Goal: Transaction & Acquisition: Purchase product/service

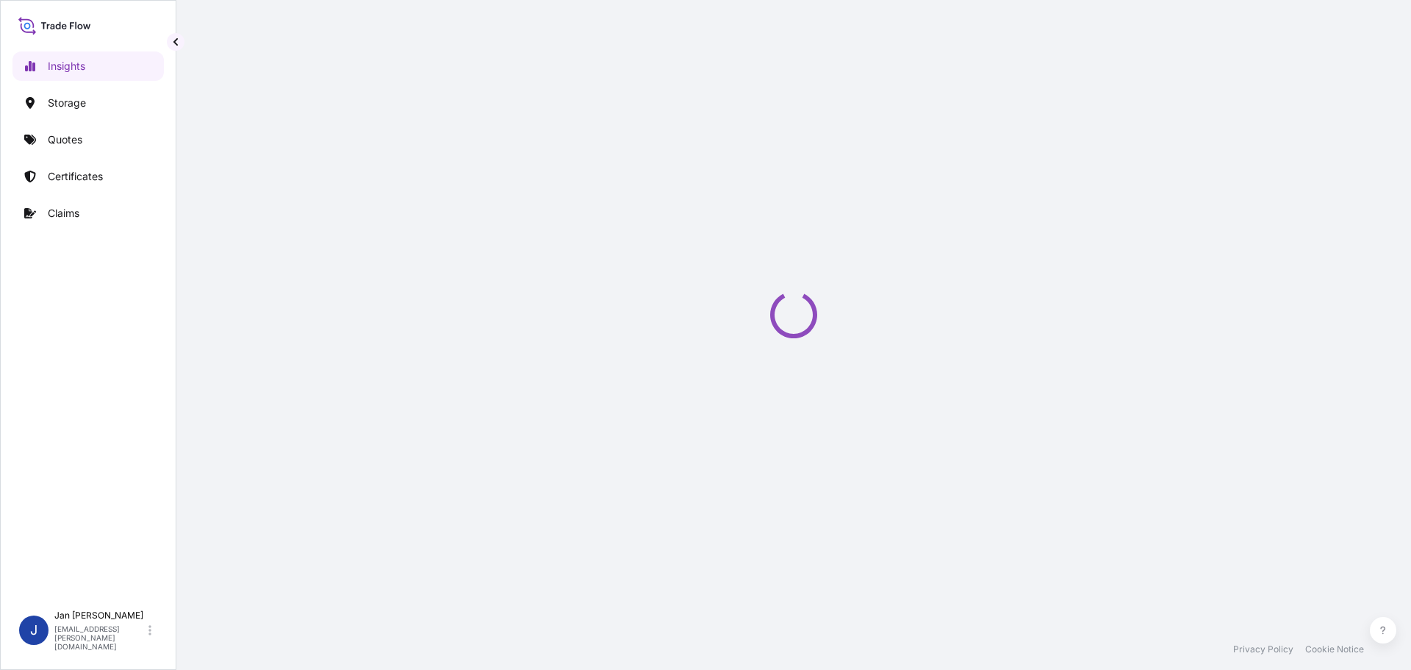
select select "2025"
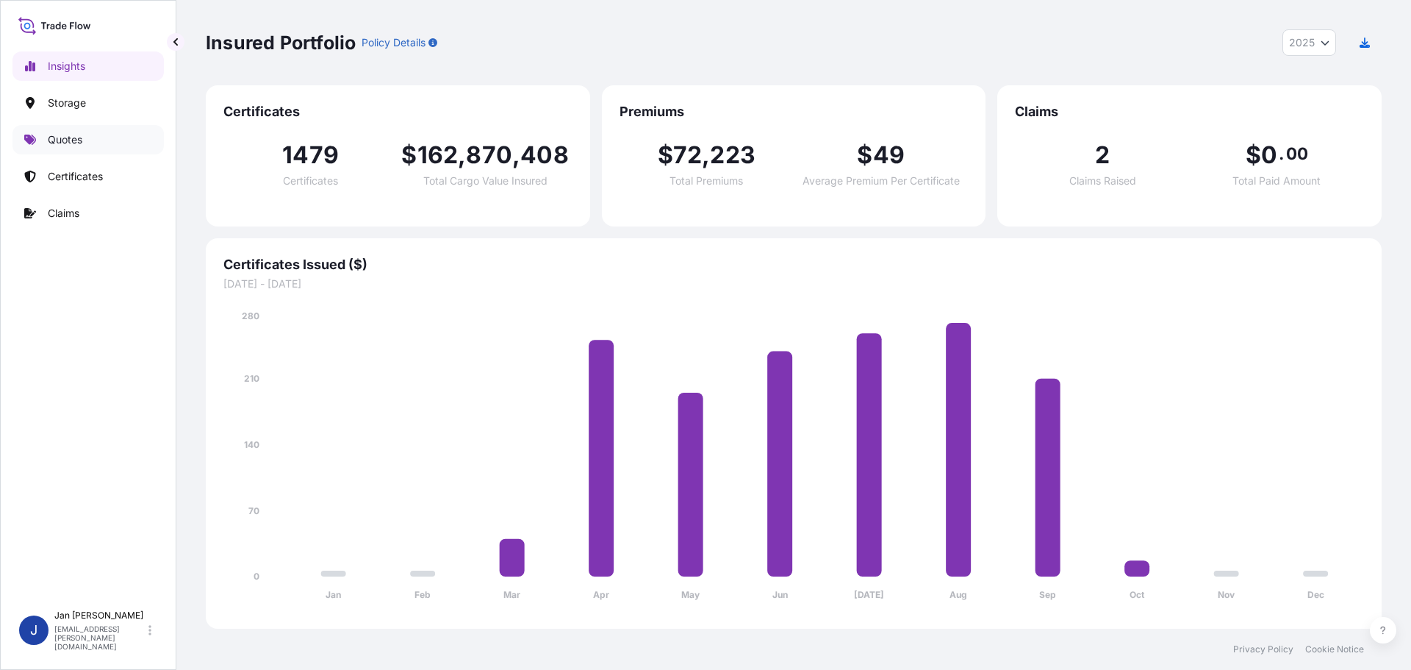
click at [114, 146] on link "Quotes" at bounding box center [87, 139] width 151 height 29
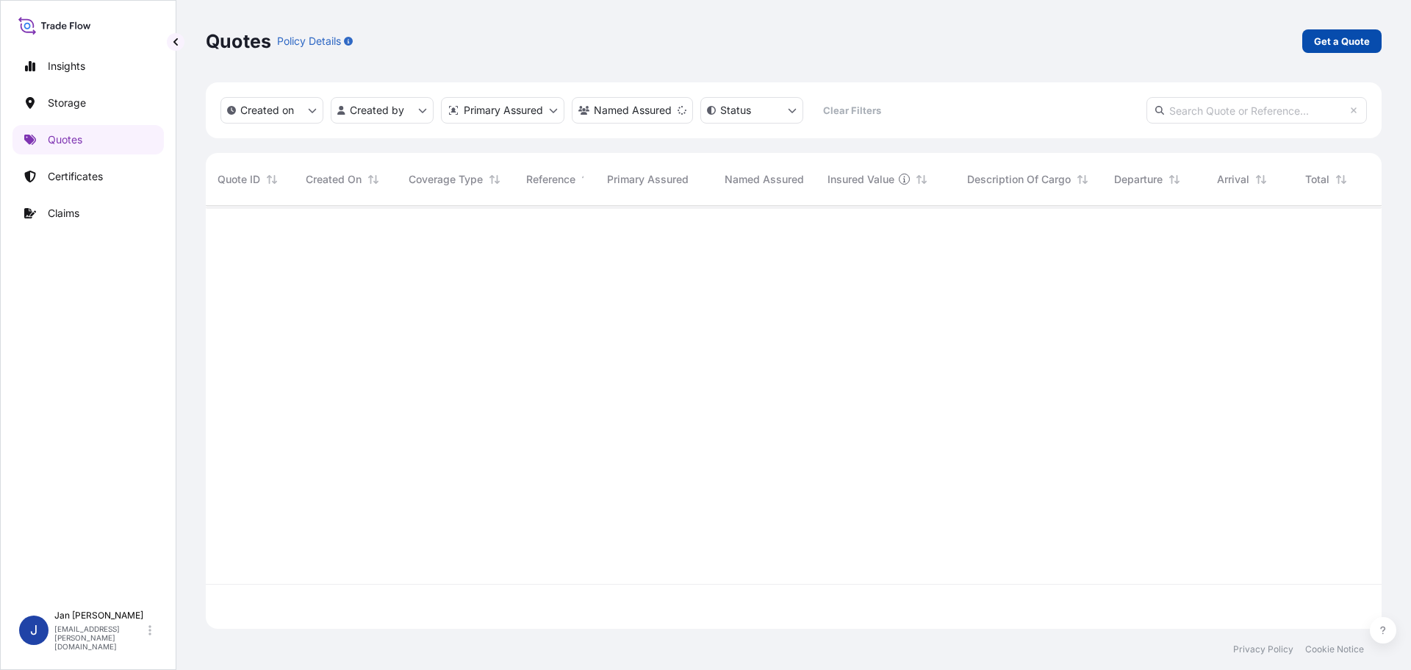
scroll to position [465, 1165]
click at [1328, 40] on p "Get a Quote" at bounding box center [1342, 41] width 56 height 15
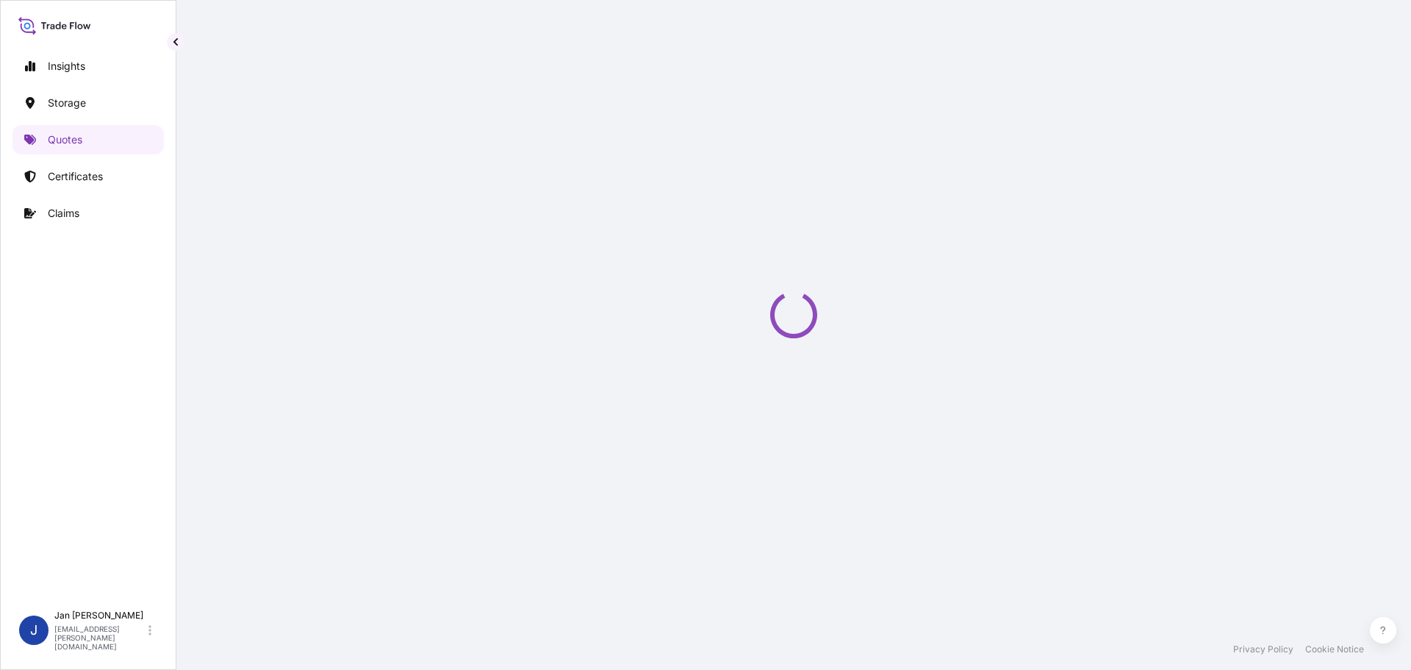
select select "Water"
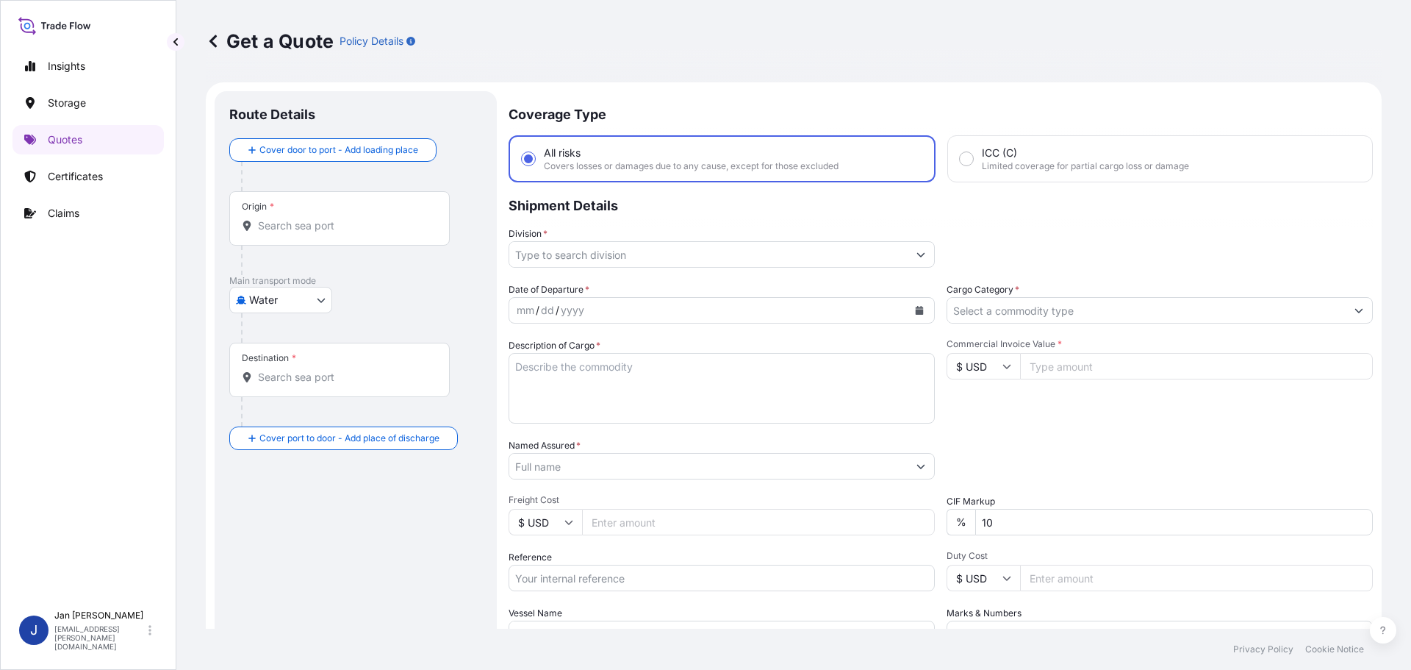
scroll to position [24, 0]
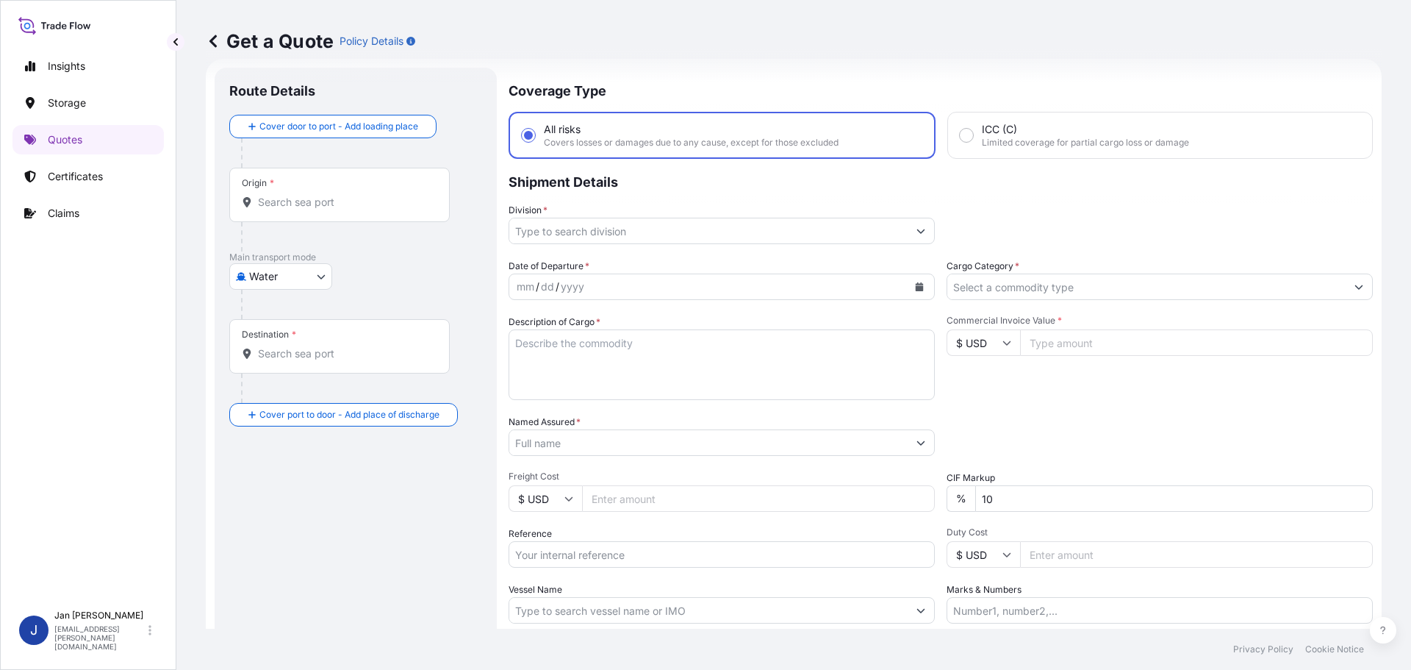
click at [322, 212] on div "Origin *" at bounding box center [339, 195] width 221 height 54
click at [322, 210] on input "Origin *" at bounding box center [344, 202] width 173 height 15
paste input "MARSEILLES"
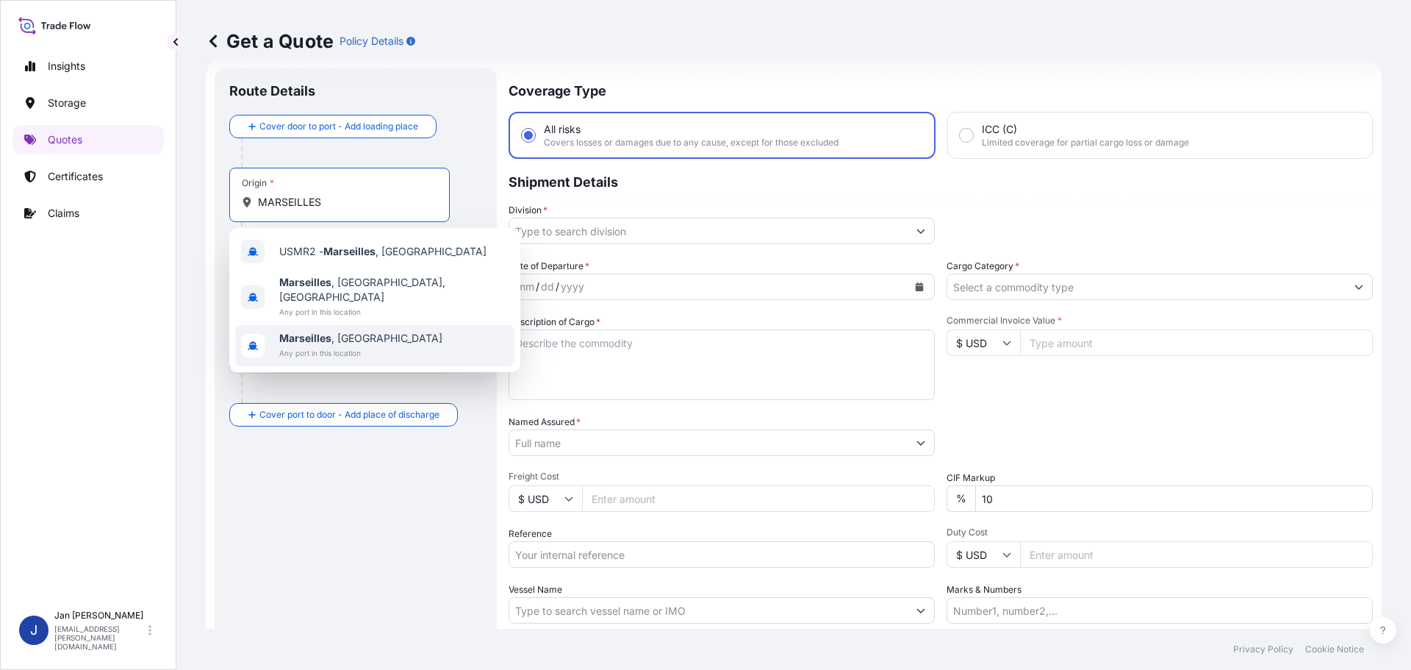
click at [352, 331] on span "Marseilles , France" at bounding box center [360, 338] width 163 height 15
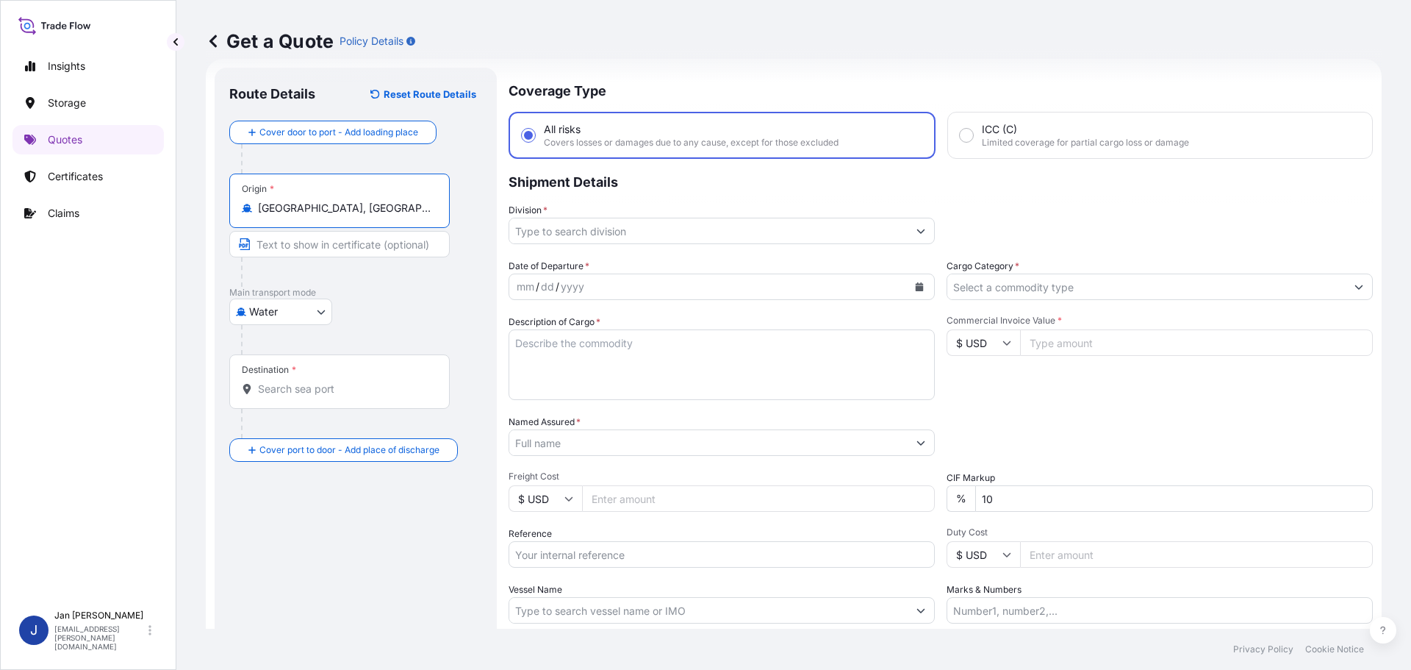
type input "Marseilles, France"
click at [352, 315] on div "Water Air Water Inland" at bounding box center [358, 311] width 258 height 26
click at [370, 386] on input "Destination *" at bounding box center [344, 389] width 173 height 15
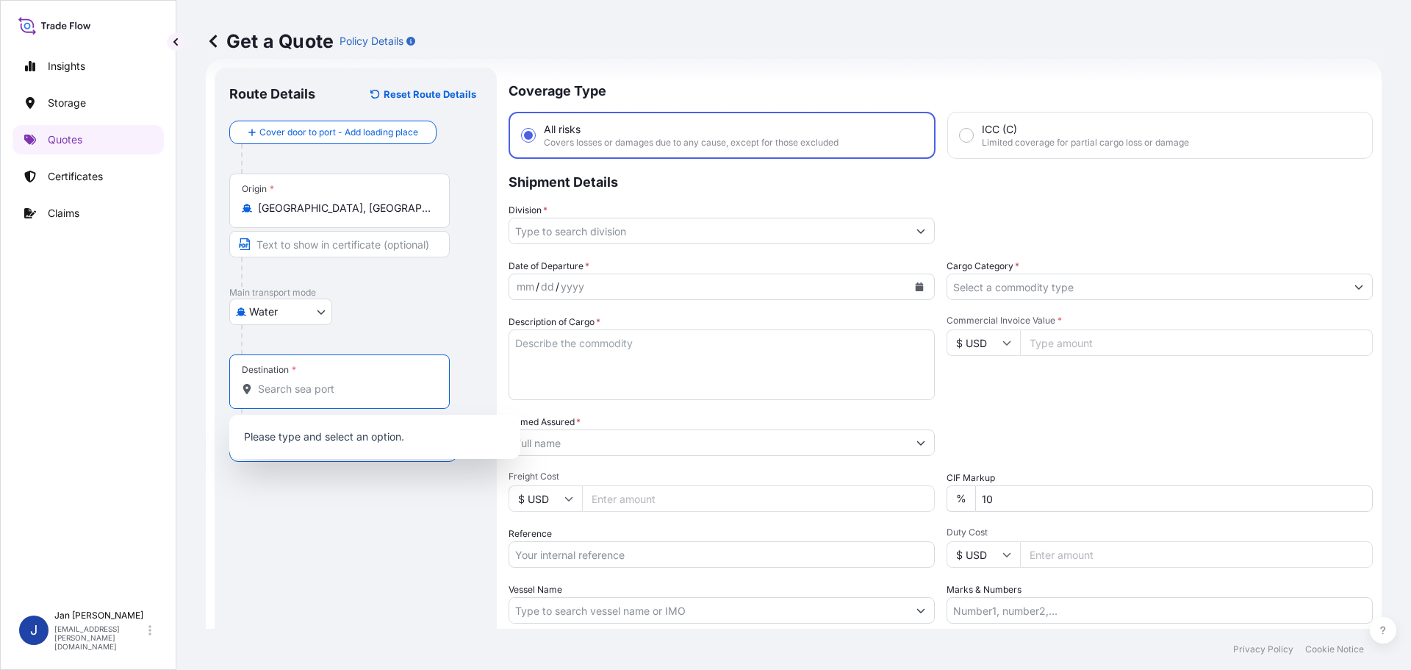
paste input "ALEXANDRIA"
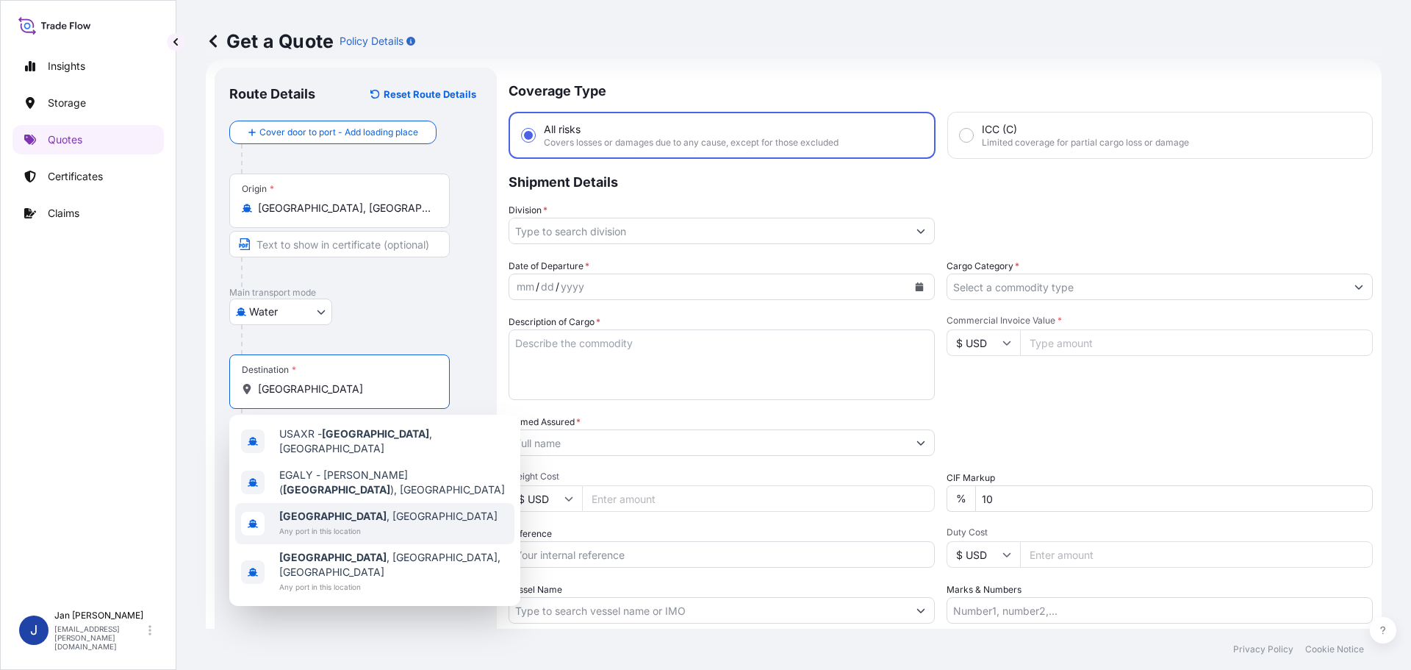
click at [360, 523] on span "Any port in this location" at bounding box center [388, 530] width 218 height 15
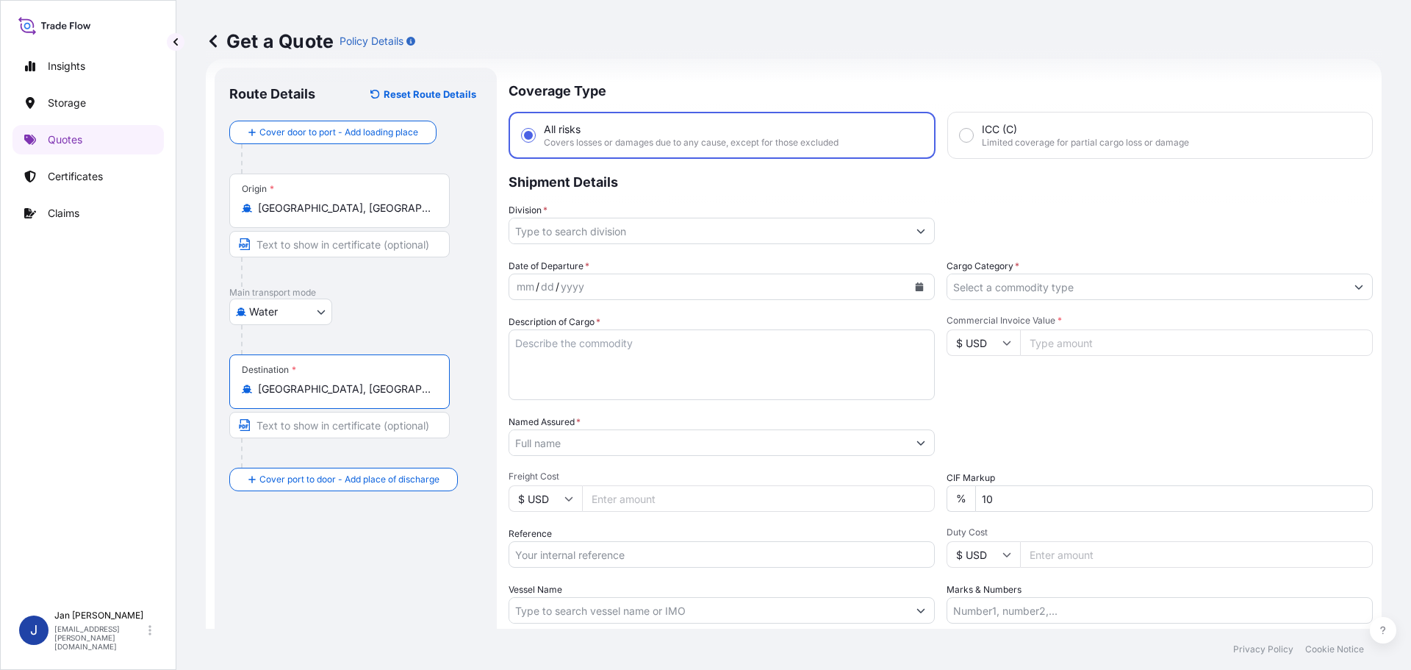
type input "Alexandria, Egypt"
click at [412, 351] on div at bounding box center [361, 339] width 241 height 29
click at [625, 232] on input "Division *" at bounding box center [708, 231] width 398 height 26
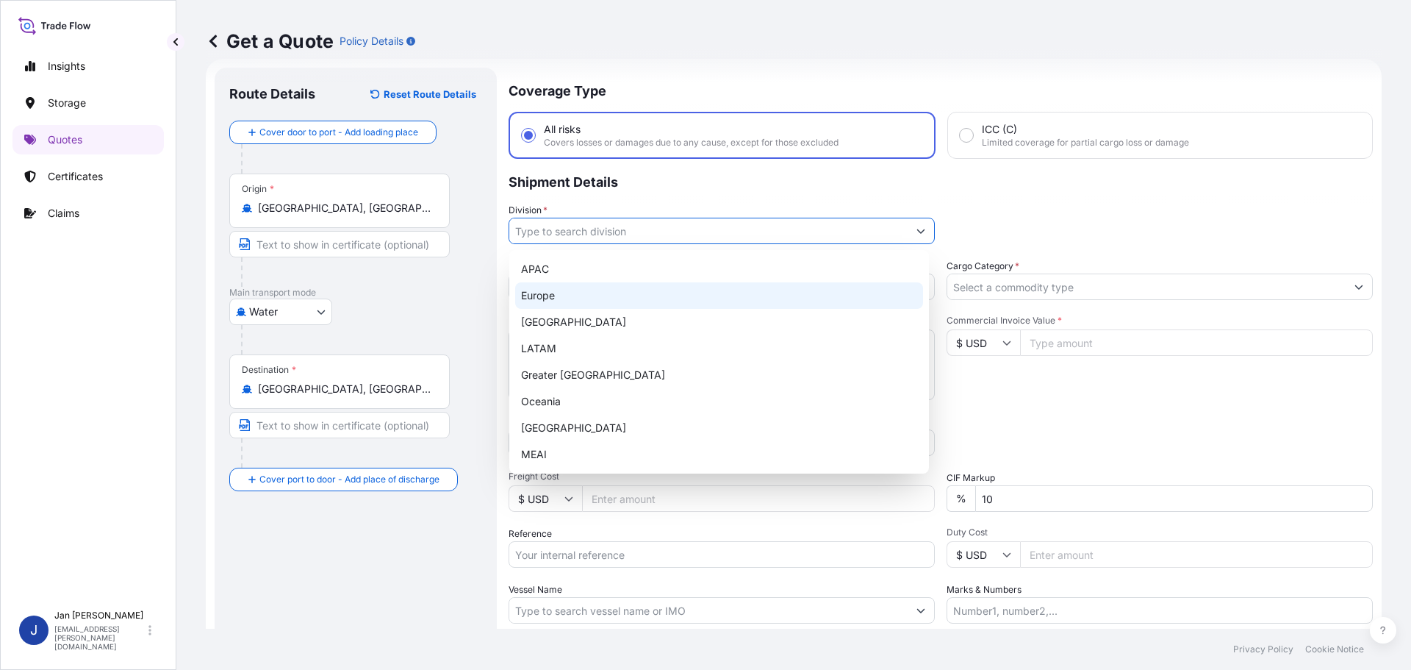
click at [600, 306] on div "Europe" at bounding box center [719, 295] width 408 height 26
type input "Europe"
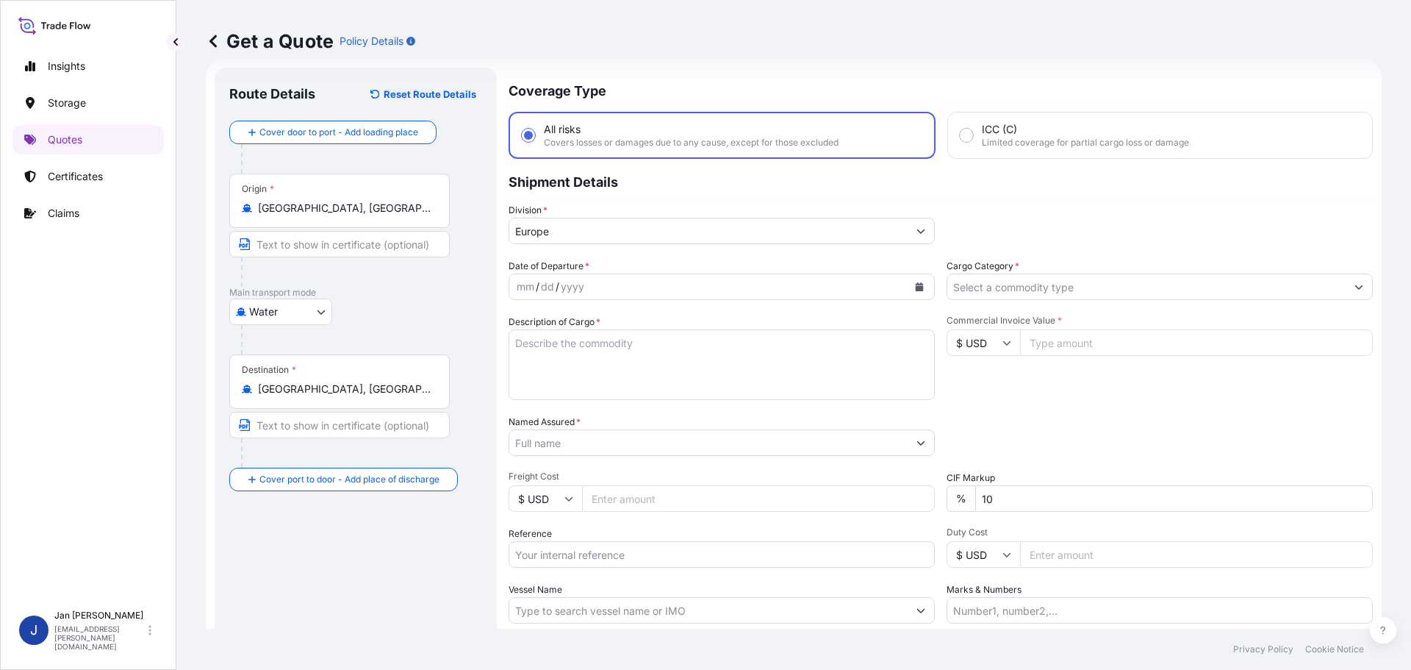
click at [1195, 205] on div "Division * Europe" at bounding box center [941, 223] width 864 height 41
click at [1133, 283] on input "Cargo Category *" at bounding box center [1147, 286] width 398 height 26
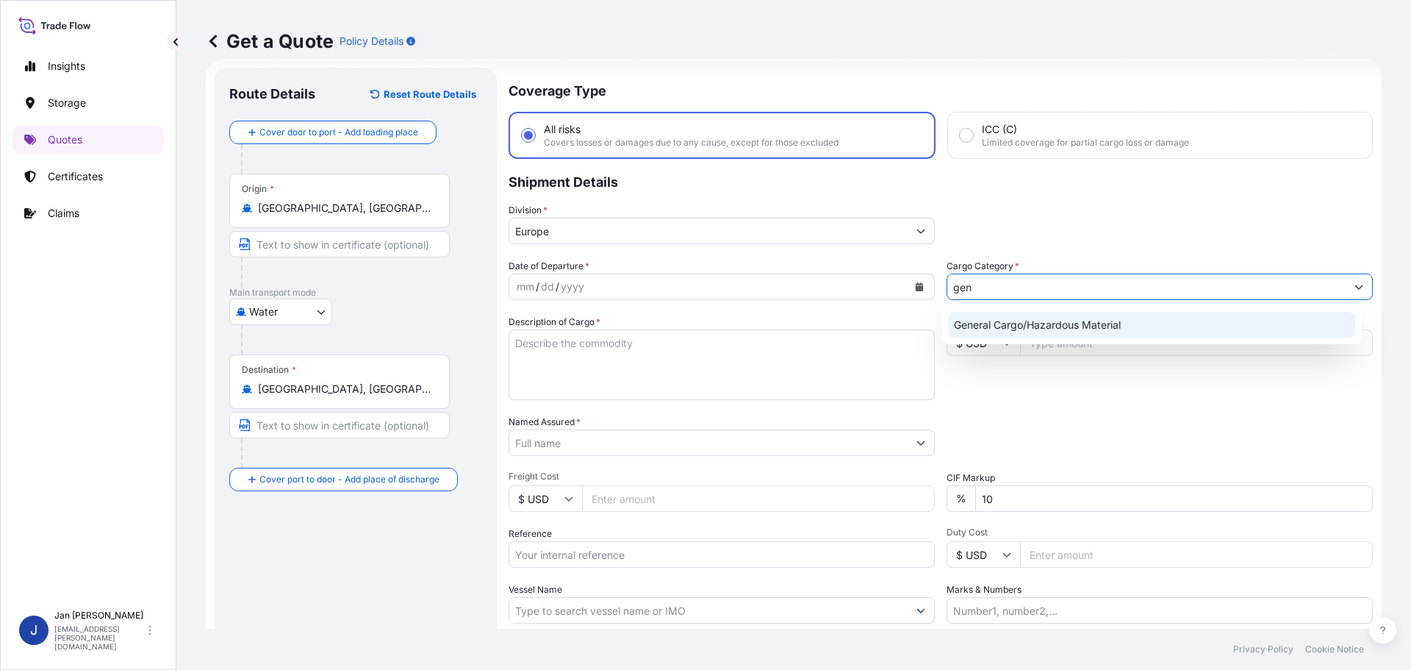
click at [1079, 322] on div "General Cargo/Hazardous Material" at bounding box center [1152, 325] width 408 height 26
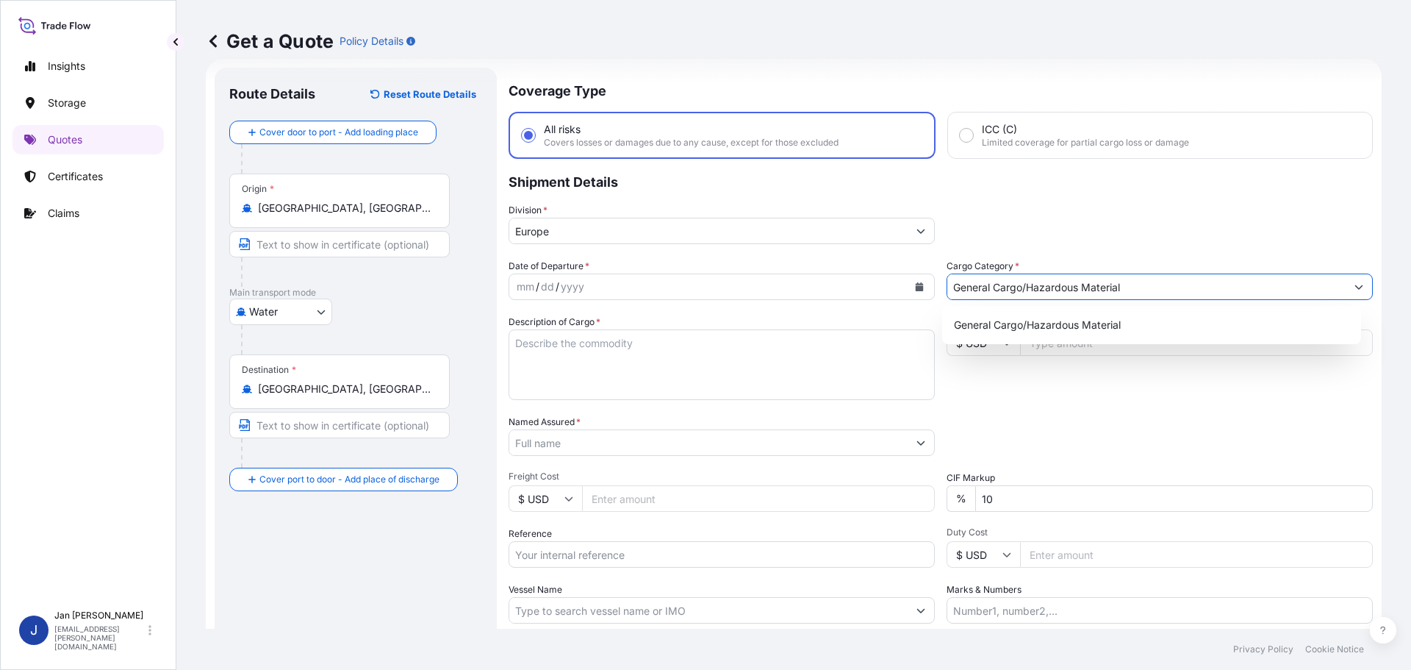
type input "General Cargo/Hazardous Material"
click at [1091, 219] on div "Division * Europe" at bounding box center [941, 223] width 864 height 41
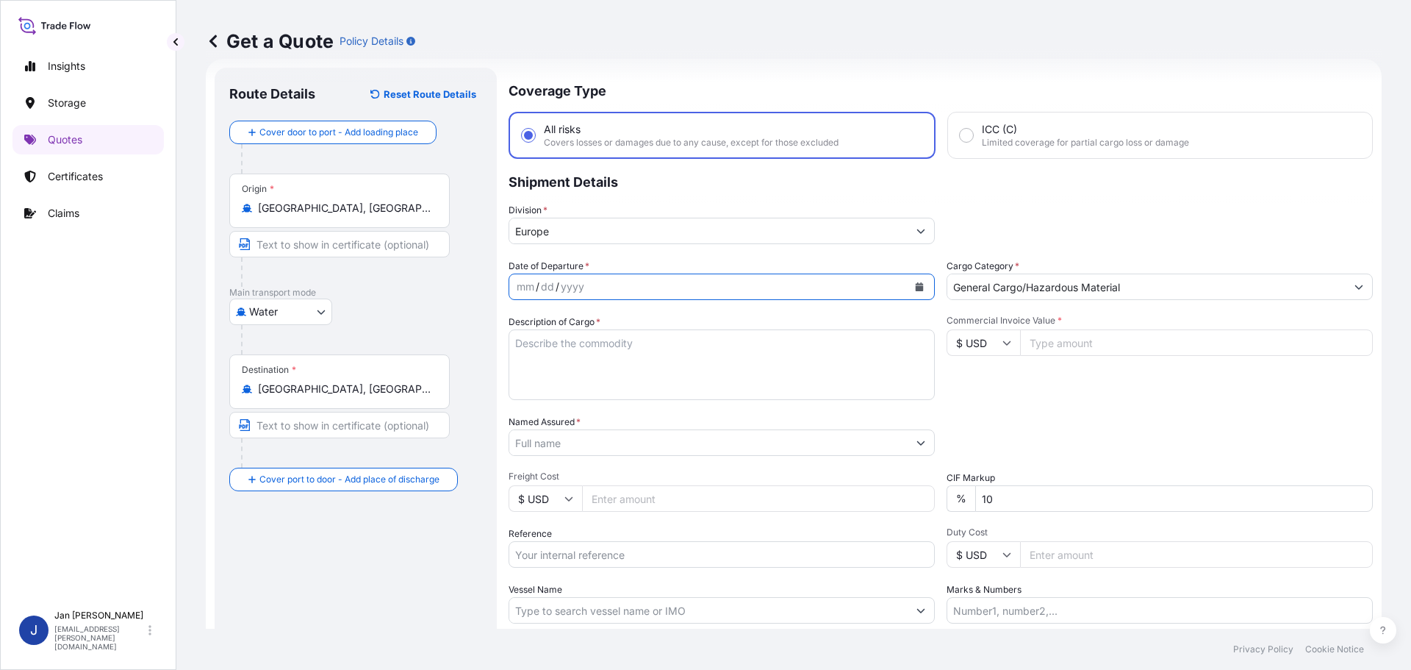
click at [917, 279] on button "Calendar" at bounding box center [920, 287] width 24 height 24
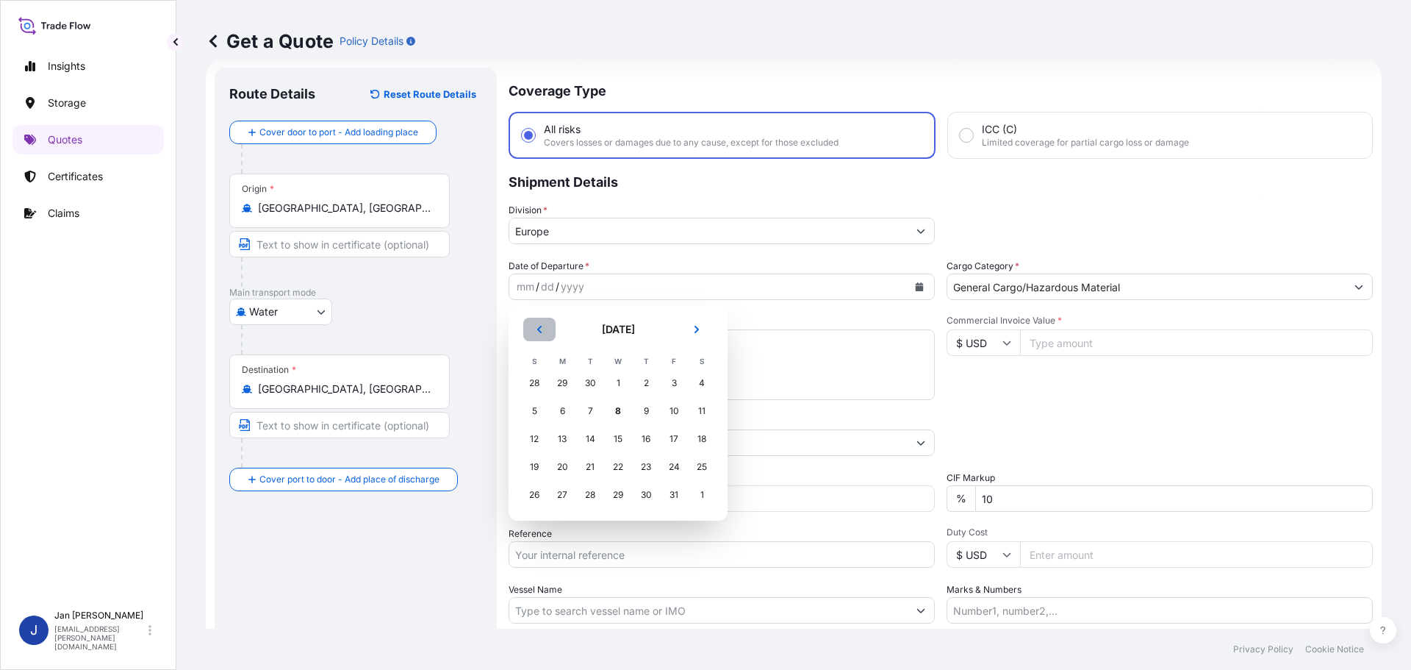
click at [538, 334] on button "Previous" at bounding box center [539, 330] width 32 height 24
click at [697, 466] on div "27" at bounding box center [702, 467] width 26 height 26
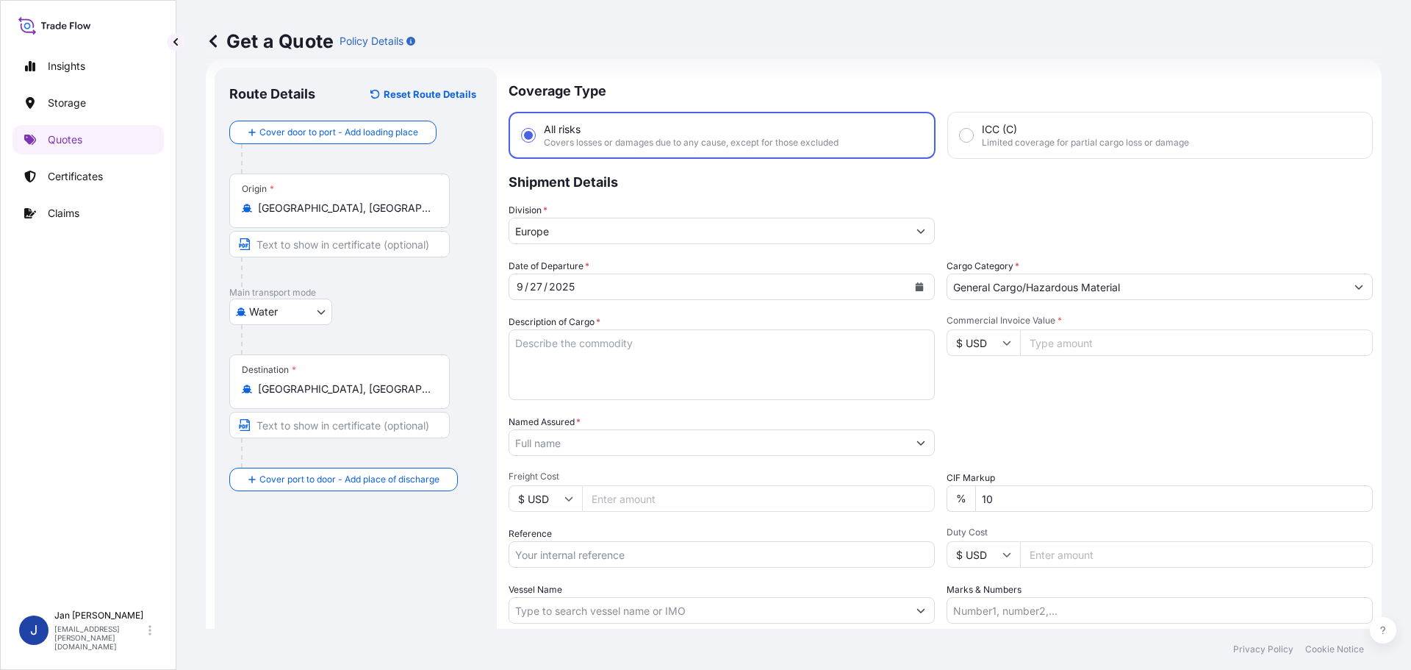
click at [1073, 406] on div "Date of Departure * 9 / 27 / 2025 Cargo Category * General Cargo/Hazardous Mate…" at bounding box center [941, 441] width 864 height 365
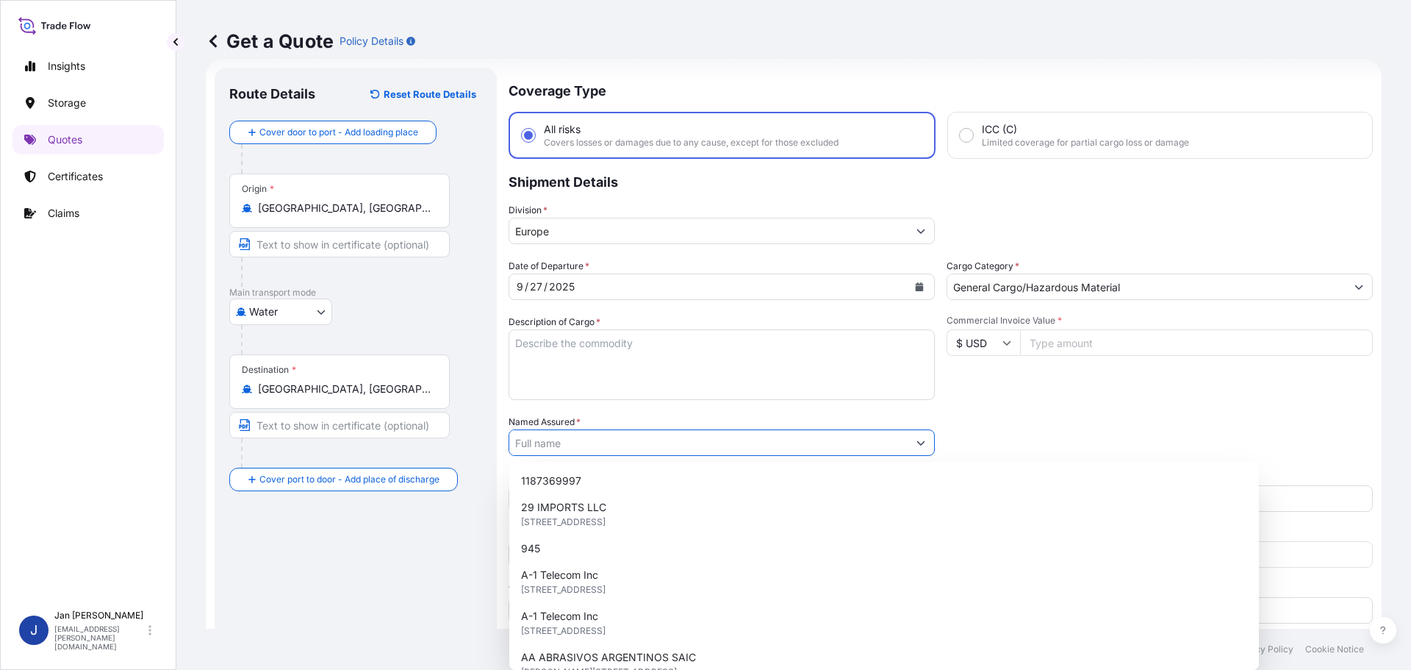
click at [853, 446] on input "Named Assured *" at bounding box center [708, 442] width 398 height 26
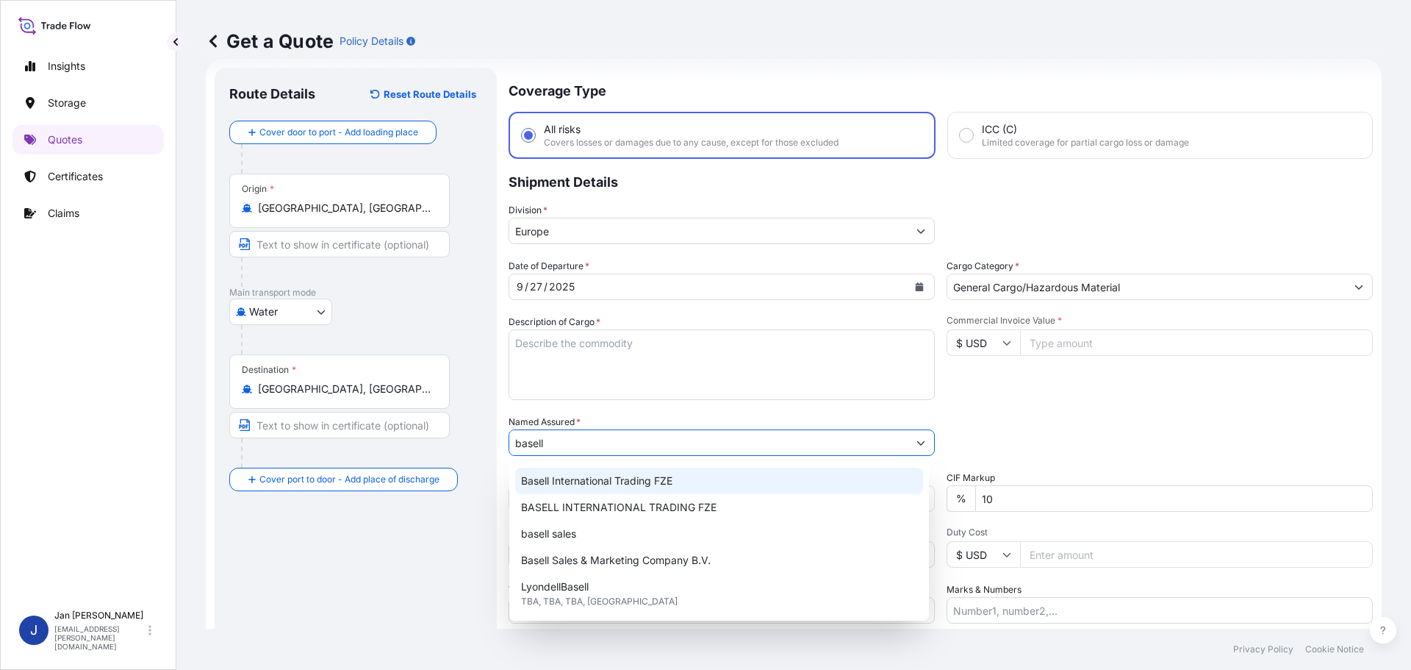
click at [582, 490] on div "Basell International Trading FZE" at bounding box center [719, 481] width 408 height 26
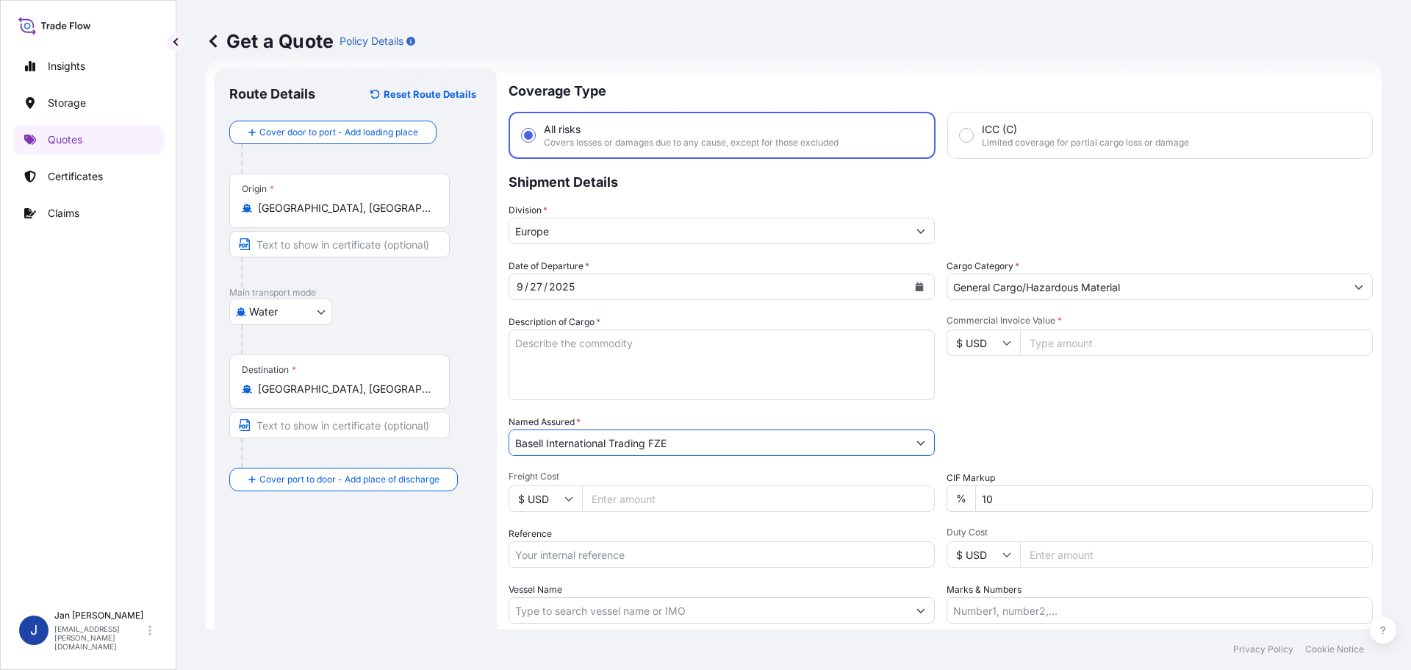
type input "Basell International Trading FZE"
click at [1037, 429] on div "Packing Category Type to search a container mode Please select a primary mode o…" at bounding box center [1160, 435] width 426 height 41
click at [560, 567] on div "Date of Departure * 9 / 27 / 2025 Cargo Category * General Cargo/Hazardous Mate…" at bounding box center [941, 441] width 864 height 365
paste input "1187436133"
click at [560, 559] on input "1187436133" at bounding box center [722, 554] width 426 height 26
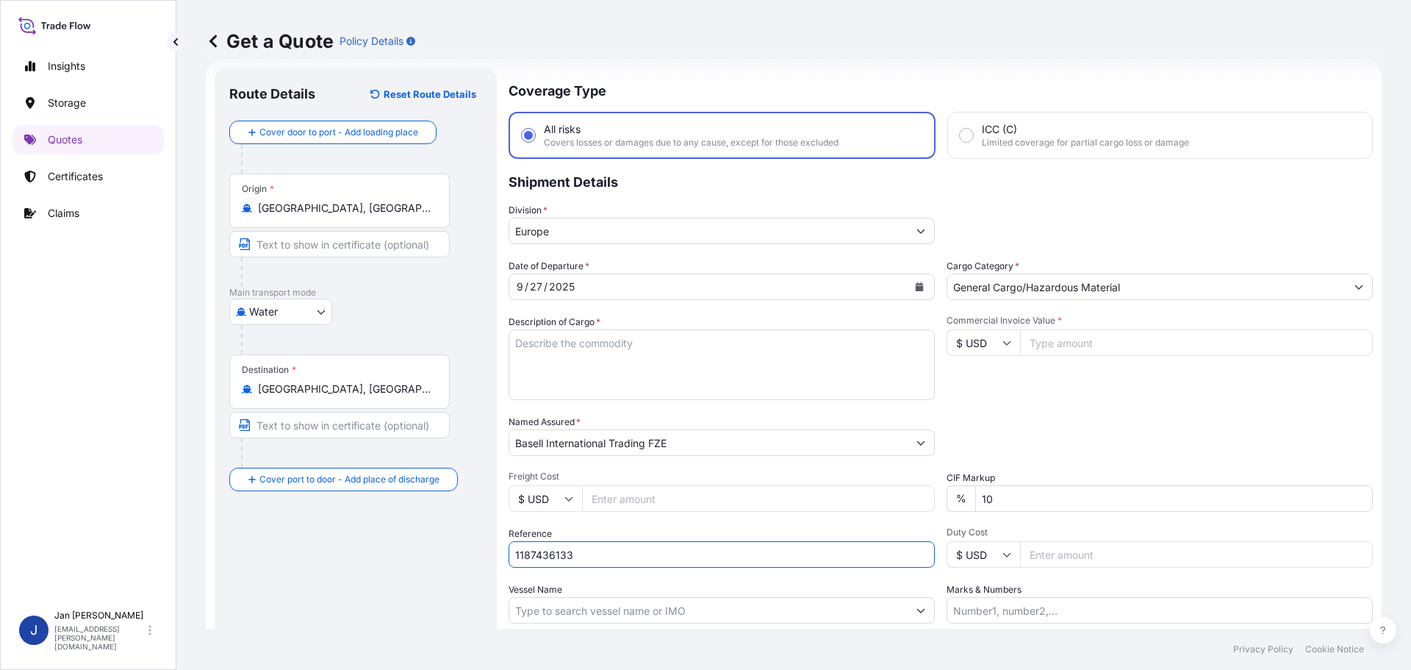
click at [612, 558] on input "1187436133" at bounding box center [722, 554] width 426 height 26
type input "1187436133 /"
click at [579, 601] on input "Vessel Name" at bounding box center [708, 610] width 398 height 26
paste input "CHARLOTTA"
type input "CHARLOTTA"
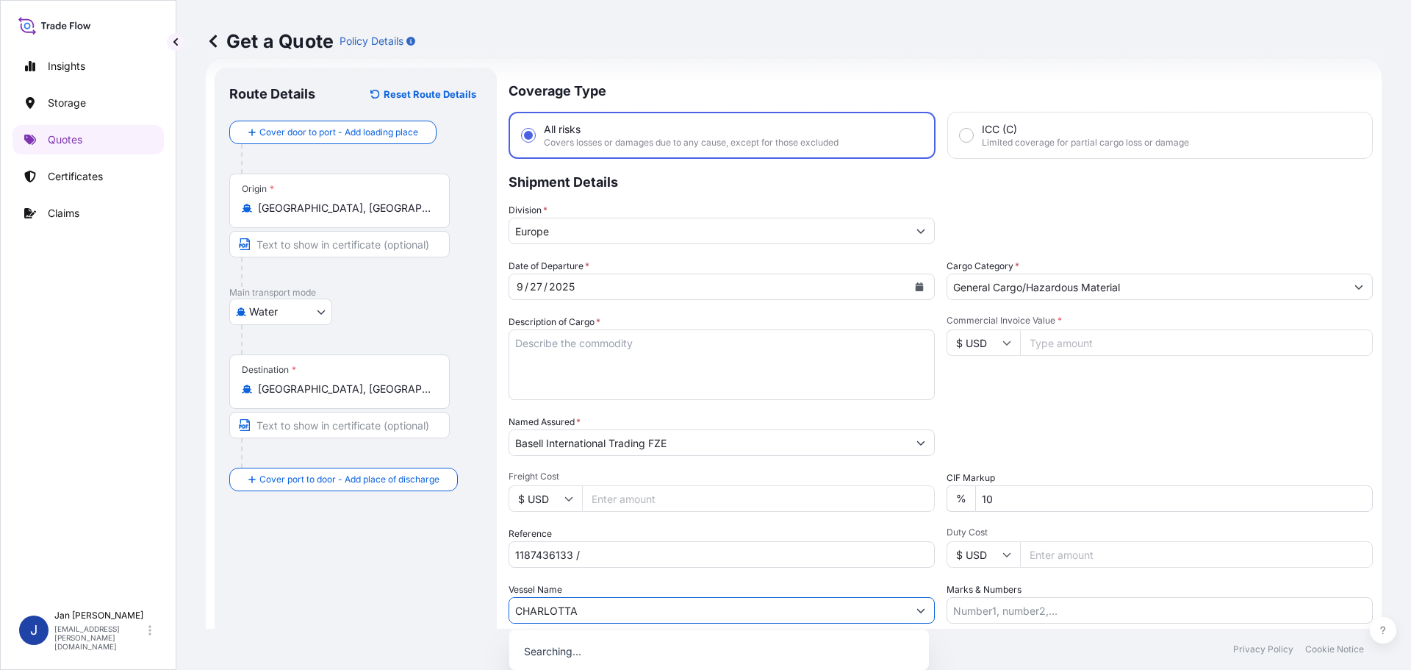
click at [1085, 349] on input "Commercial Invoice Value *" at bounding box center [1196, 342] width 353 height 26
click at [1116, 426] on div "Packing Category Type to search a container mode Please select a primary mode o…" at bounding box center [1160, 435] width 426 height 41
click at [1153, 340] on input "Commercial Invoice Value *" at bounding box center [1196, 342] width 353 height 26
type input "163628.21"
click at [1116, 426] on div "Packing Category Type to search a container mode Please select a primary mode o…" at bounding box center [1160, 435] width 426 height 41
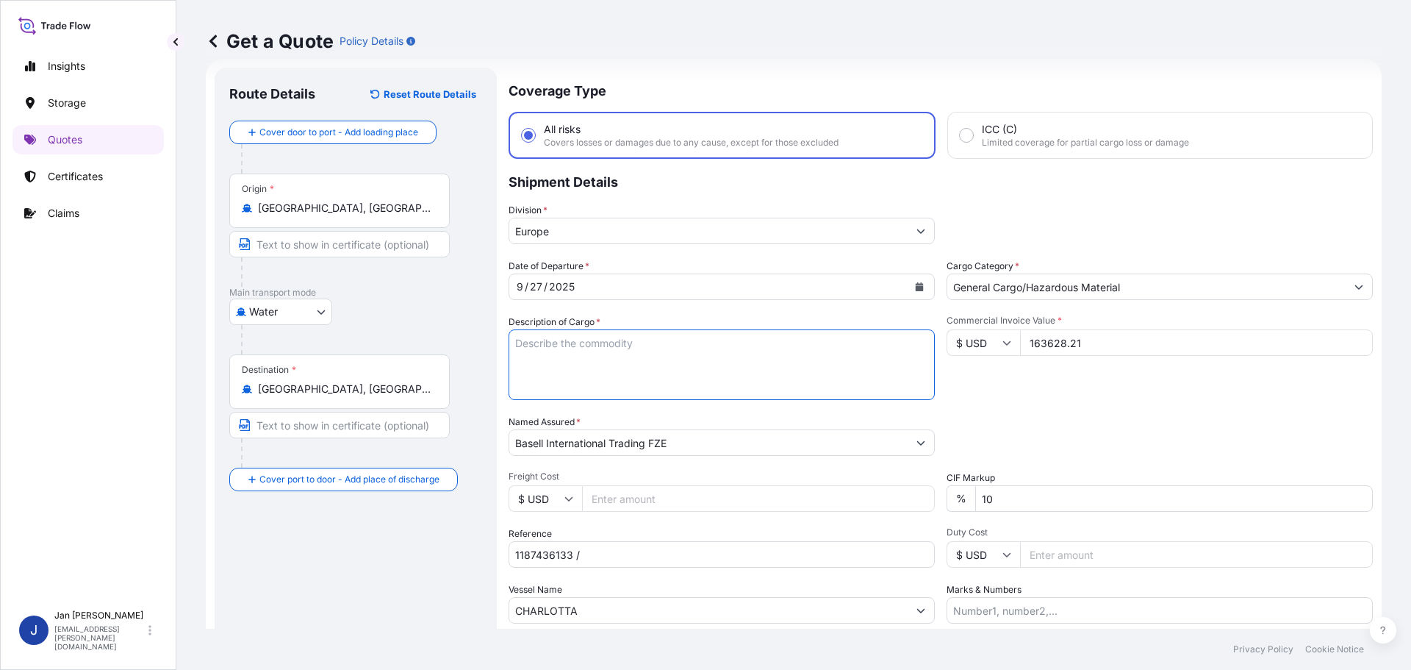
click at [753, 365] on textarea "Description of Cargo *" at bounding box center [722, 364] width 426 height 71
paste textarea "POLYETHYLENE 5940 BAGS LOADED ONTO 108 PALLETS LOADED INTO 6 40' HIGH CUBE CONT…"
type textarea "POLYETHYLENE 5940 BAGS LOADED ONTO 108 PALLETS LOADED INTO 6 40' HIGH CUBE CONT…"
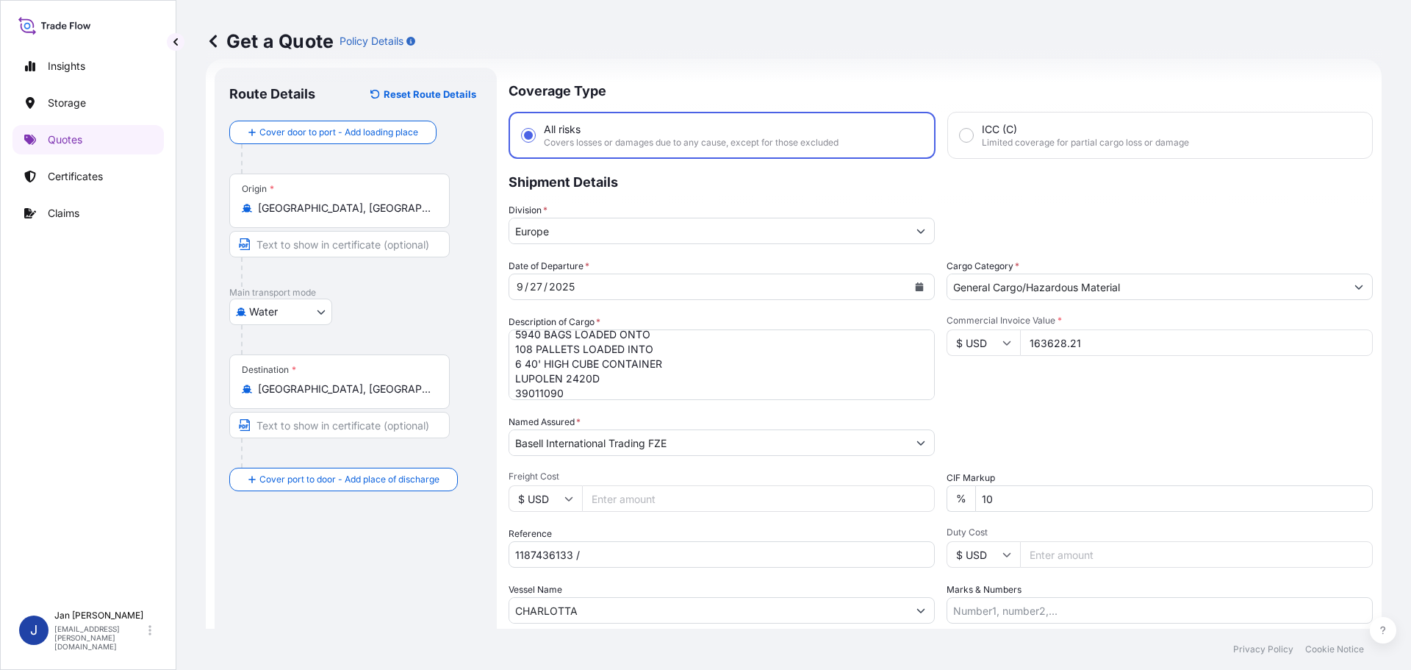
click at [680, 571] on div "Date of Departure * 9 / 27 / 2025 Cargo Category * General Cargo/Hazardous Mate…" at bounding box center [941, 441] width 864 height 365
paste input "5013219403 / 5013225033 / 304261314"
click at [674, 556] on input "1187436133 /" at bounding box center [722, 554] width 426 height 26
type input "1187436133 / 5013219403 / 5013225033 / 304261314"
click at [1133, 429] on div "Packing Category Type to search a container mode Please select a primary mode o…" at bounding box center [1160, 435] width 426 height 41
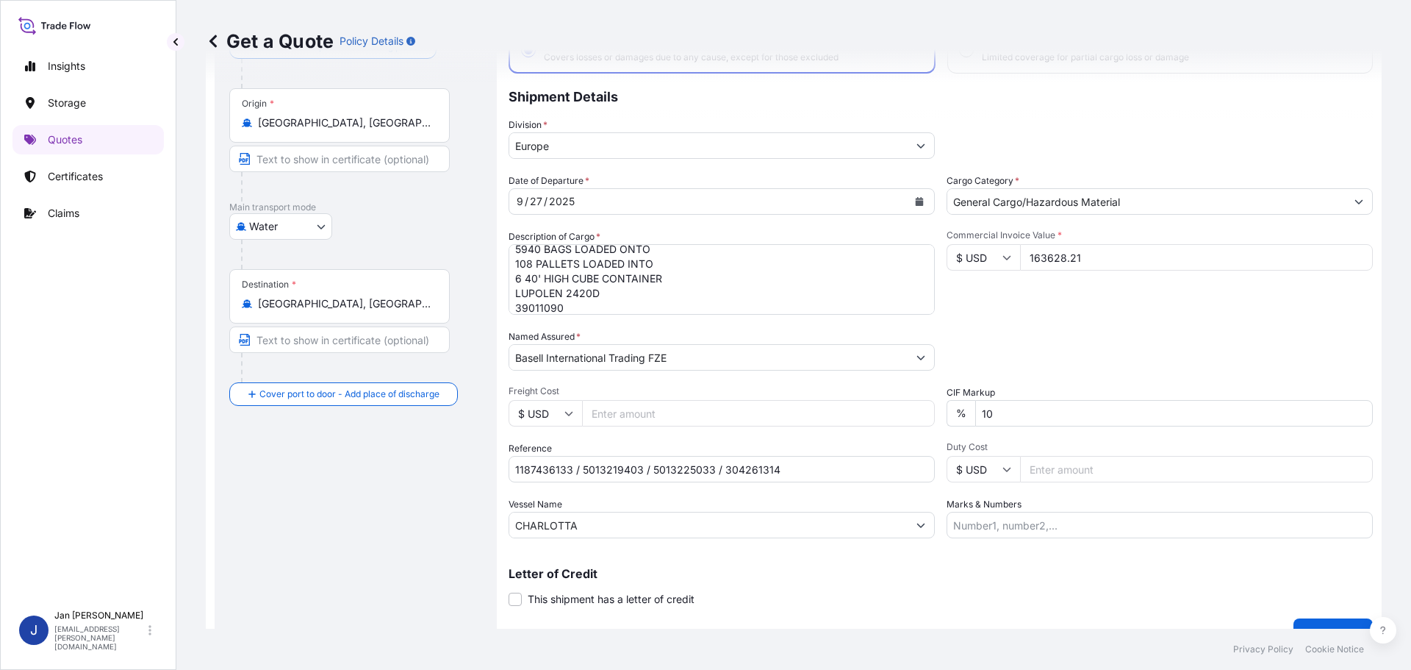
scroll to position [137, 0]
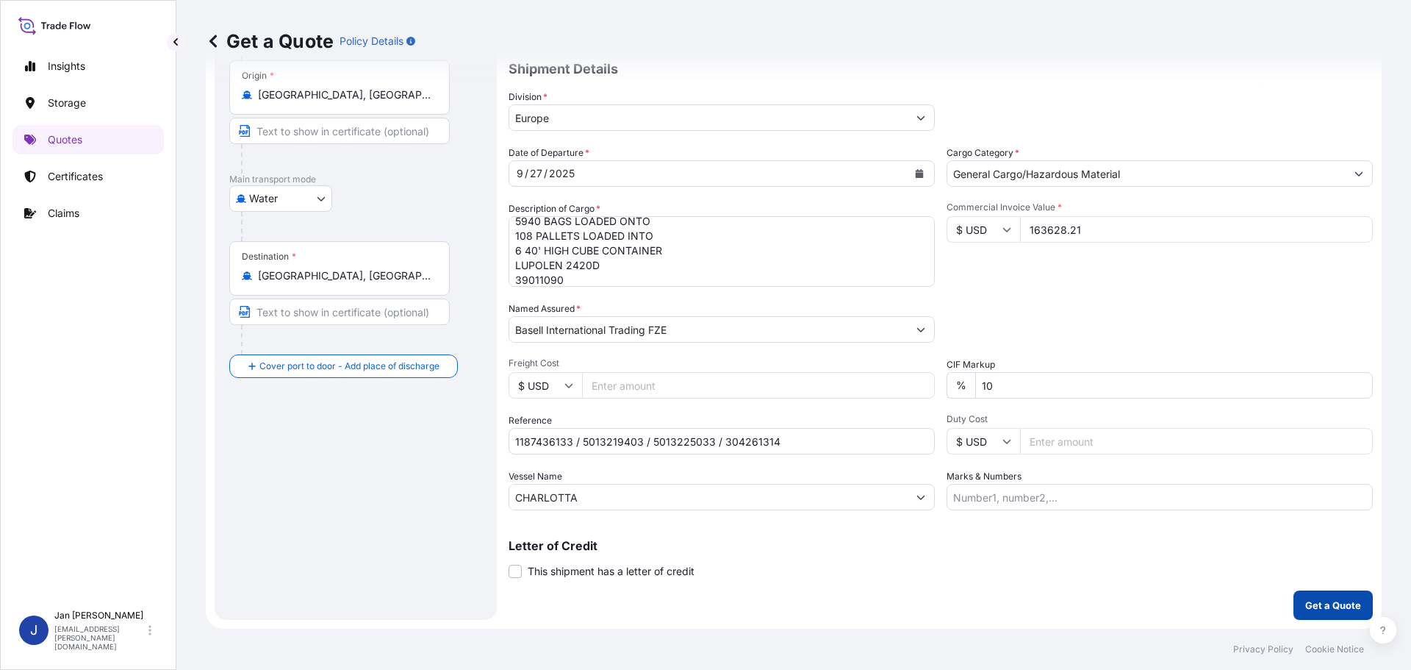
click at [1306, 608] on p "Get a Quote" at bounding box center [1334, 605] width 56 height 15
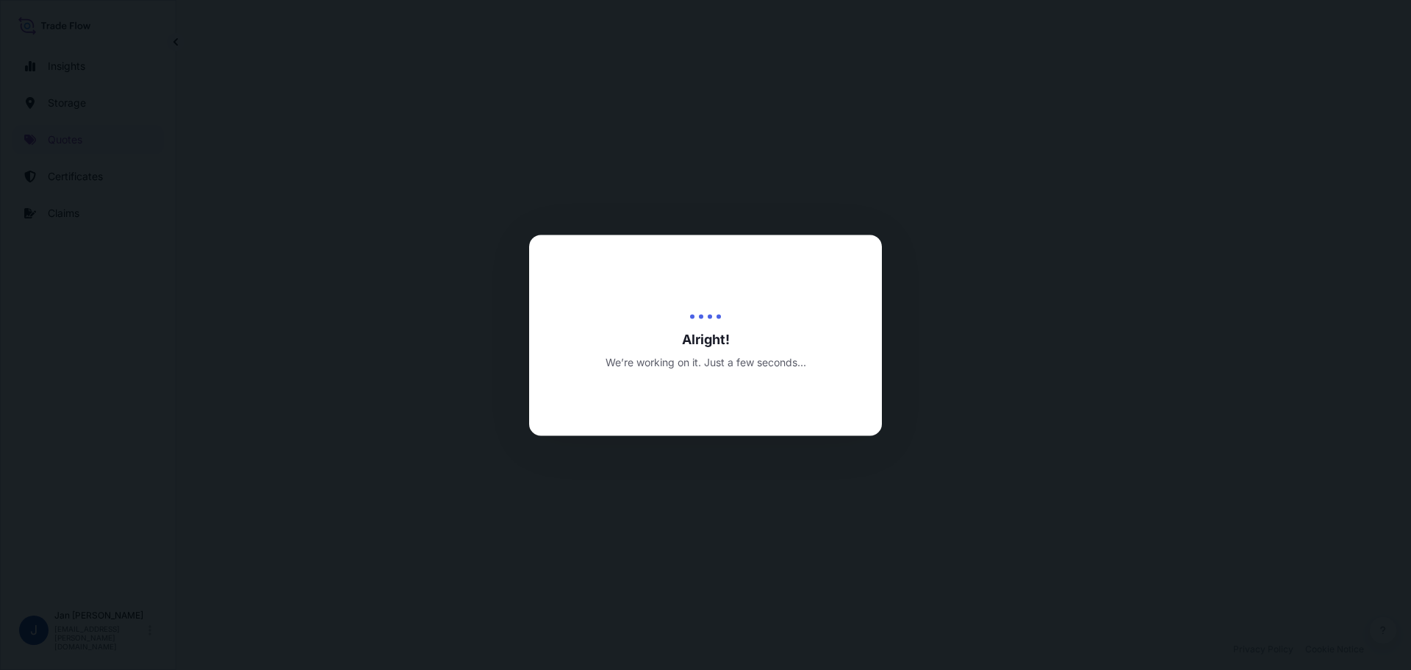
select select "Water"
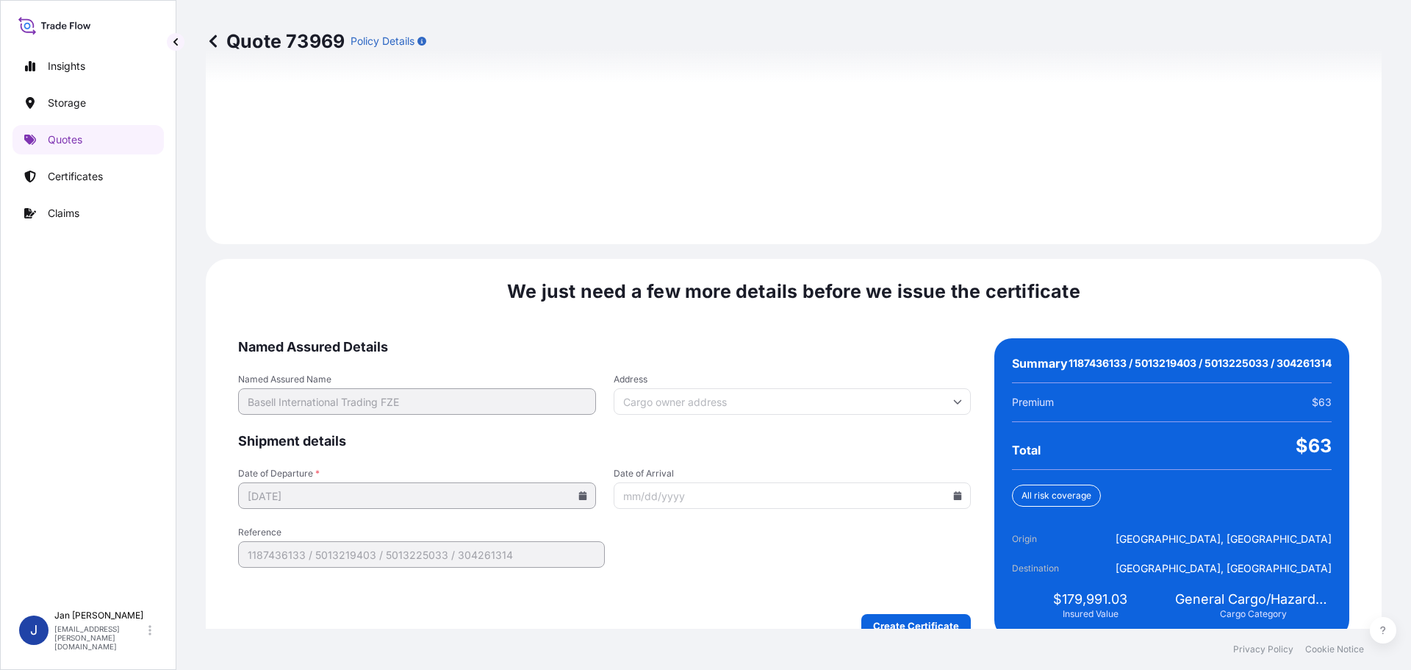
scroll to position [2087, 0]
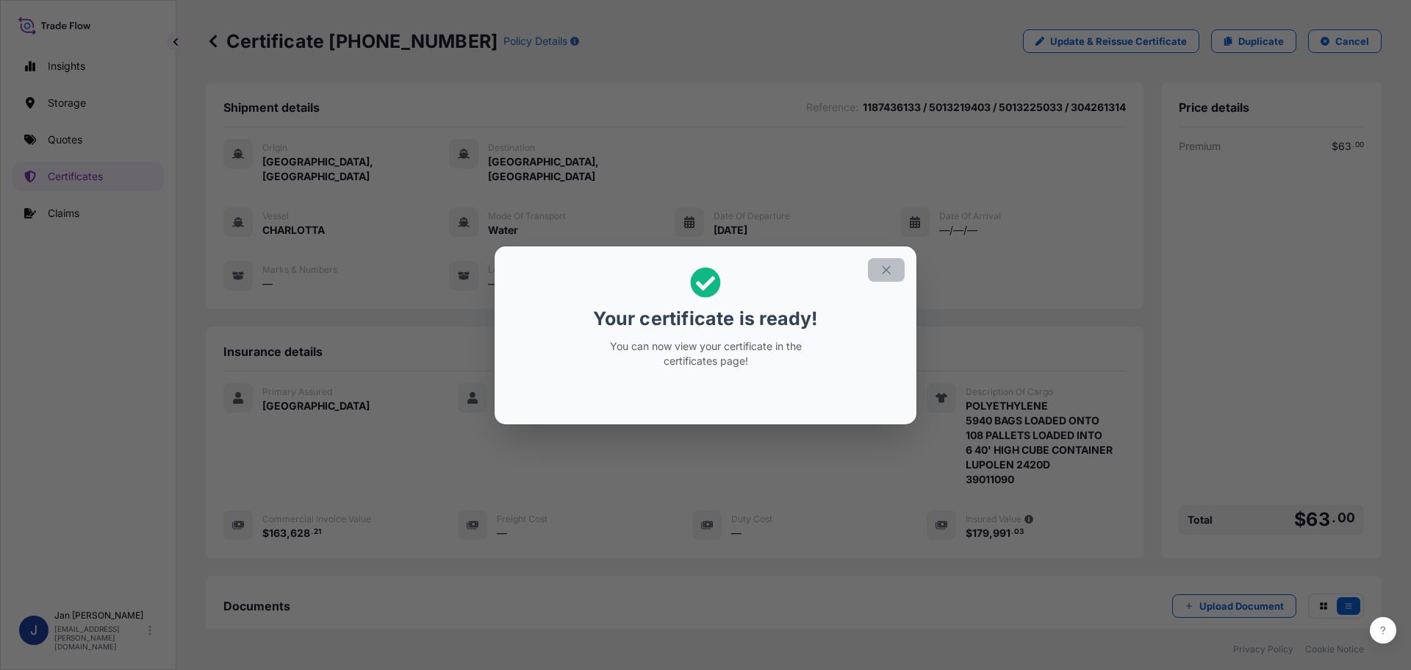
click at [886, 276] on button "button" at bounding box center [886, 270] width 37 height 24
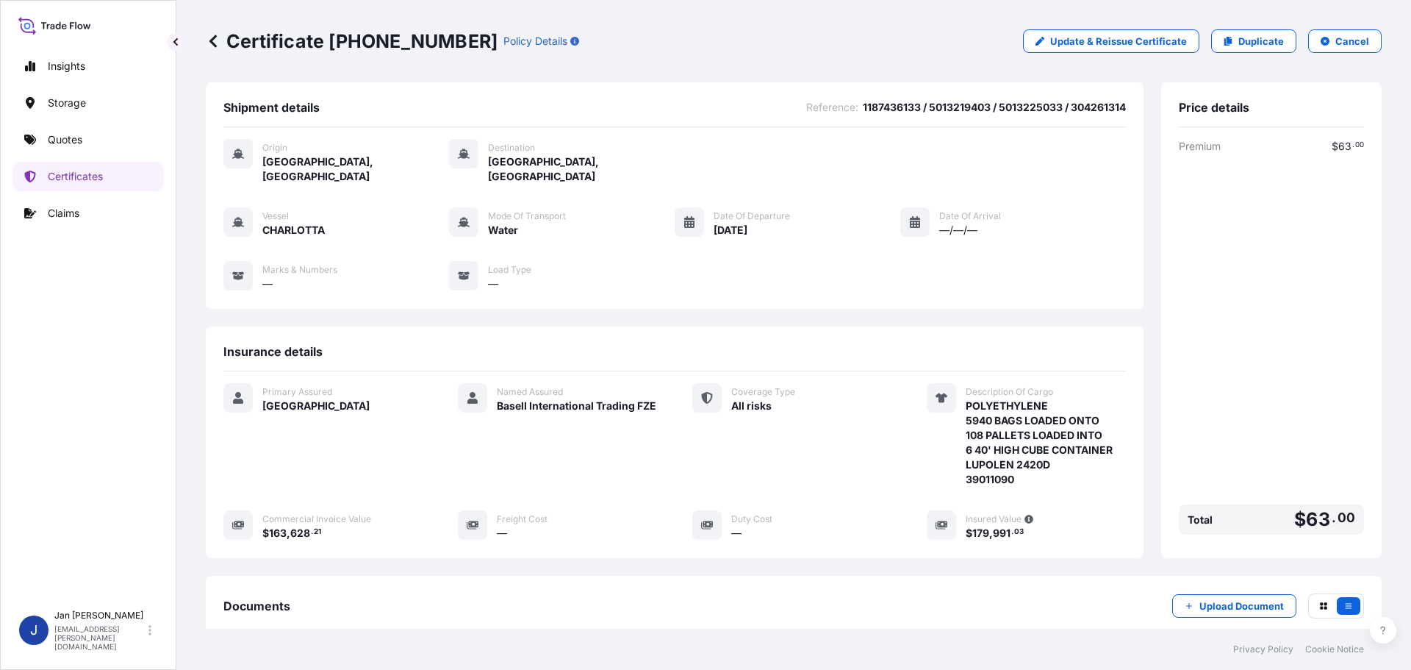
scroll to position [162, 0]
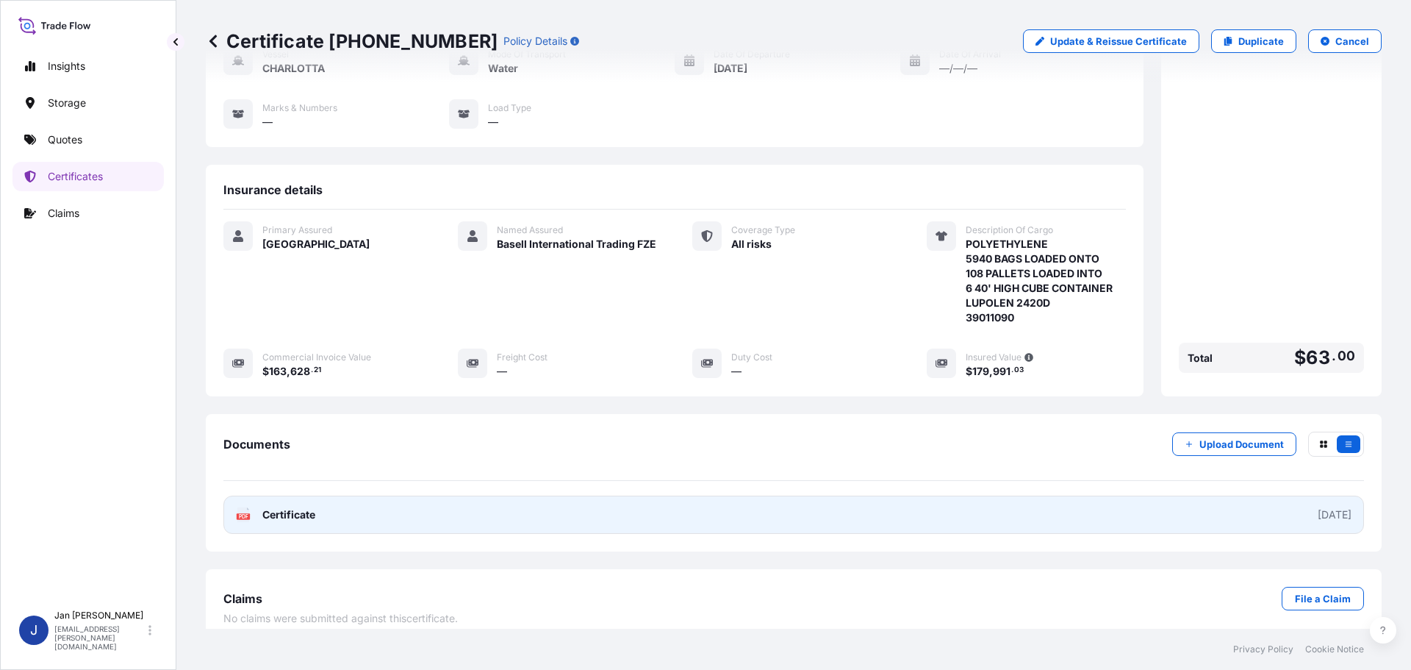
click at [363, 495] on link "PDF Certificate 2025-10-08" at bounding box center [793, 514] width 1141 height 38
click at [278, 507] on span "Certificate" at bounding box center [288, 514] width 53 height 15
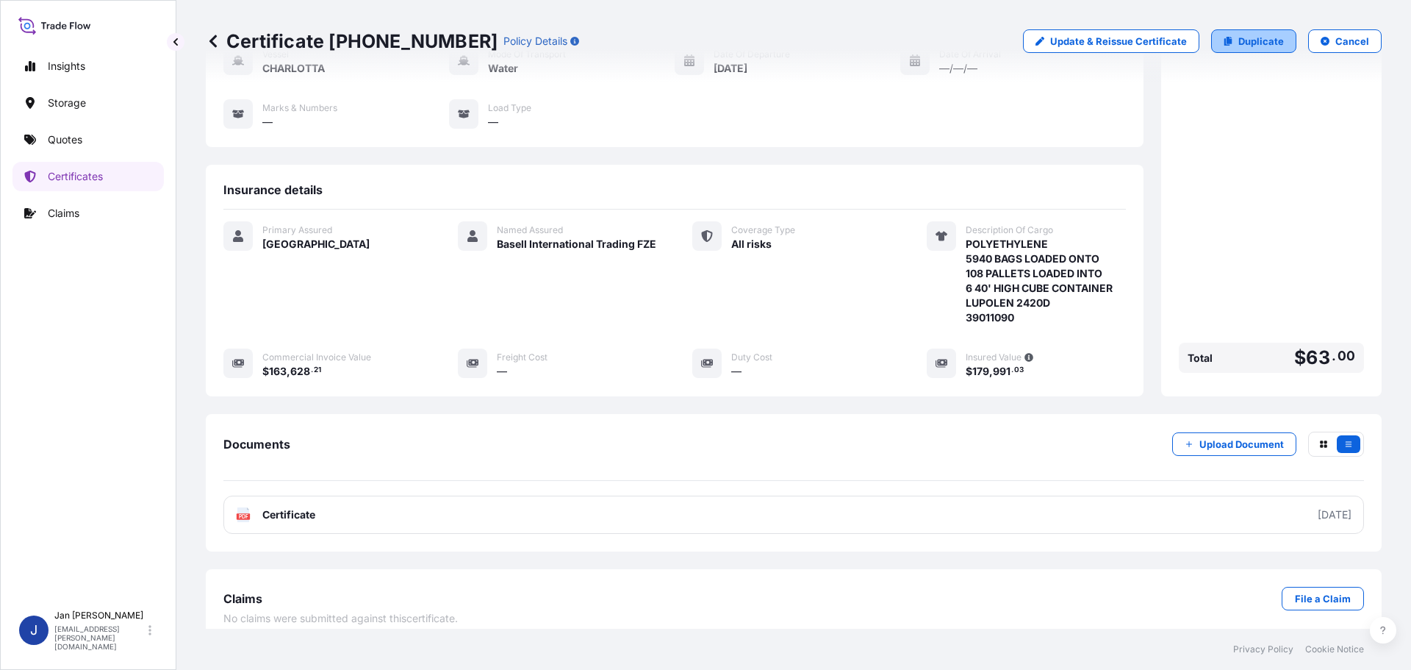
click at [1242, 52] on link "Duplicate" at bounding box center [1253, 41] width 85 height 24
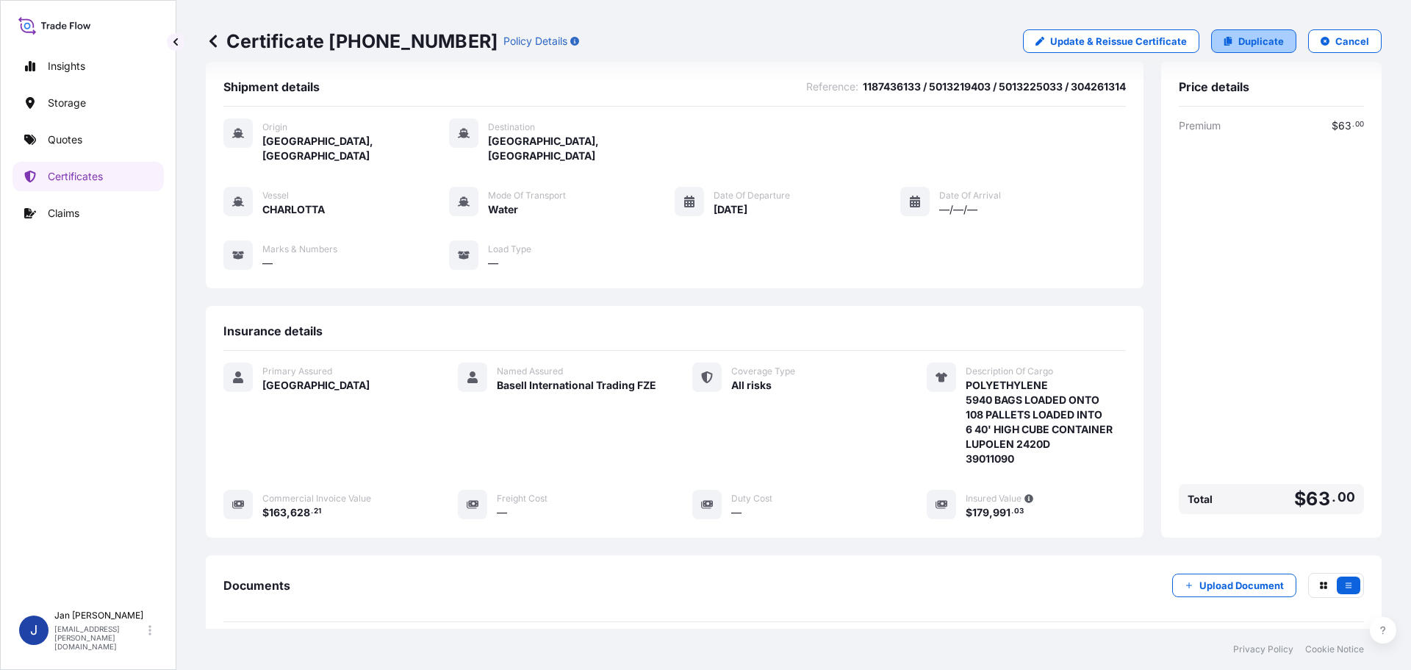
select select "Water"
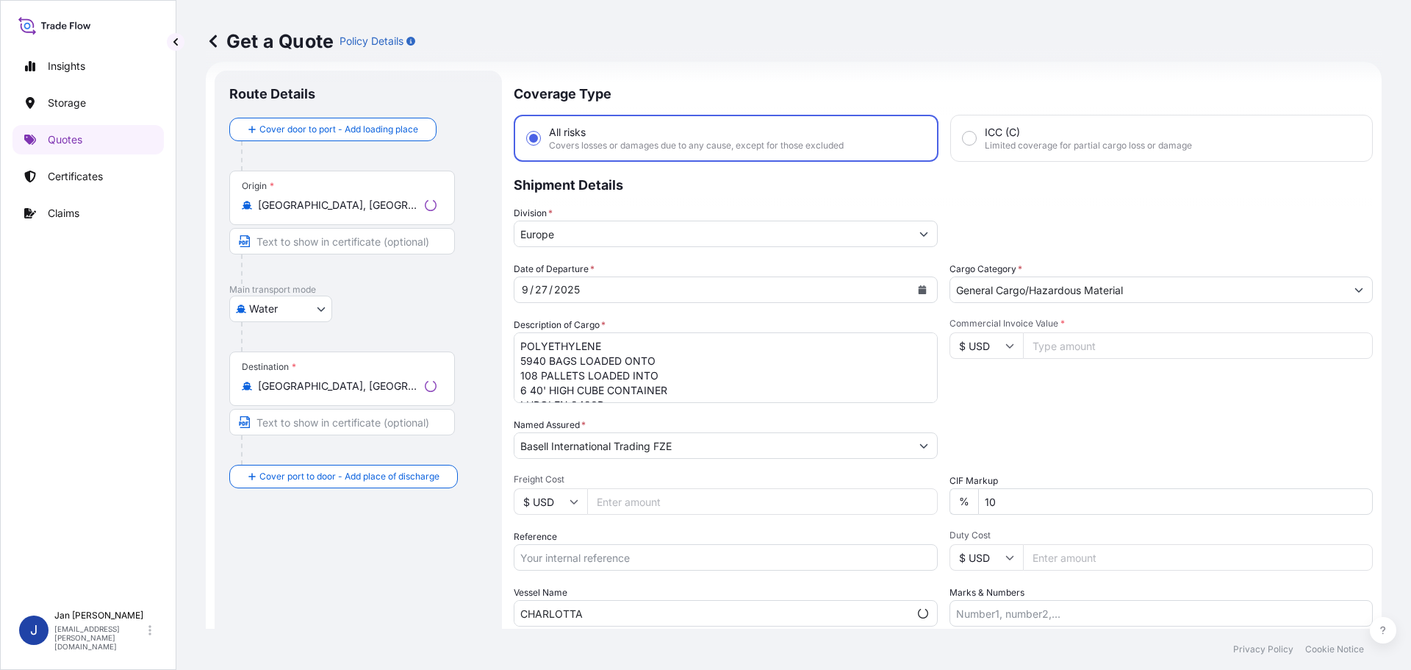
scroll to position [24, 0]
click at [664, 539] on div "Reference" at bounding box center [722, 546] width 426 height 41
click at [667, 548] on input "Reference" at bounding box center [722, 554] width 426 height 26
paste input "1187444769"
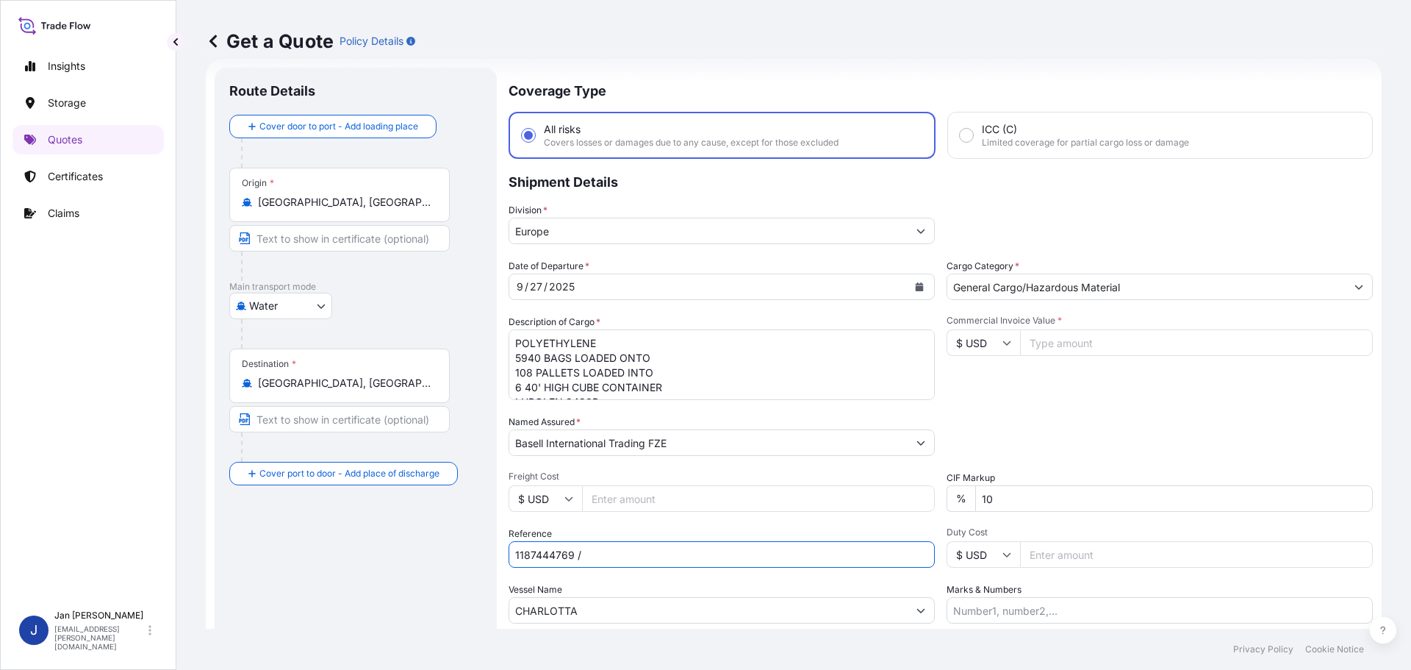
type input "1187444769 /"
click at [1128, 337] on input "Commercial Invoice Value *" at bounding box center [1196, 342] width 353 height 26
type input "545427.74"
click at [1111, 401] on div "Date of Departure * 9 / 27 / 2025 Cargo Category * General Cargo/Hazardous Mate…" at bounding box center [941, 441] width 864 height 365
drag, startPoint x: 709, startPoint y: 636, endPoint x: 715, endPoint y: 581, distance: 55.4
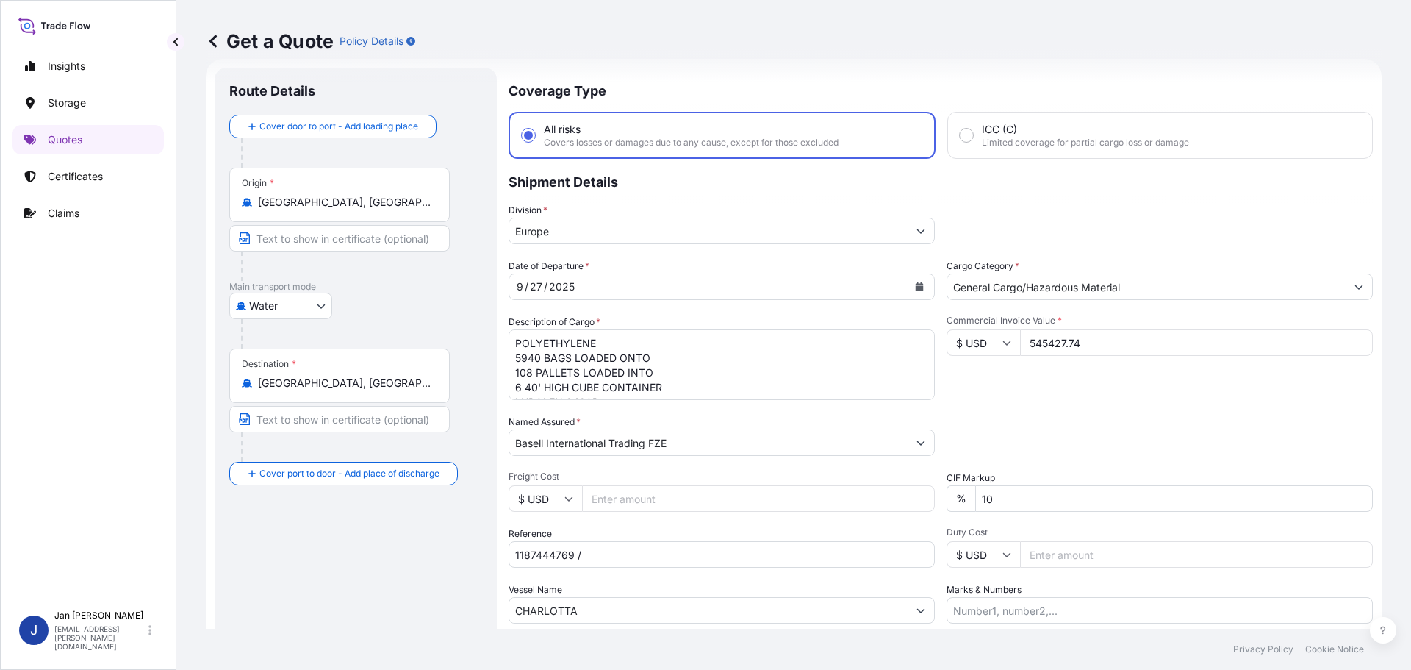
click at [709, 631] on footer "Privacy Policy Cookie Notice" at bounding box center [793, 649] width 1235 height 41
click at [710, 556] on input "1187444769 /" at bounding box center [722, 554] width 426 height 26
paste input "5013231439 / 5013249981, 5013249982 / 304277263"
type input "1187444769 / 5013231439 / 5013249981, 5013249982 / 304277263"
click at [1117, 468] on div "Date of Departure * 9 / 27 / 2025 Cargo Category * General Cargo/Hazardous Mate…" at bounding box center [941, 441] width 864 height 365
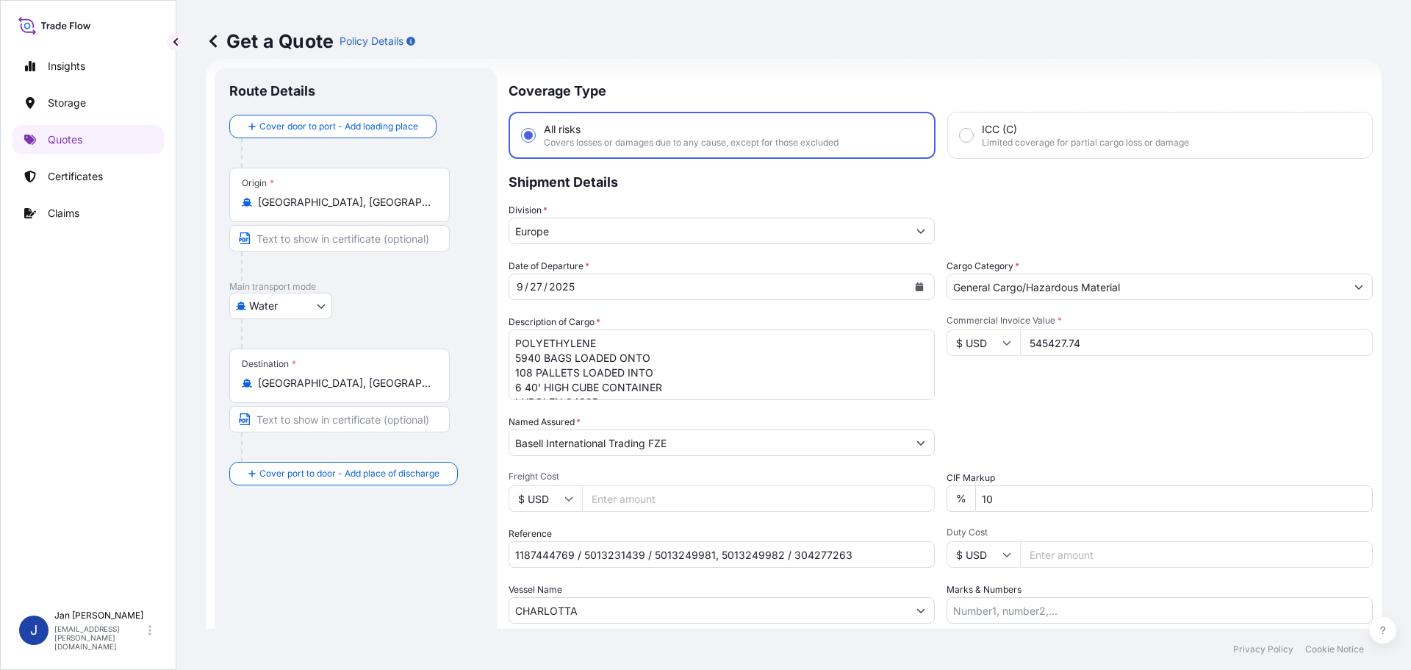
click at [676, 373] on textarea "POLYETHYLENE 5940 BAGS LOADED ONTO 108 PALLETS LOADED INTO 6 40' HIGH CUBE CONT…" at bounding box center [722, 364] width 426 height 71
paste textarea "olyethylene 990 BAGS LOADED ONTO 18 PALLETS LOADED INTO 1 40' HIGH CUBE CONTAIN…"
click at [686, 384] on textarea "POLYETHYLENE 5940 BAGS LOADED ONTO 108 PALLETS LOADED INTO 6 40' HIGH CUBE CONT…" at bounding box center [722, 364] width 426 height 71
click at [676, 395] on textarea "POLYETHYLENE 5940 BAGS LOADED ONTO 108 PALLETS LOADED INTO 6 40' HIGH CUBE CONT…" at bounding box center [722, 364] width 426 height 71
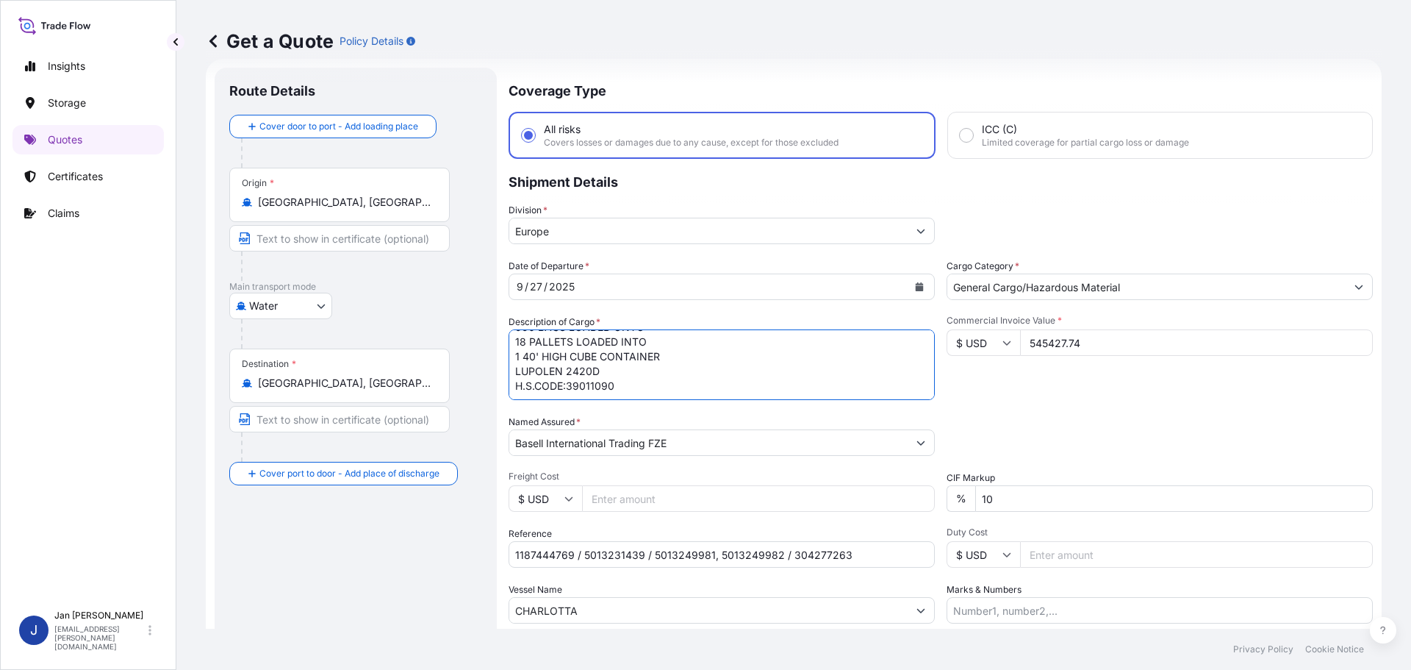
paste textarea "990 BAGS LOADED ONTO 18 PALLETS LOADED INTO 1 40' HIGH CUBE CONTAINER LUPOLEN 2…"
type textarea "Polyethylene 990 BAGS LOADED ONTO 18 PALLETS LOADED INTO 1 40' HIGH CUBE CONTAI…"
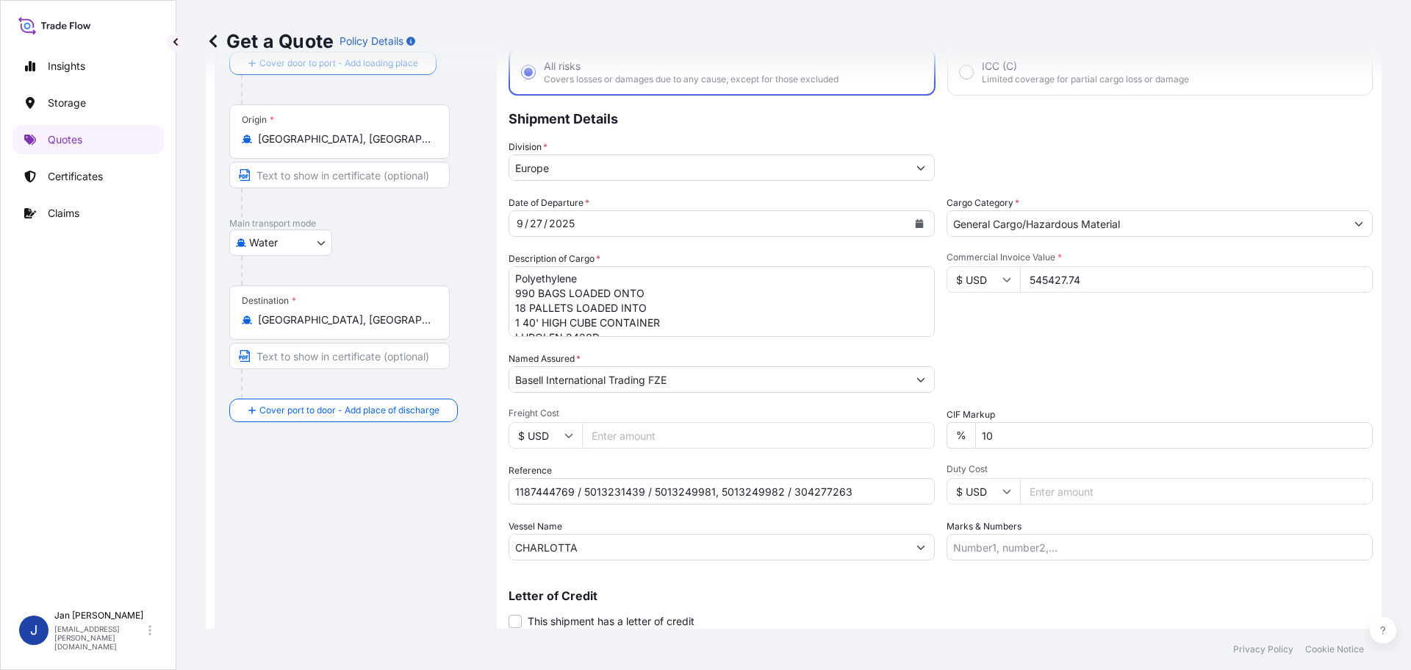
scroll to position [137, 0]
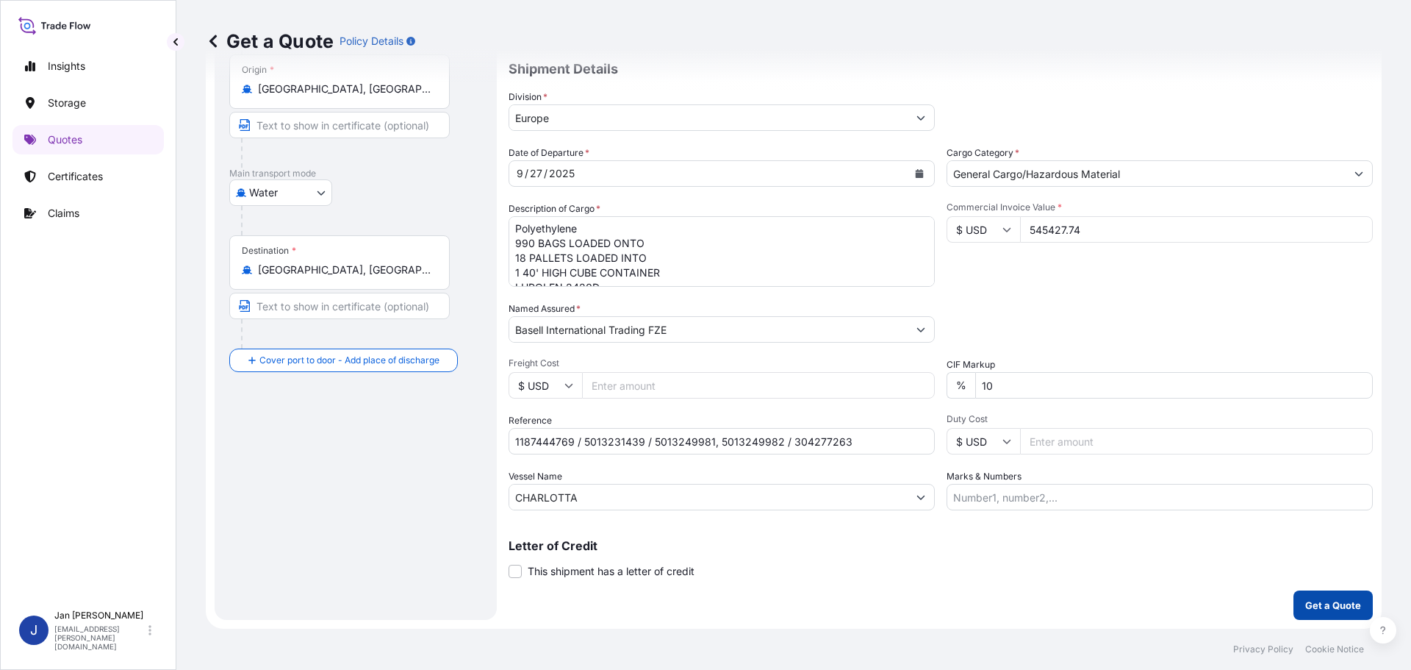
click at [1323, 604] on p "Get a Quote" at bounding box center [1334, 605] width 56 height 15
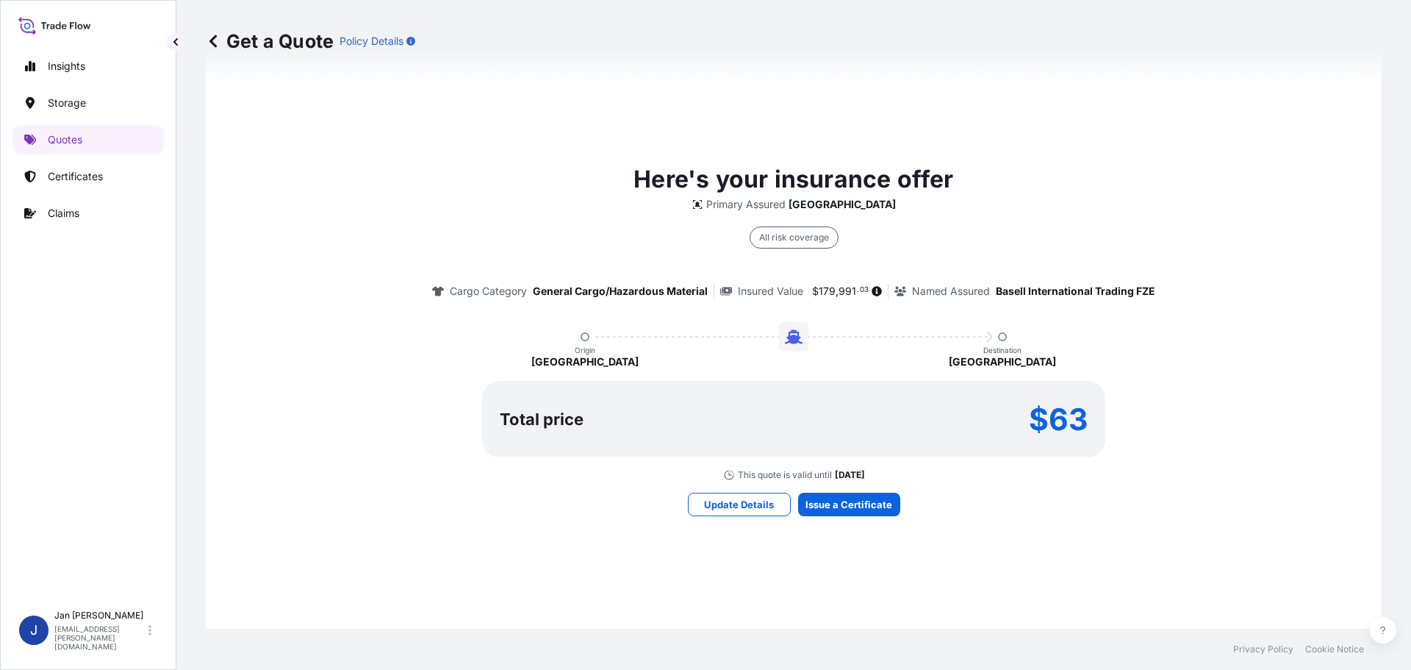
scroll to position [711, 0]
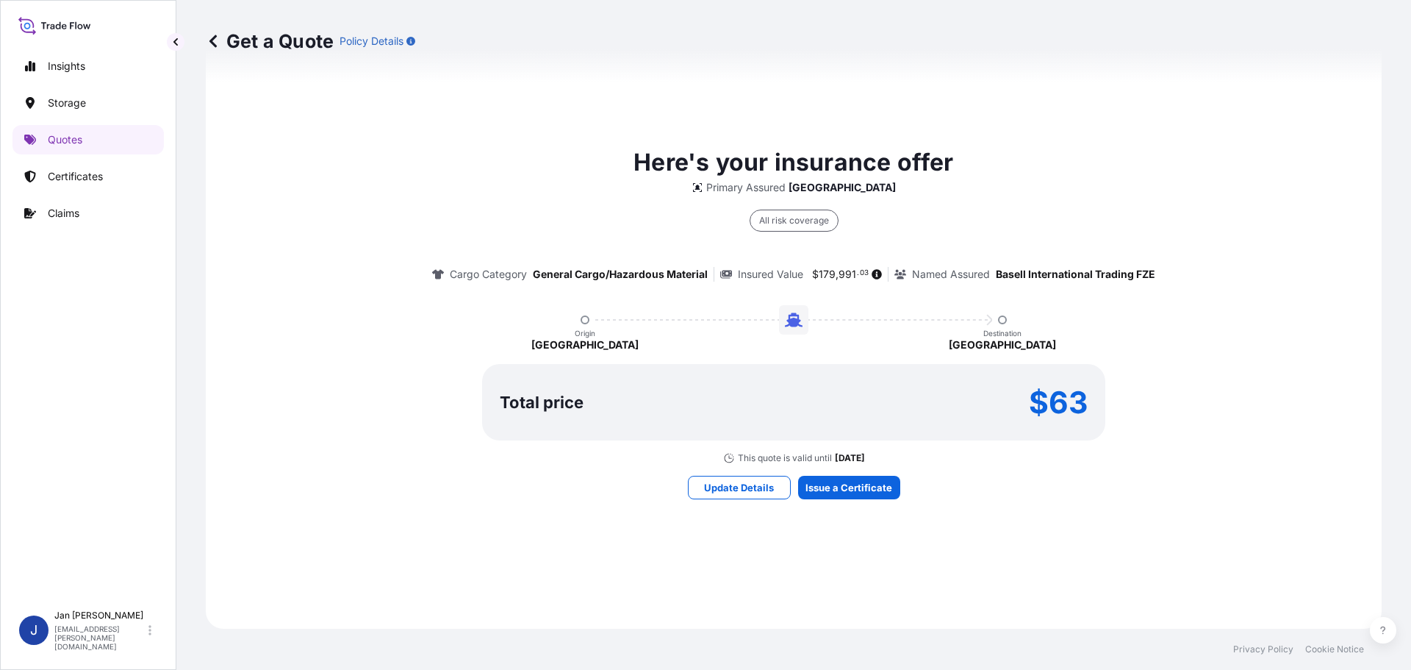
click at [882, 487] on div "Get a Quote Policy Details Route Details Cover door to port - Add loading place…" at bounding box center [793, 314] width 1235 height 629
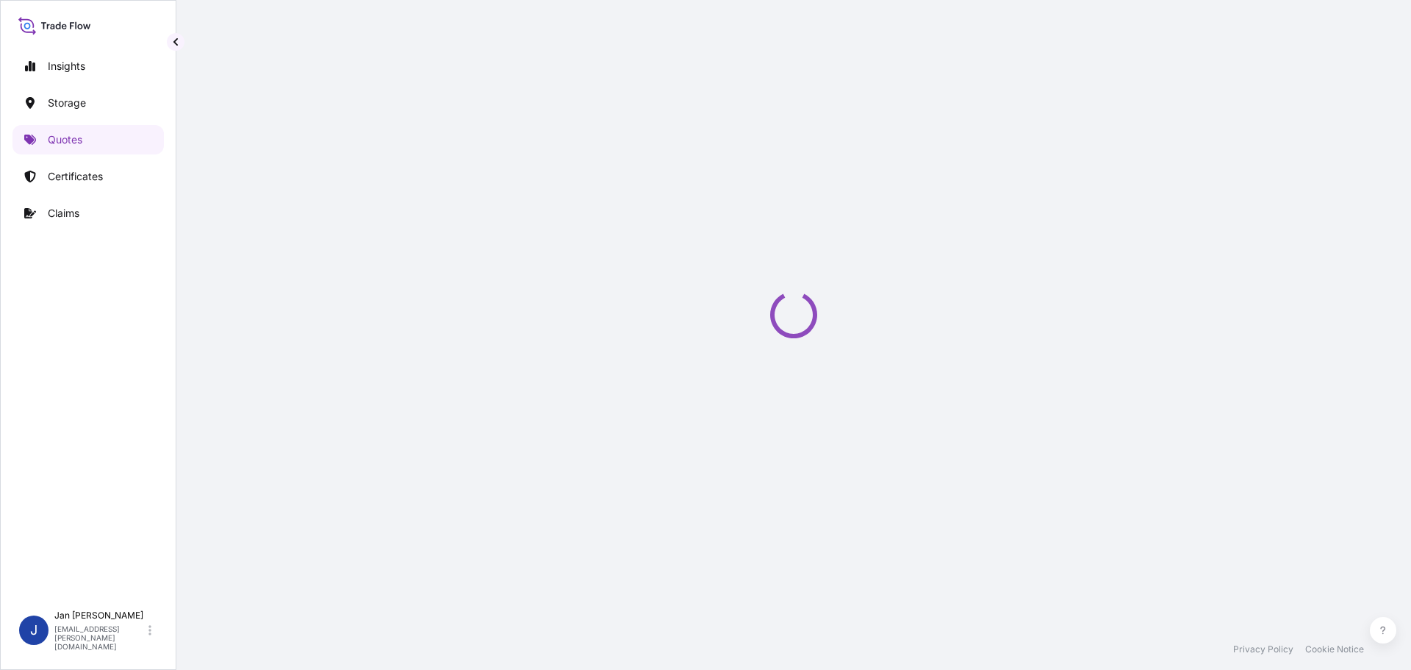
select select "Water"
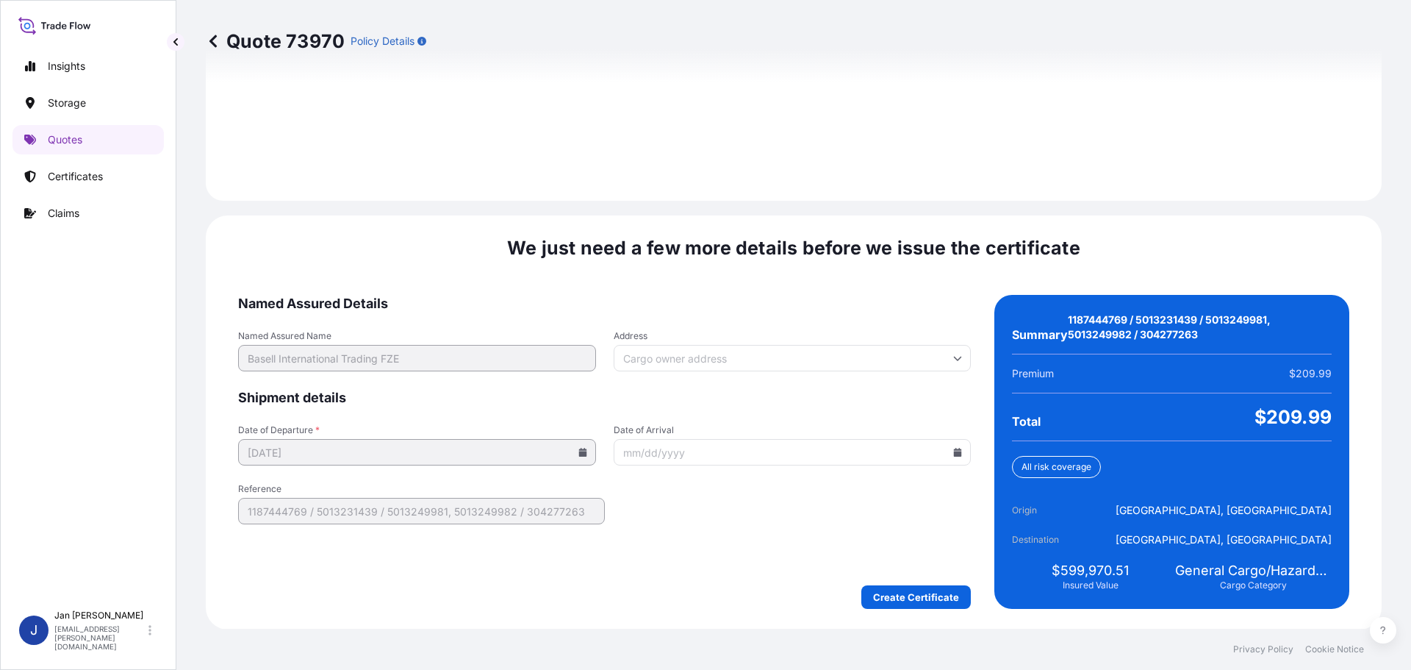
scroll to position [2087, 0]
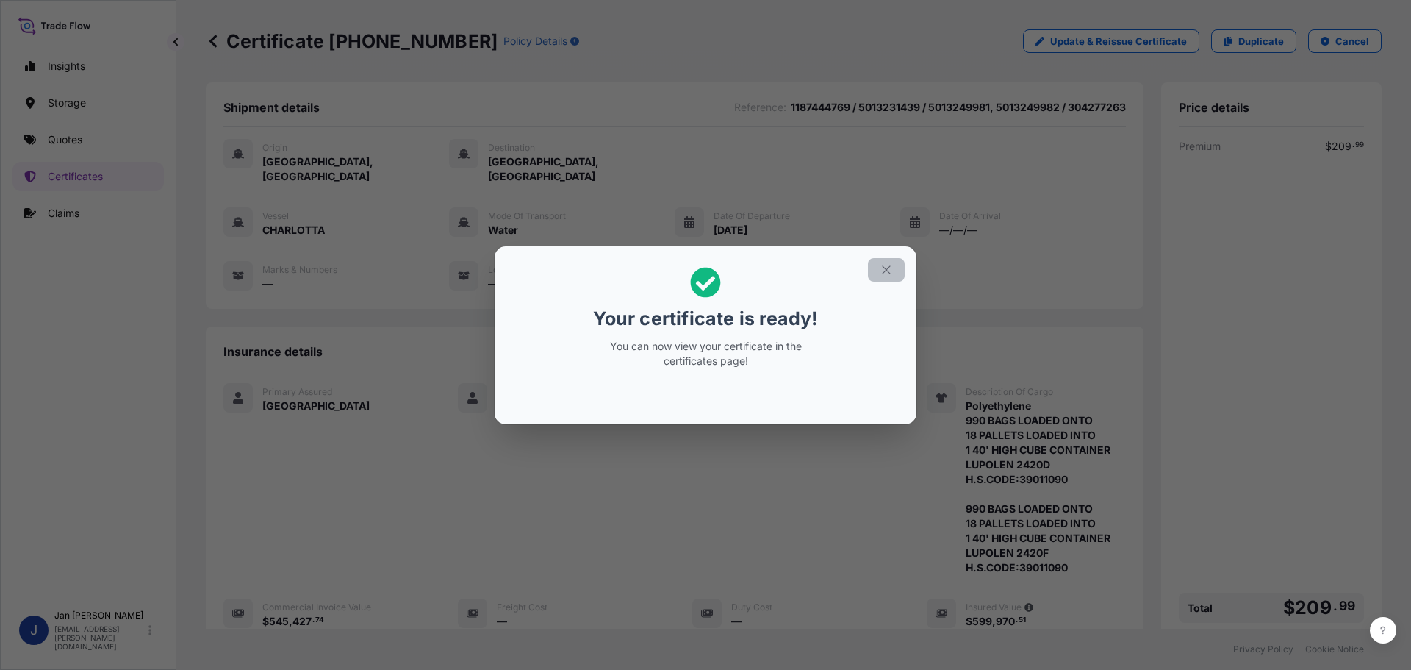
click at [897, 260] on button "button" at bounding box center [886, 270] width 37 height 24
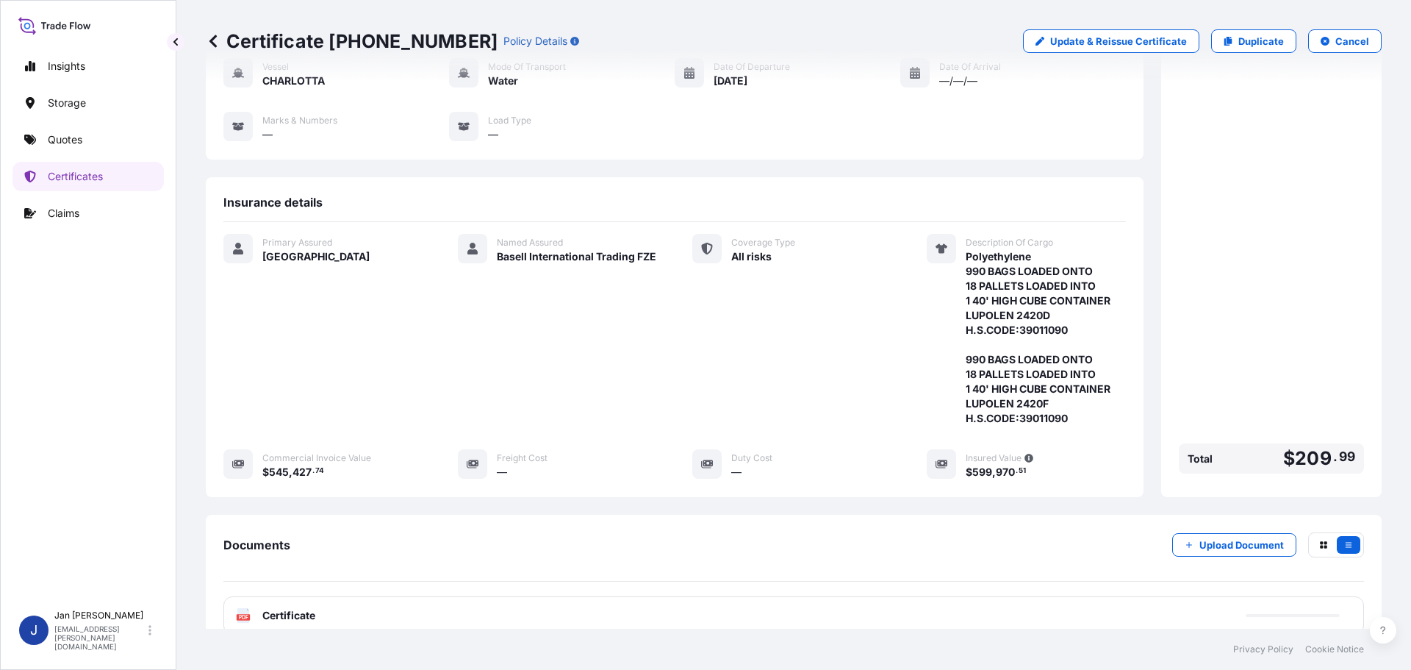
scroll to position [250, 0]
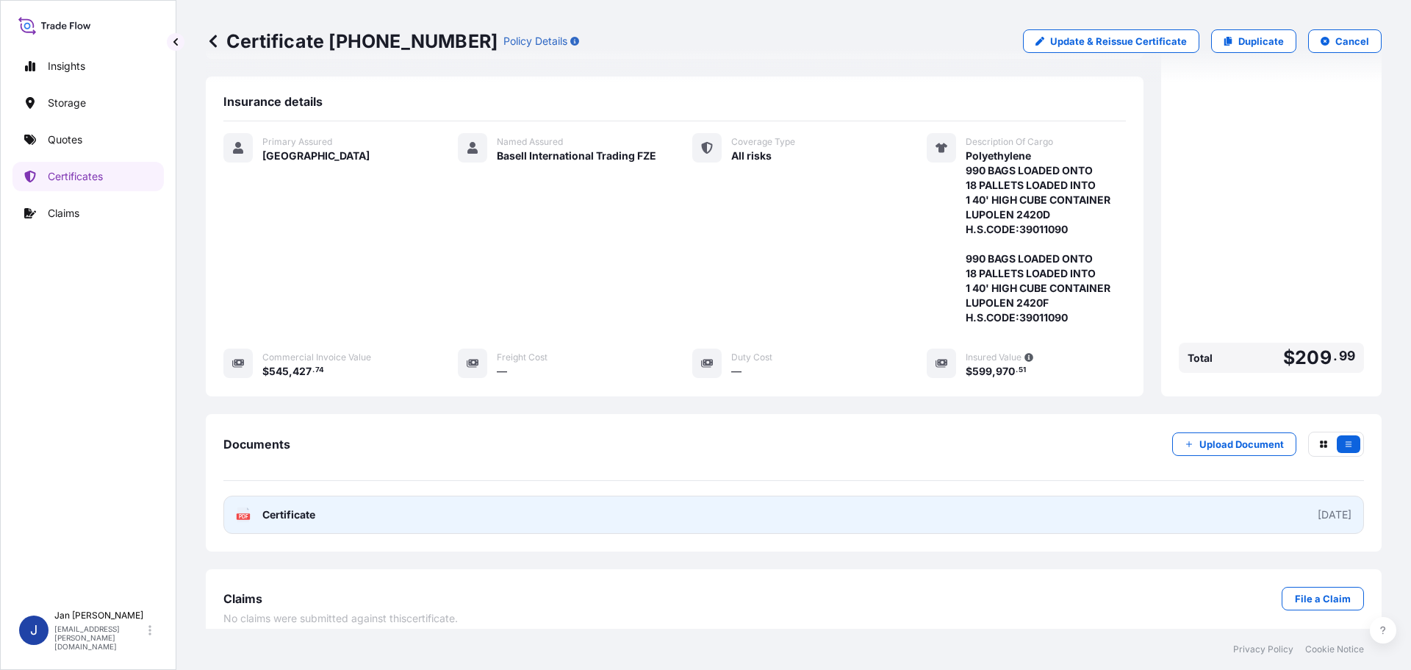
click at [340, 515] on link "PDF Certificate 2025-10-08" at bounding box center [793, 514] width 1141 height 38
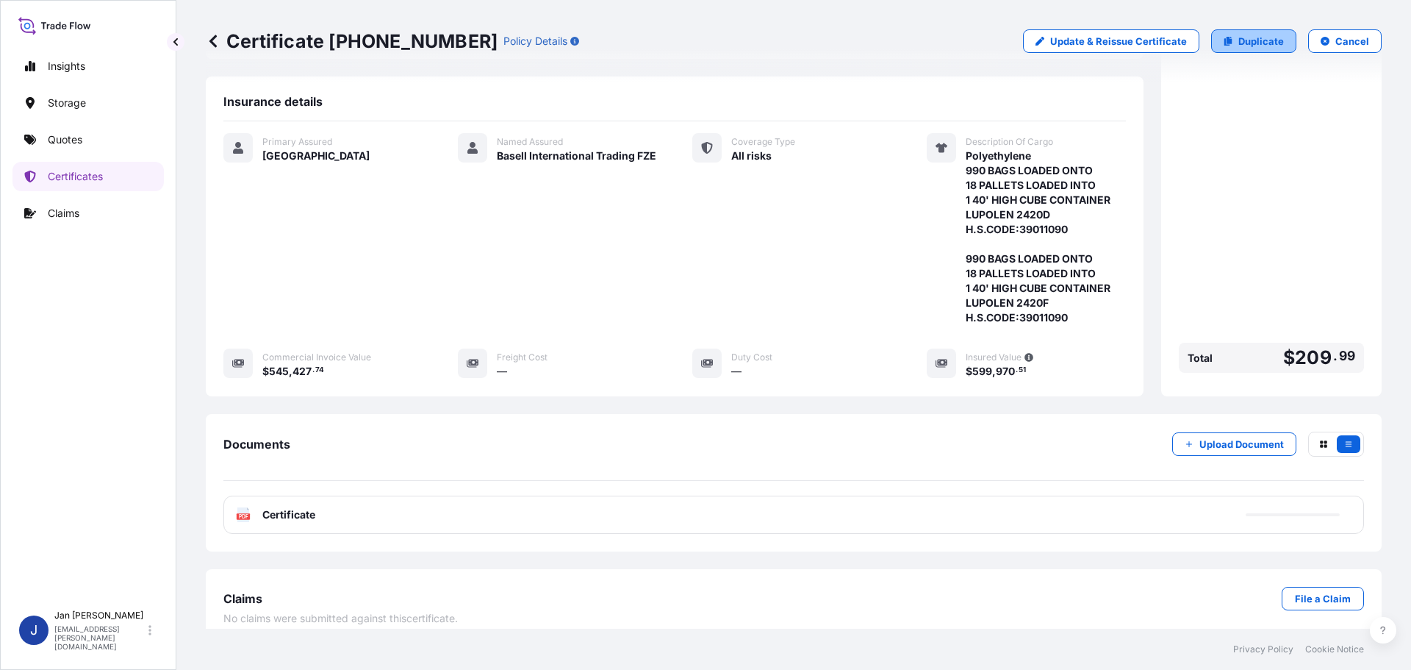
click at [1230, 50] on link "Duplicate" at bounding box center [1253, 41] width 85 height 24
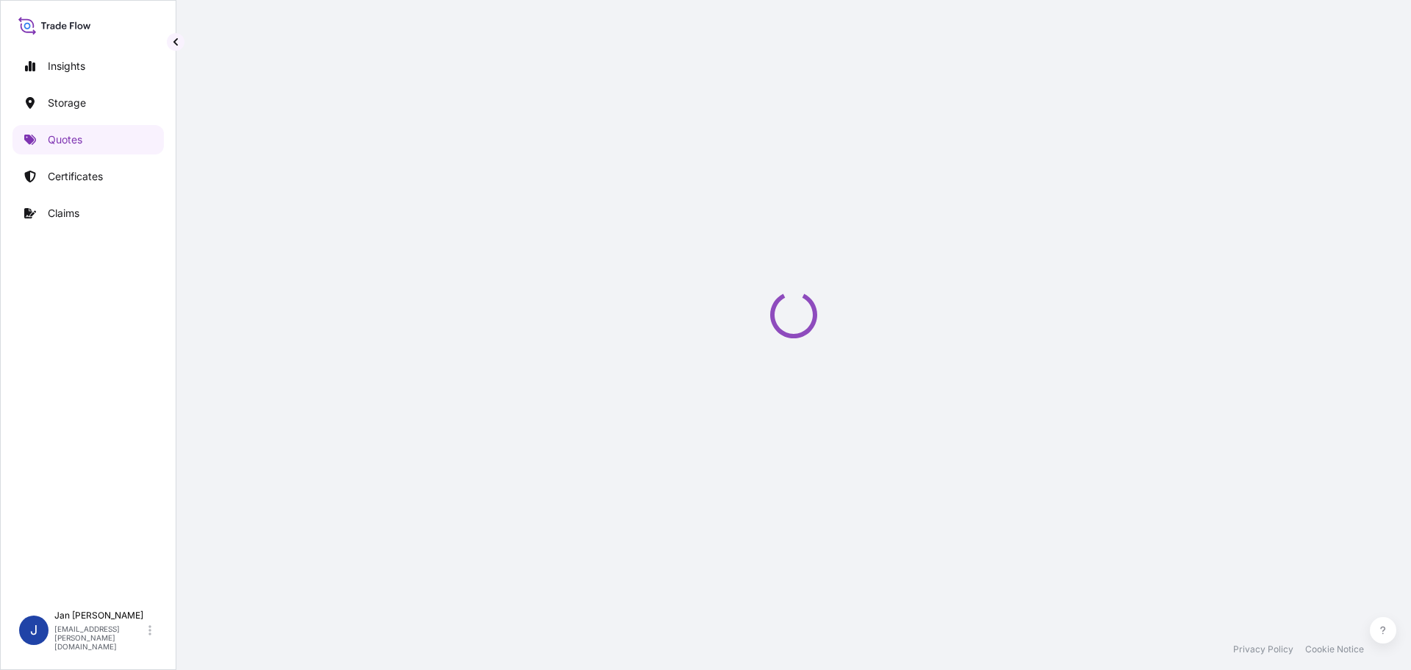
select select "Water"
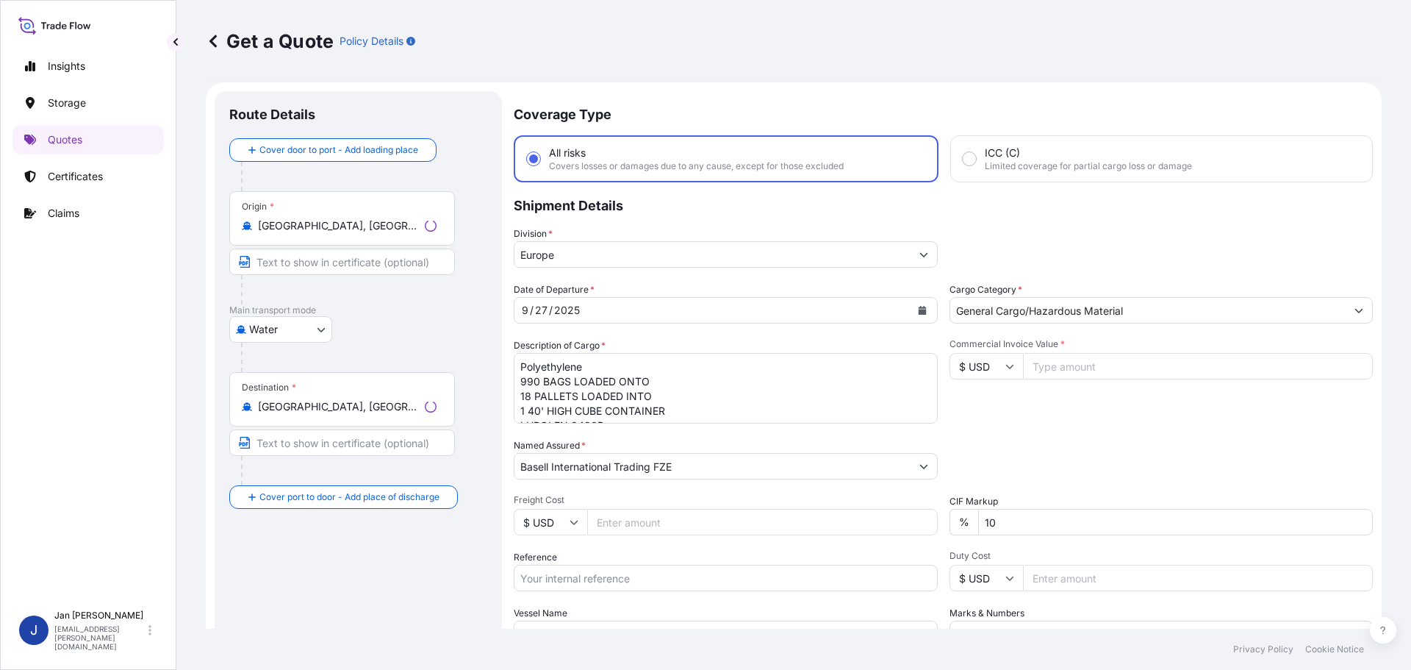
scroll to position [24, 0]
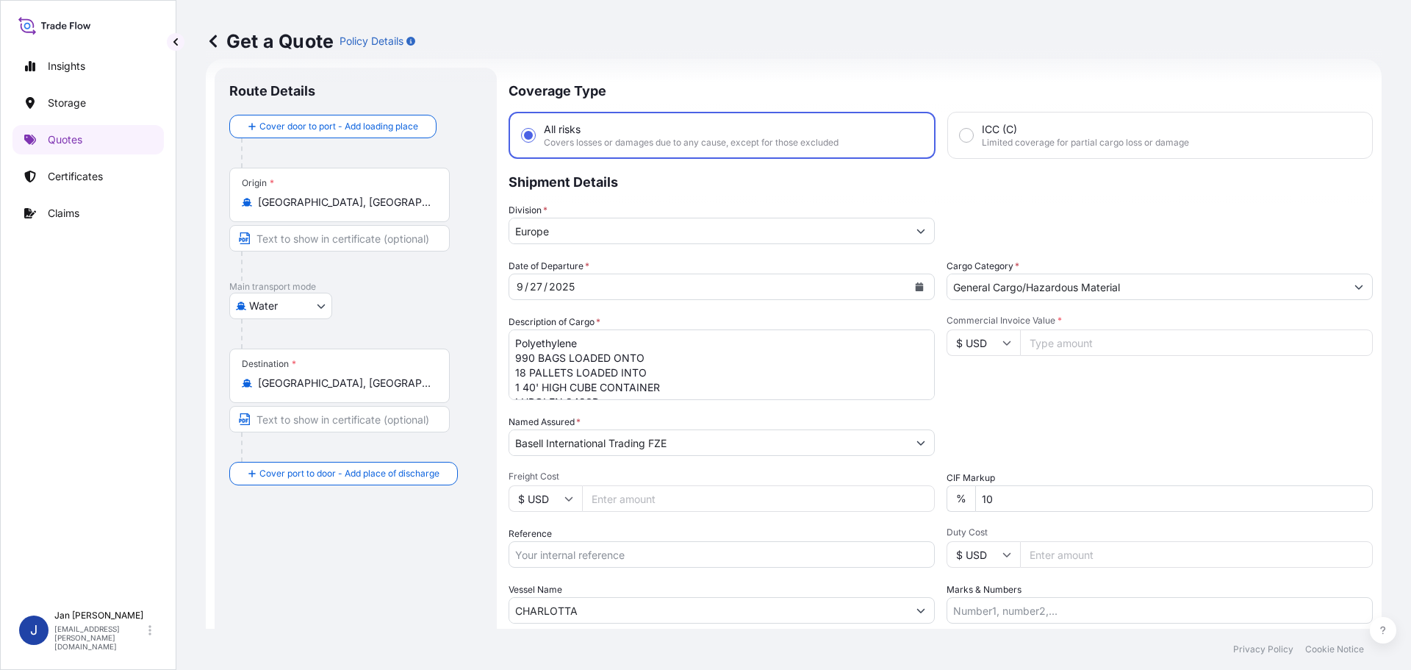
click at [422, 222] on div "Origin * Marseille, France" at bounding box center [355, 224] width 253 height 113
click at [415, 204] on input "Marseille, France" at bounding box center [344, 202] width 173 height 15
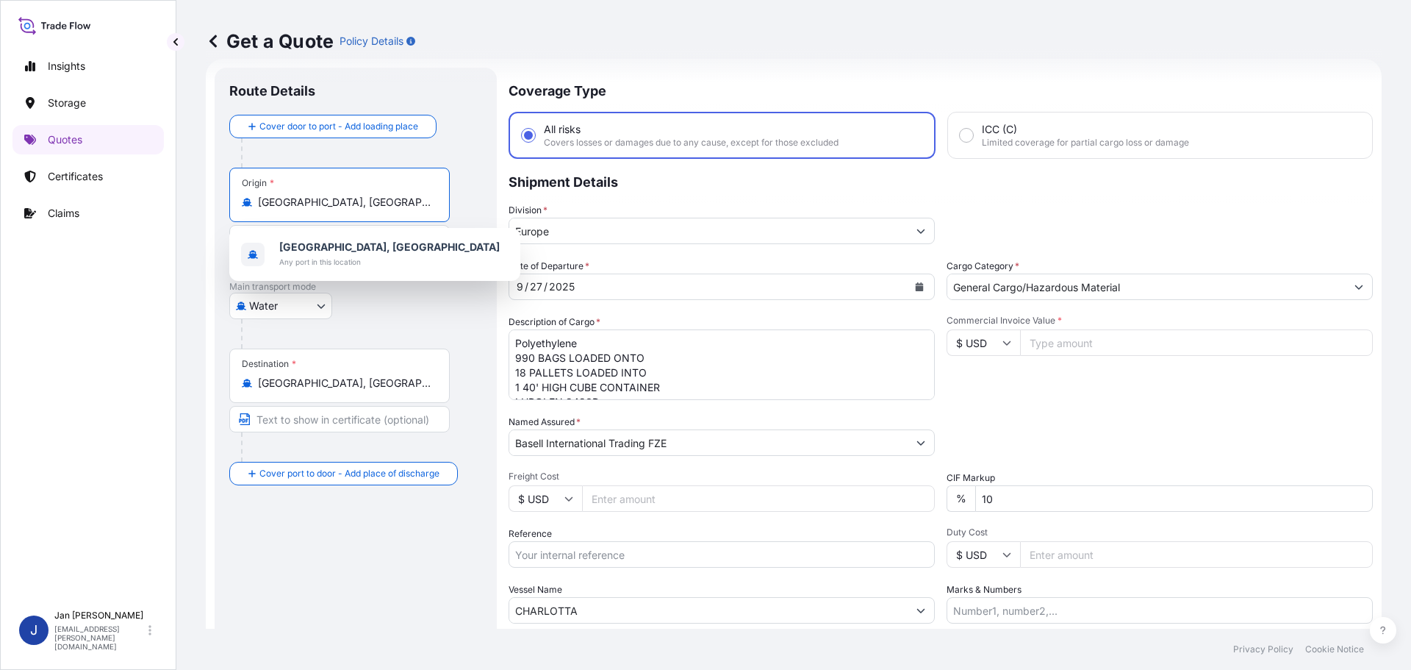
click at [415, 204] on input "Marseille, France" at bounding box center [344, 202] width 173 height 15
paste input "FOS SUR MER"
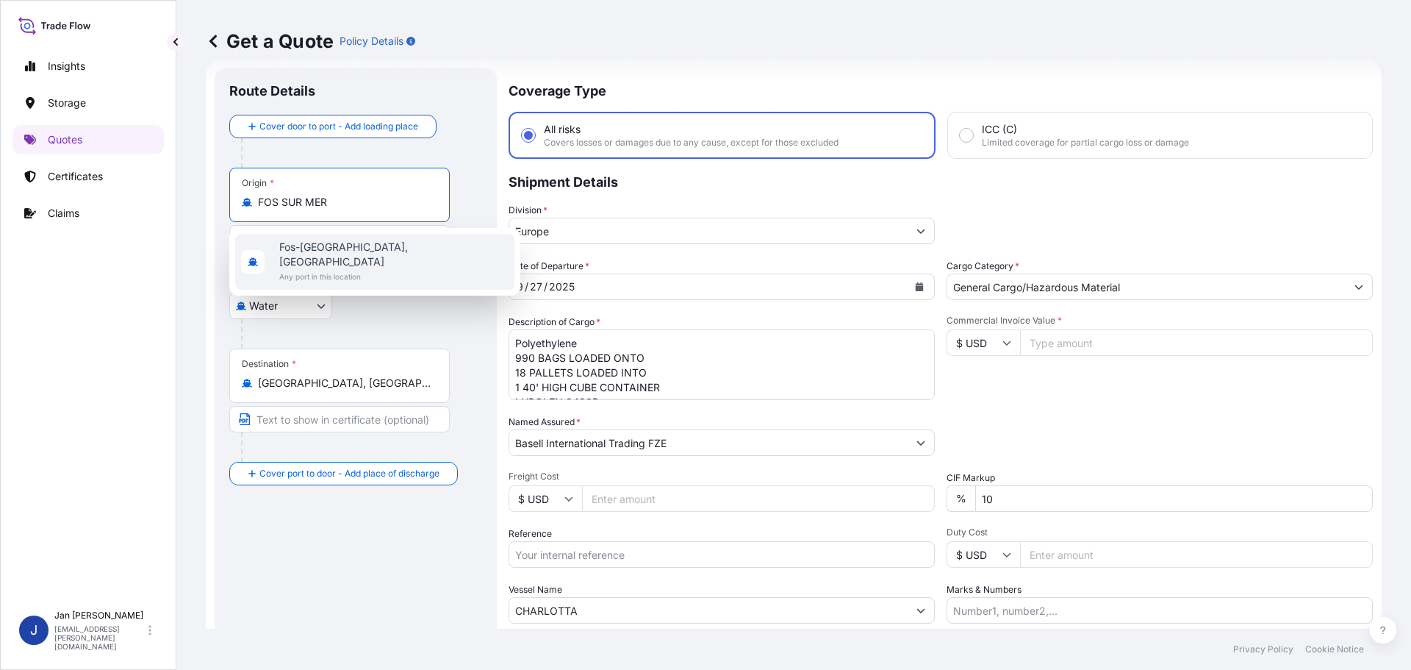
click at [304, 250] on span "Fos-sur-Mer, France" at bounding box center [393, 254] width 229 height 29
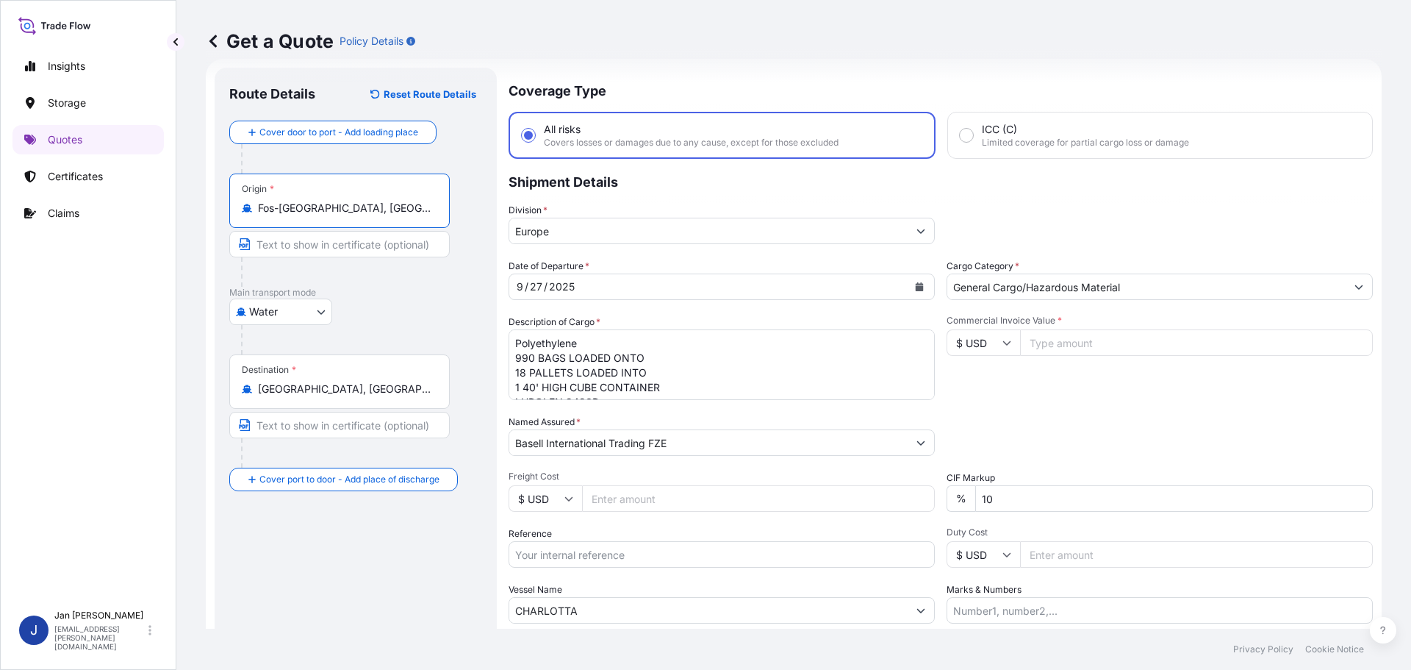
type input "Fos-sur-Mer, France"
click at [455, 342] on div at bounding box center [361, 339] width 241 height 29
click at [382, 370] on div "Destination * Alexandria, Alexandria Governorate, Egypt" at bounding box center [339, 381] width 221 height 54
click at [382, 382] on input "Alexandria, Alexandria Governorate, Egypt" at bounding box center [344, 389] width 173 height 15
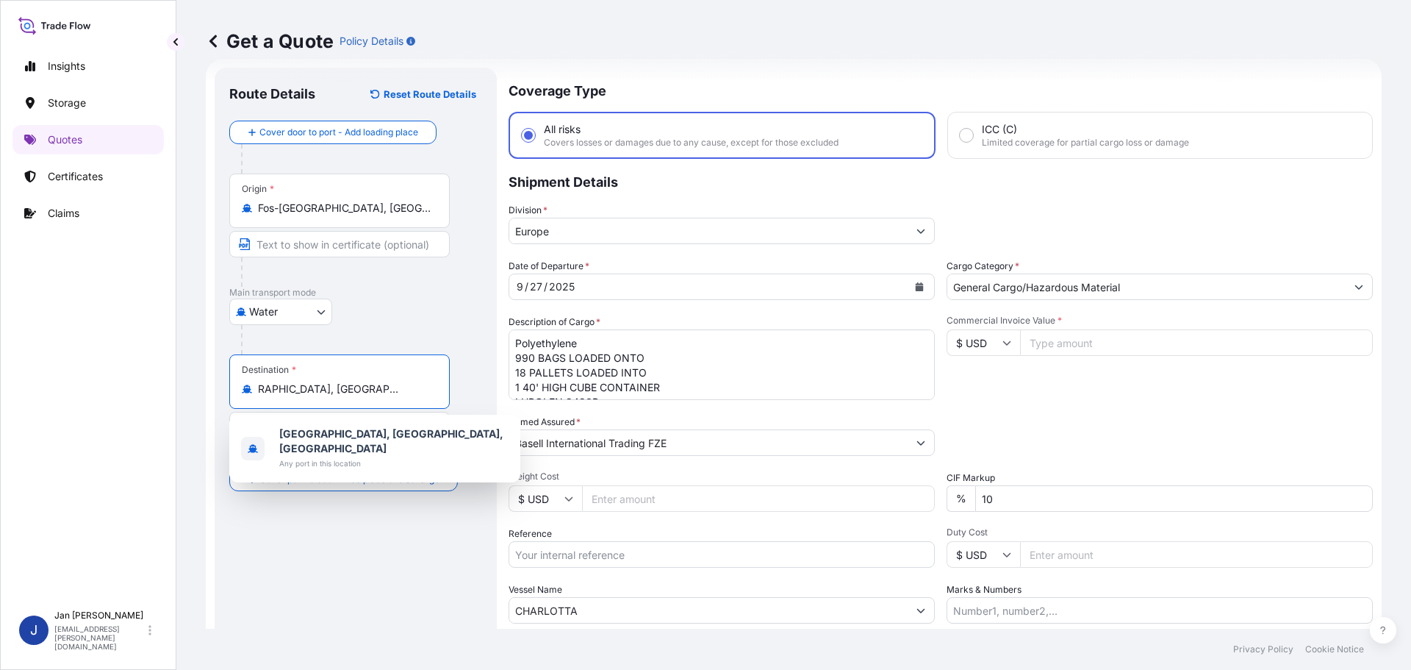
click at [395, 392] on input "Alexandria, Alexandria Governorate, Egypt" at bounding box center [344, 389] width 173 height 15
click at [396, 392] on input "Alexandria, Alexandria Governorate, Egypt" at bounding box center [344, 389] width 173 height 15
paste input "MBARLI, TURKEY"
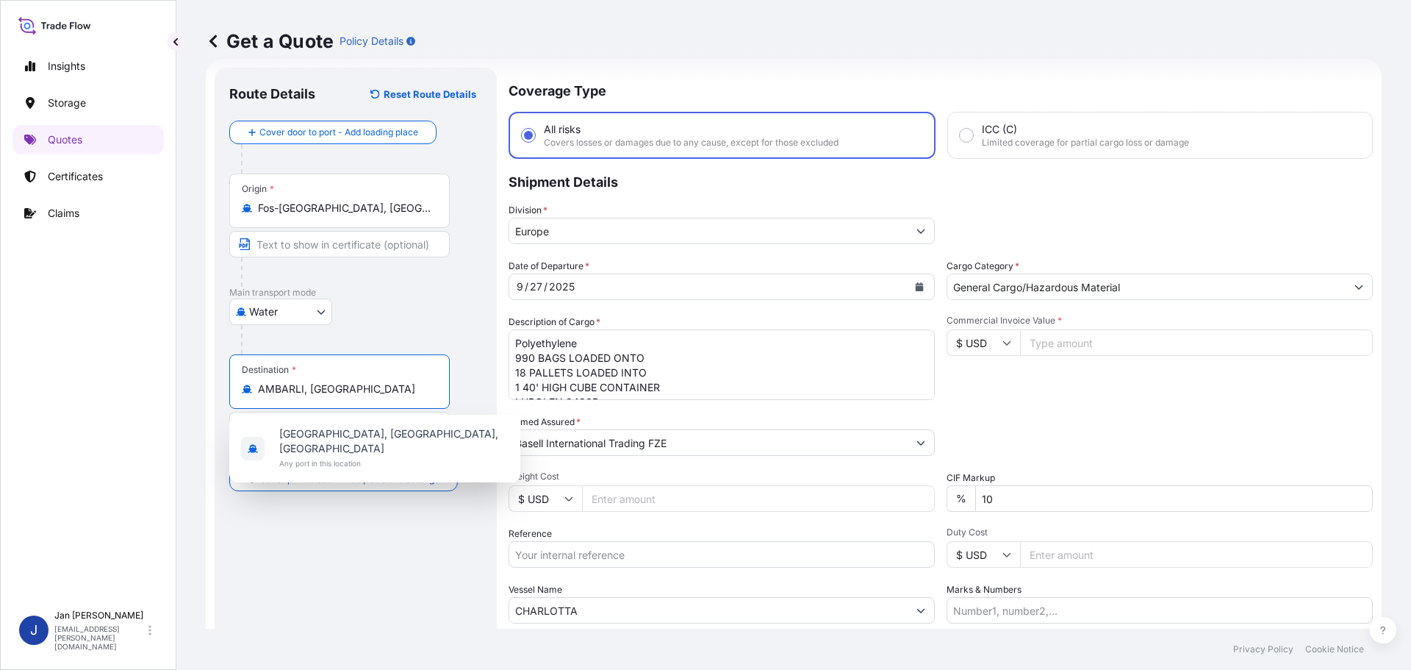
scroll to position [0, 0]
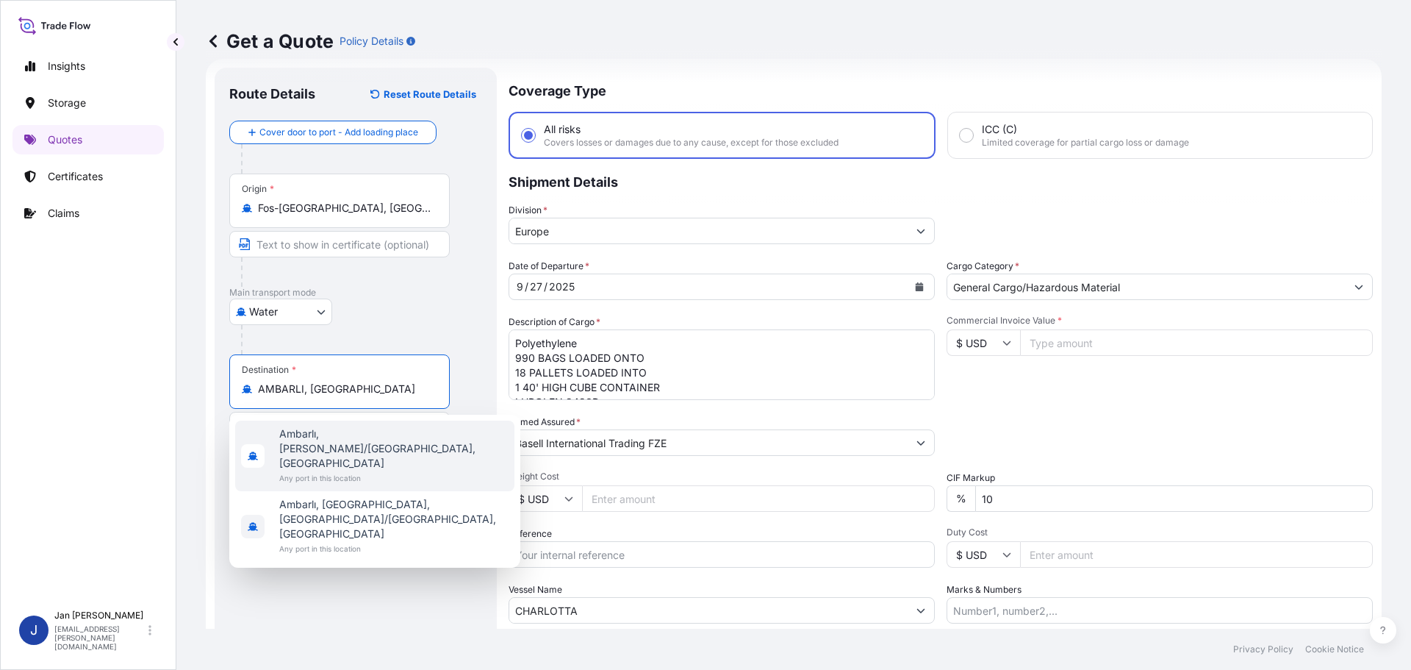
click at [402, 470] on span "Any port in this location" at bounding box center [393, 477] width 229 height 15
type input "Ambarlı, Derik/Mardin, Turkey"
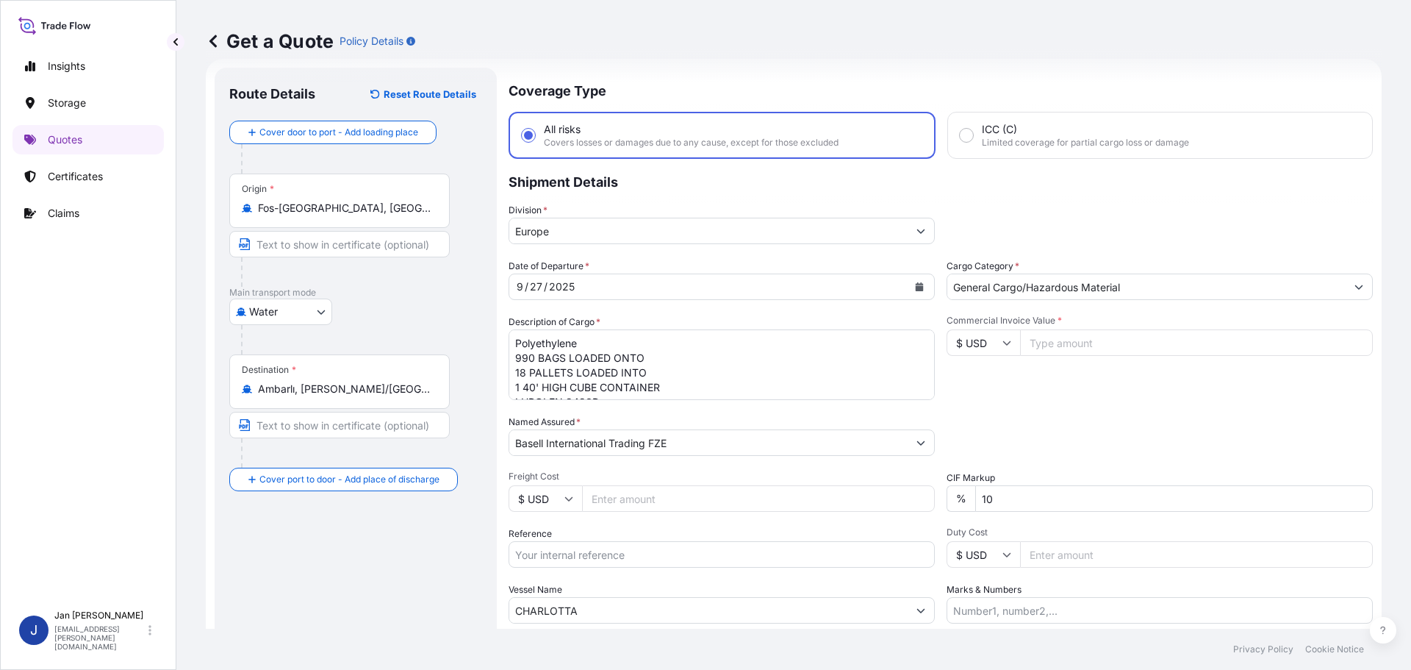
click at [398, 339] on div at bounding box center [361, 339] width 241 height 29
click at [919, 283] on button "Calendar" at bounding box center [920, 287] width 24 height 24
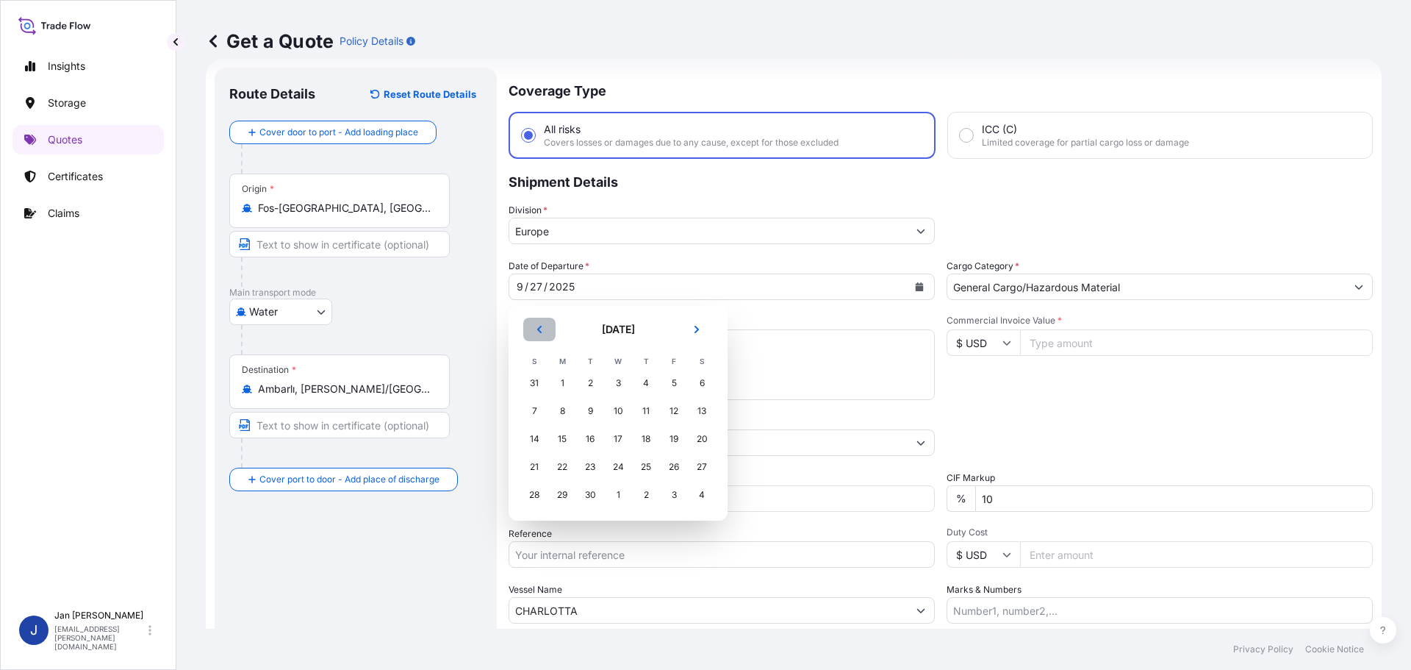
click at [539, 336] on button "Previous" at bounding box center [539, 330] width 32 height 24
click at [703, 326] on button "Next" at bounding box center [697, 330] width 32 height 24
click at [536, 498] on div "28" at bounding box center [534, 494] width 26 height 26
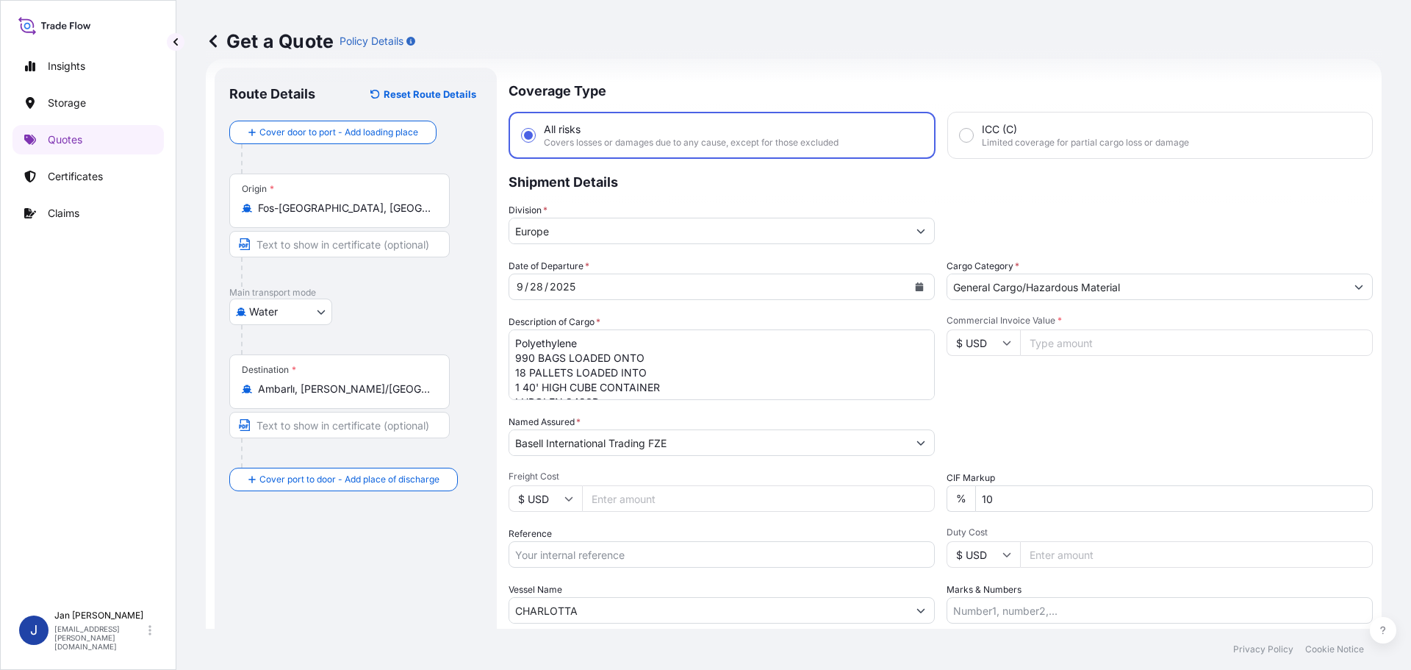
click at [953, 429] on div "Packing Category Type to search a container mode Please select a primary mode o…" at bounding box center [1160, 435] width 426 height 41
drag, startPoint x: 692, startPoint y: 617, endPoint x: 122, endPoint y: 589, distance: 570.4
click at [148, 589] on div "Insights Storage Quotes Certificates Claims J Jan Fiser jan.fiser@psabdp.com Ge…" at bounding box center [705, 335] width 1411 height 670
paste input "LODUR"
type input "LODUR"
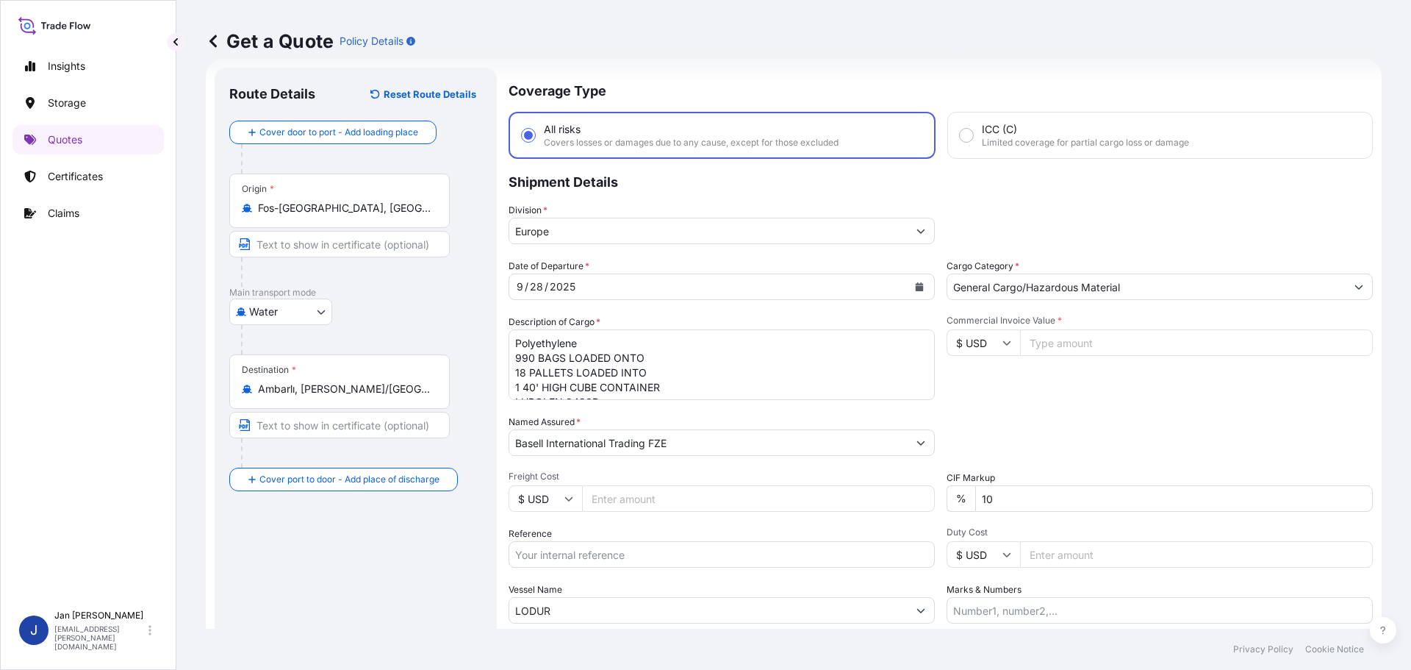
click at [553, 560] on input "Reference" at bounding box center [722, 554] width 426 height 26
paste input "1187452485"
type input "1187452485 /"
click at [1283, 388] on div "Commercial Invoice Value * $ USD" at bounding box center [1160, 357] width 426 height 85
click at [1003, 338] on icon at bounding box center [1007, 342] width 9 height 9
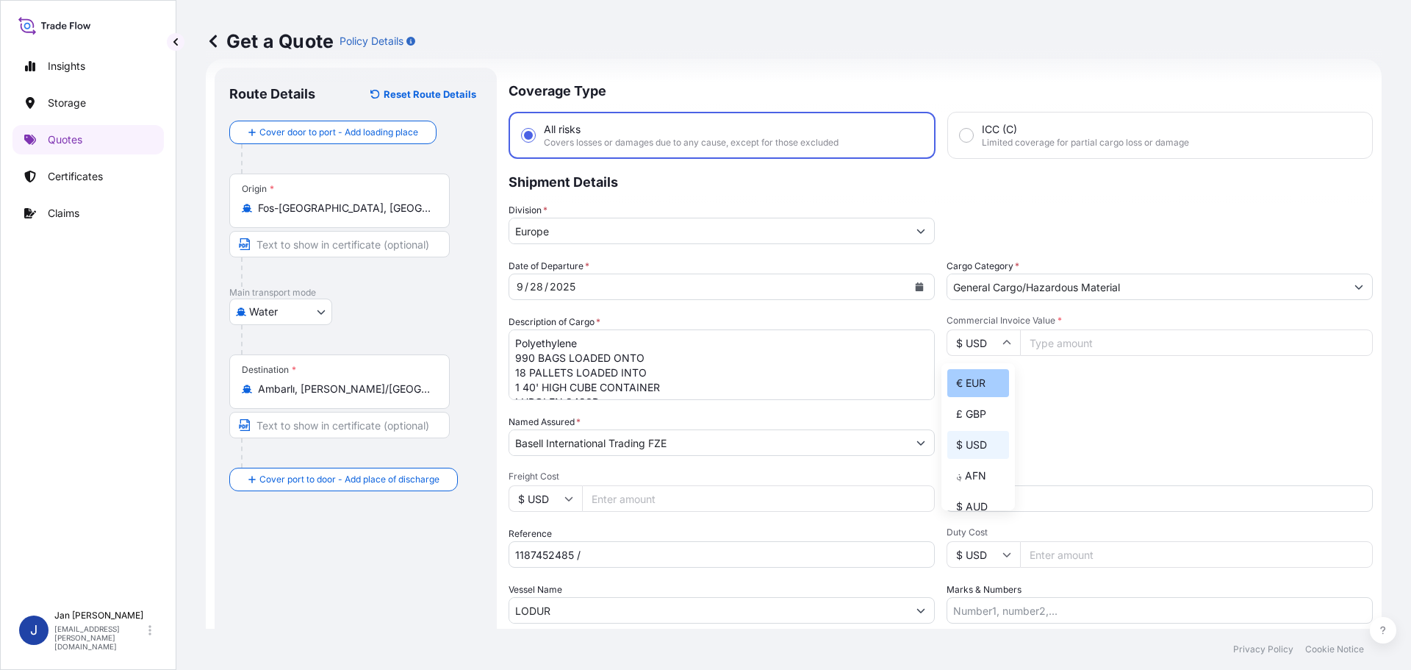
click at [981, 385] on div "€ EUR" at bounding box center [979, 383] width 62 height 28
type input "€ EUR"
click at [1099, 348] on input "Commercial Invoice Value *" at bounding box center [1196, 342] width 353 height 26
type input "47581"
type input "47581.31"
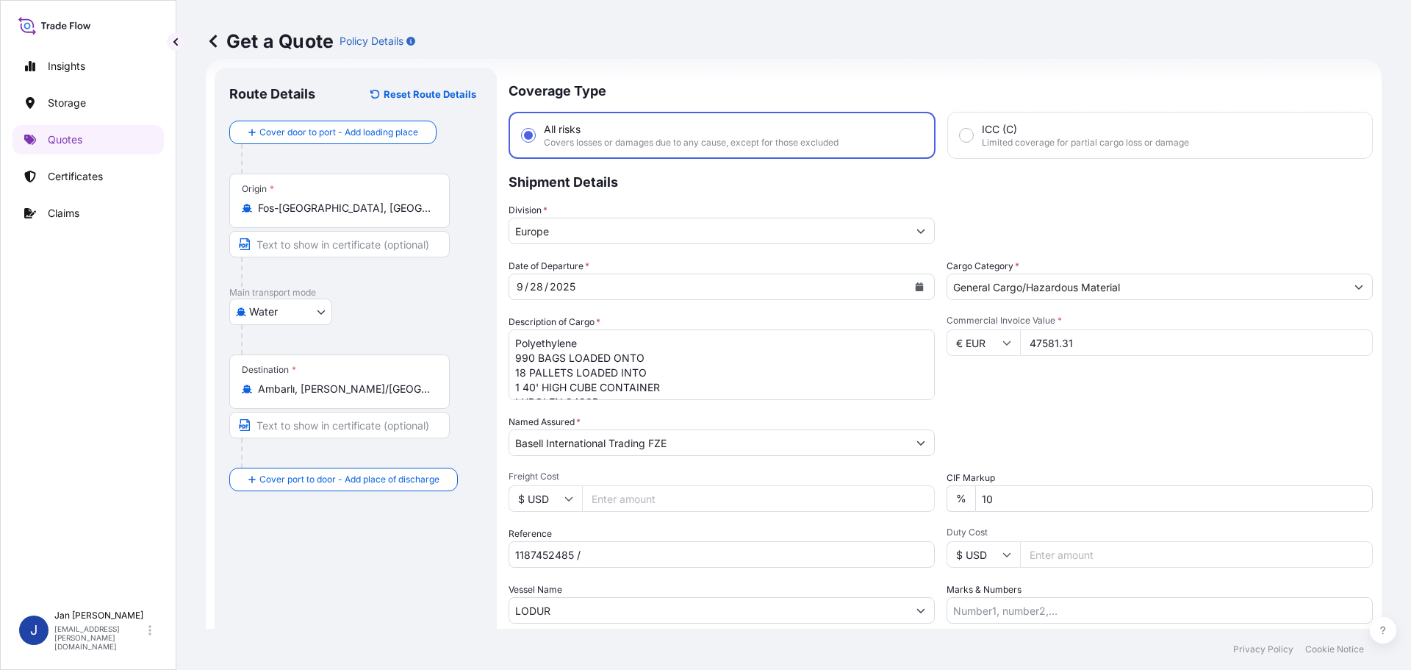
click at [1075, 402] on div "Date of Departure * 9 / 28 / 2025 Cargo Category * General Cargo/Hazardous Mate…" at bounding box center [941, 441] width 864 height 365
click at [814, 371] on textarea "Polyethylene 990 BAGS LOADED ONTO 18 PALLETS LOADED INTO 1 40' HIGH CUBE CONTAI…" at bounding box center [722, 364] width 426 height 71
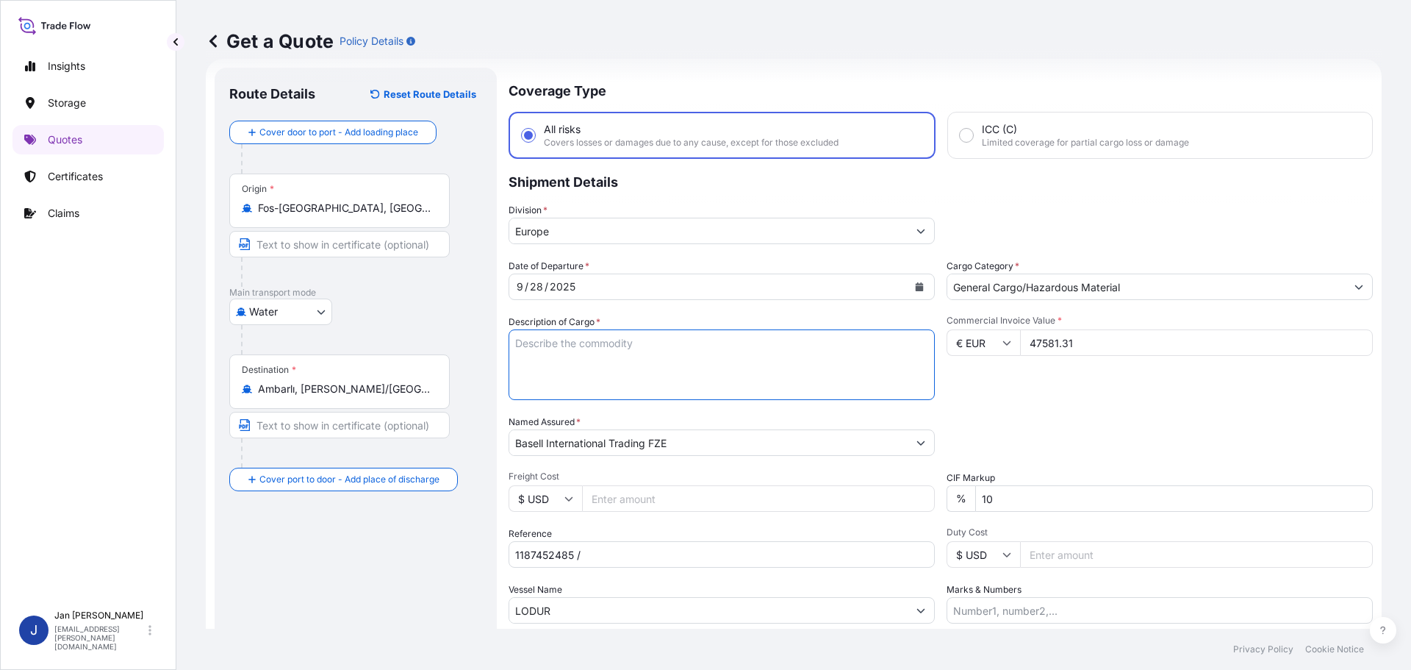
click at [754, 351] on textarea "Polyethylene 990 BAGS LOADED ONTO 18 PALLETS LOADED INTO 1 40' HIGH CUBE CONTAI…" at bounding box center [722, 364] width 426 height 71
paste textarea "POLYETHYLENE 1980 BAGS LOADED ONTO 108 PALLETS LOADED INTO 6 40' HIGH CUBE CONT…"
type textarea "POLYETHYLENE 1980 BAGS LOADED ONTO 108 PALLETS LOADED INTO 6 40' HIGH CUBE CONT…"
paste input "5013219752 / 5013223535 / 304261567"
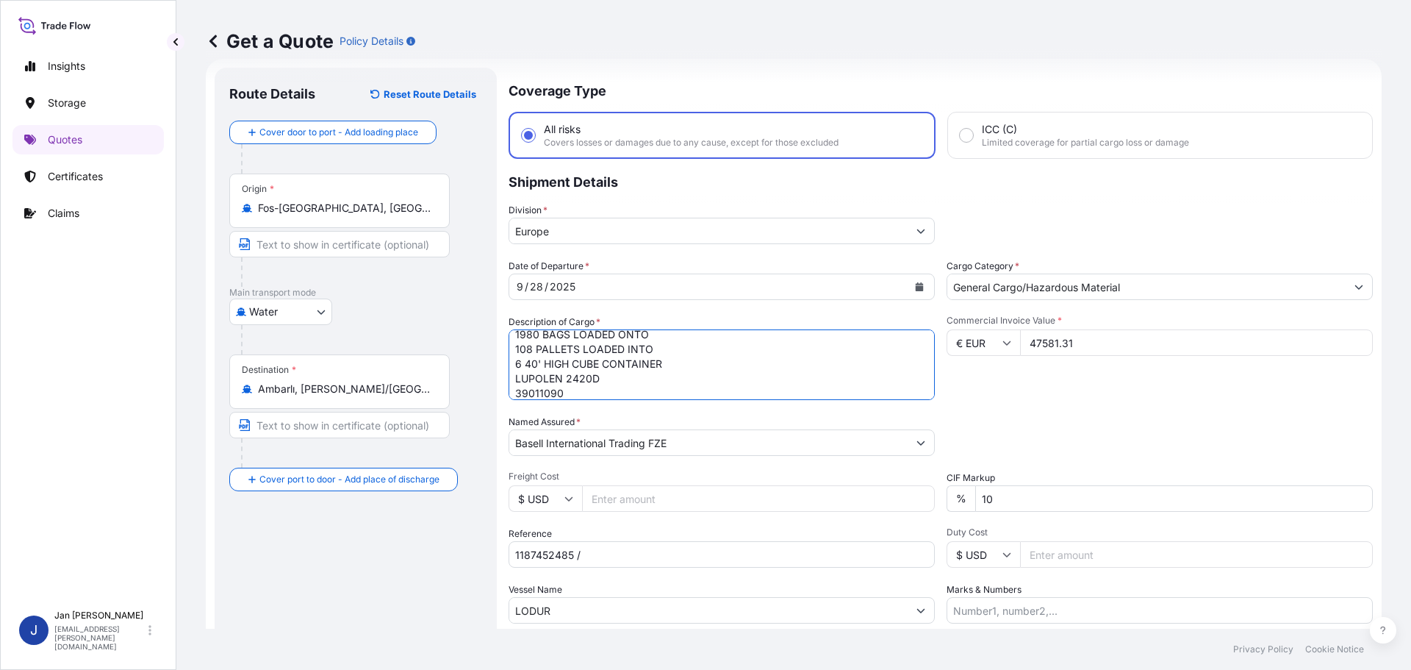
click at [623, 555] on input "1187452485 /" at bounding box center [722, 554] width 426 height 26
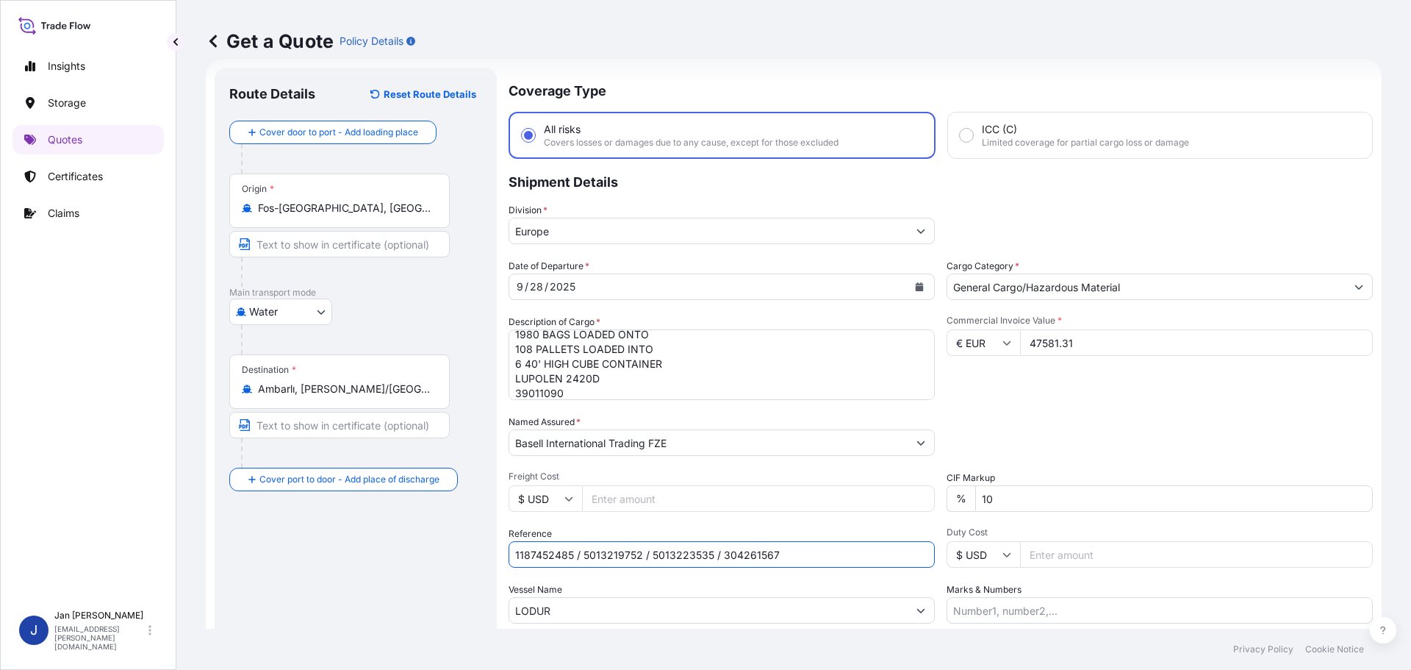
type input "1187452485 / 5013219752 / 5013223535 / 304261567"
click at [1060, 451] on div "Packing Category Type to search a container mode Please select a primary mode o…" at bounding box center [1160, 435] width 426 height 41
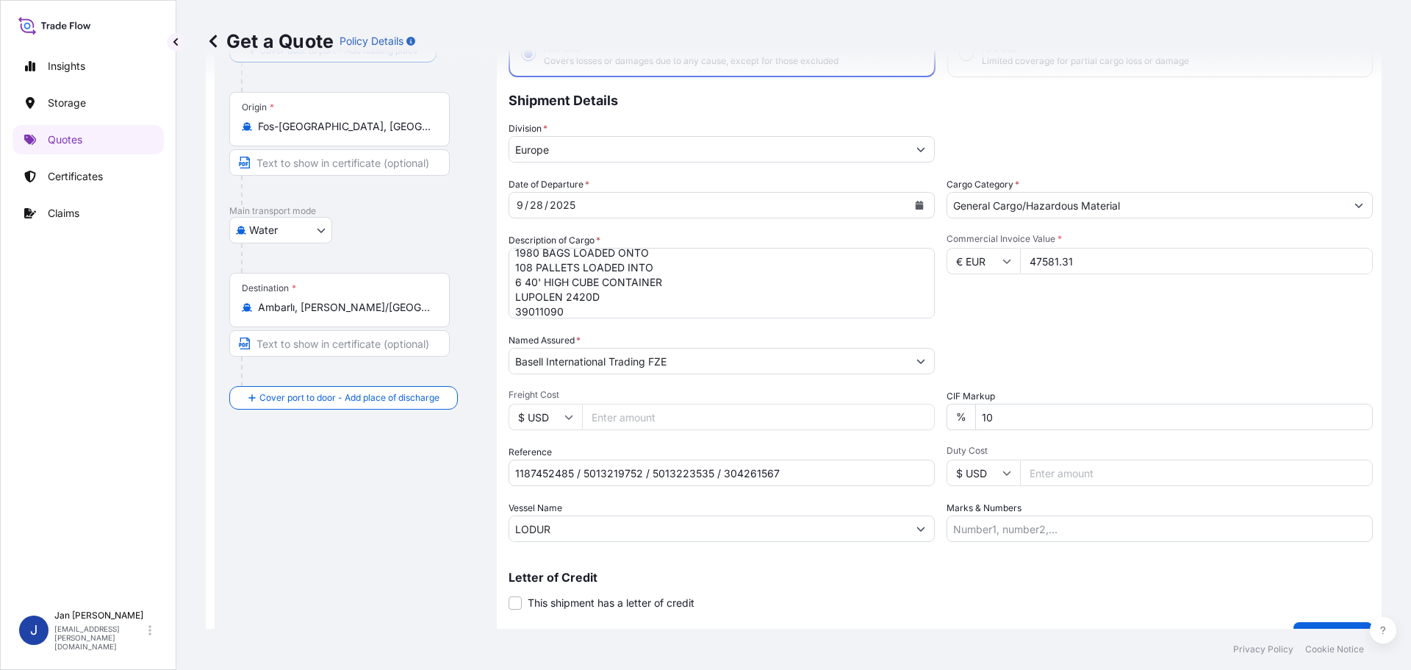
scroll to position [137, 0]
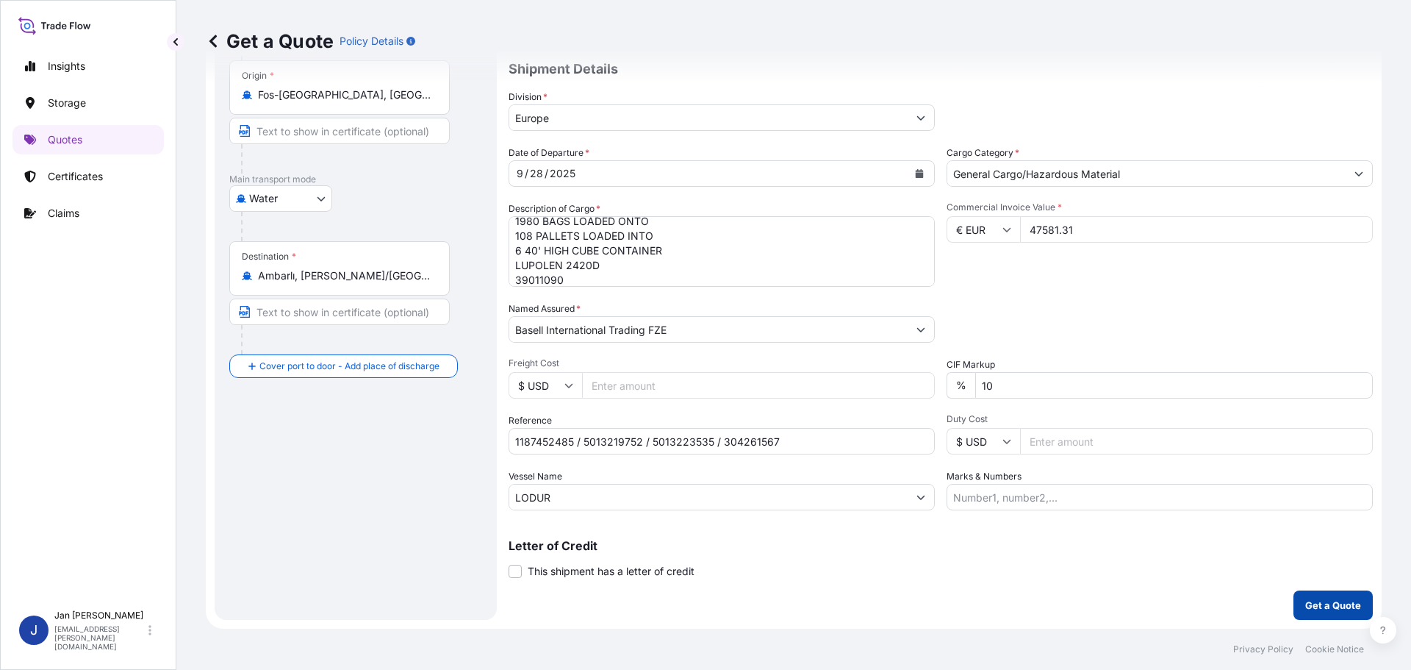
click at [1331, 607] on p "Get a Quote" at bounding box center [1334, 605] width 56 height 15
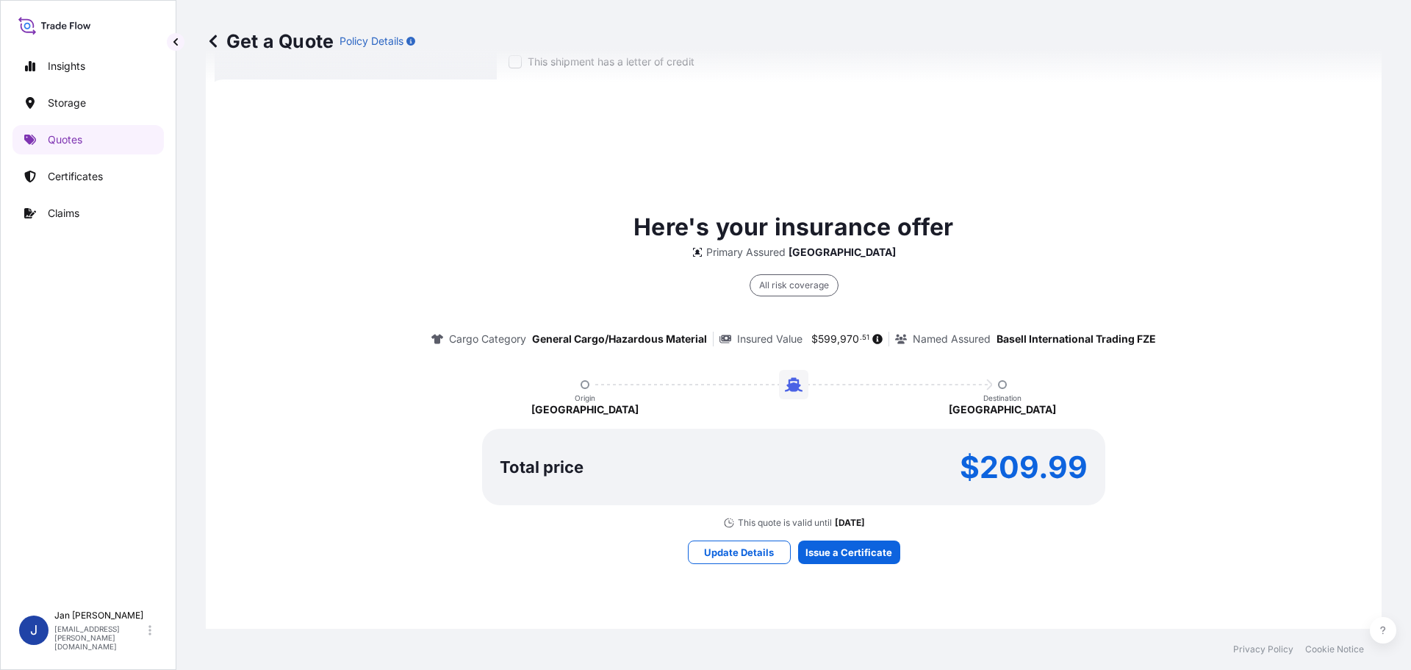
scroll to position [652, 0]
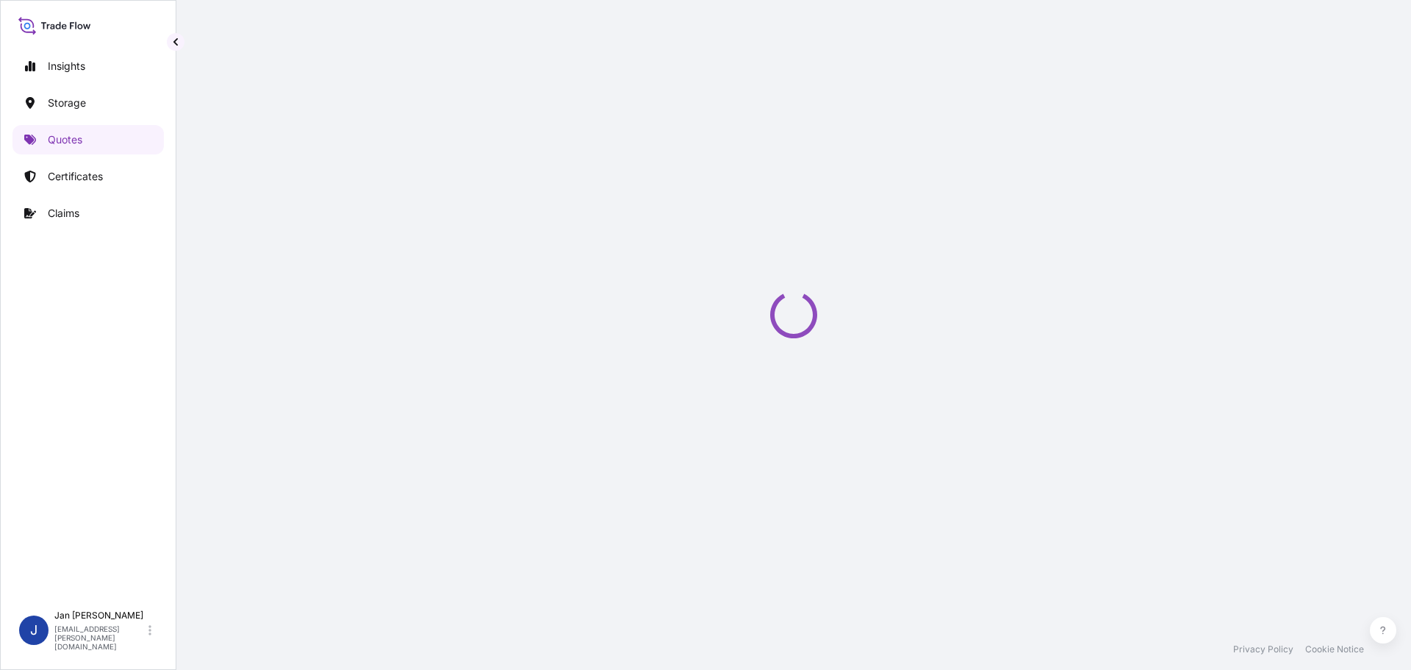
click at [868, 535] on div "Loading" at bounding box center [794, 314] width 1176 height 629
select select "Water"
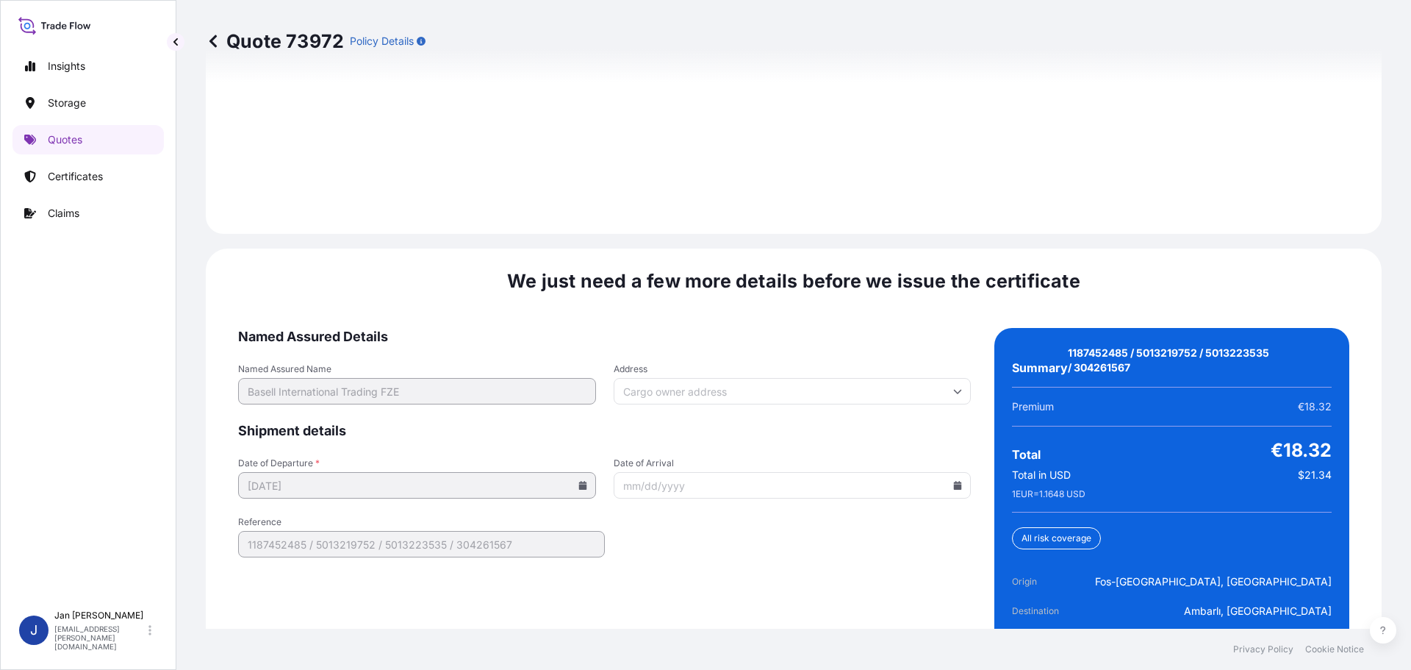
scroll to position [2163, 0]
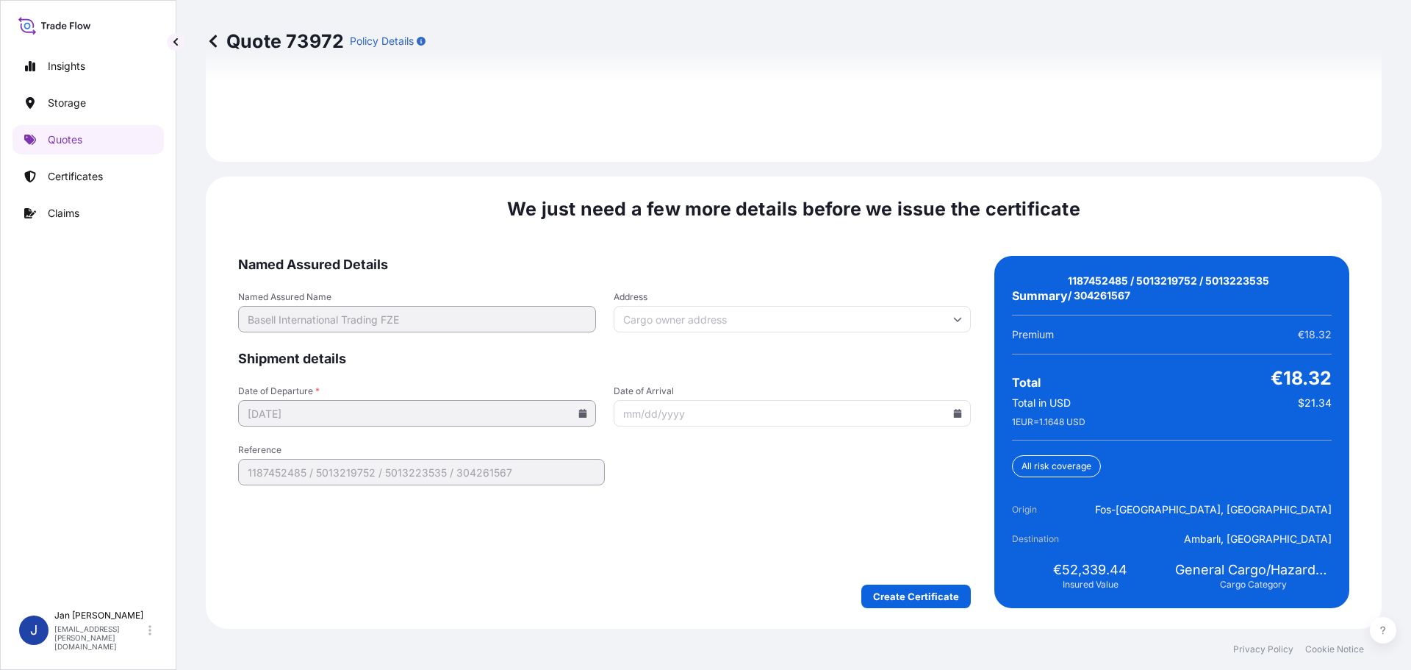
drag, startPoint x: 897, startPoint y: 612, endPoint x: 892, endPoint y: 602, distance: 11.5
click at [895, 612] on div "We just need a few more details before we issue the certificate Named Assured D…" at bounding box center [794, 402] width 1176 height 452
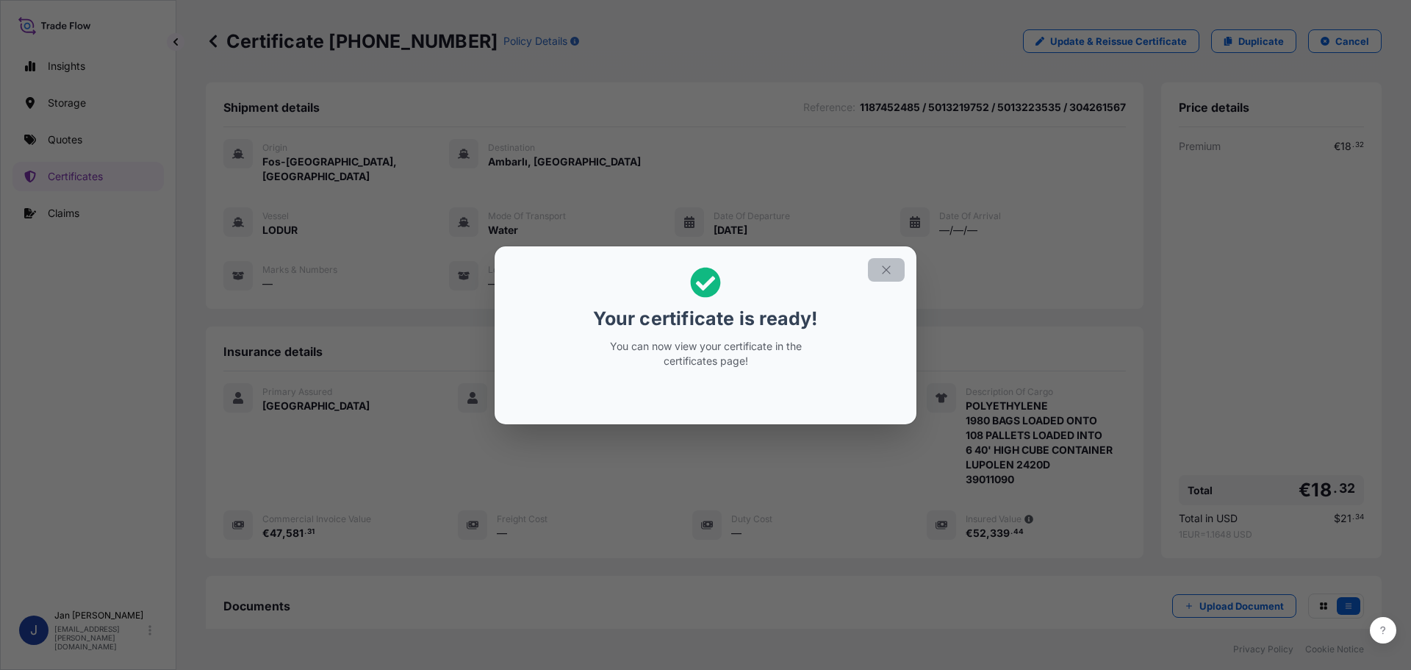
click at [882, 268] on icon "button" at bounding box center [886, 269] width 13 height 13
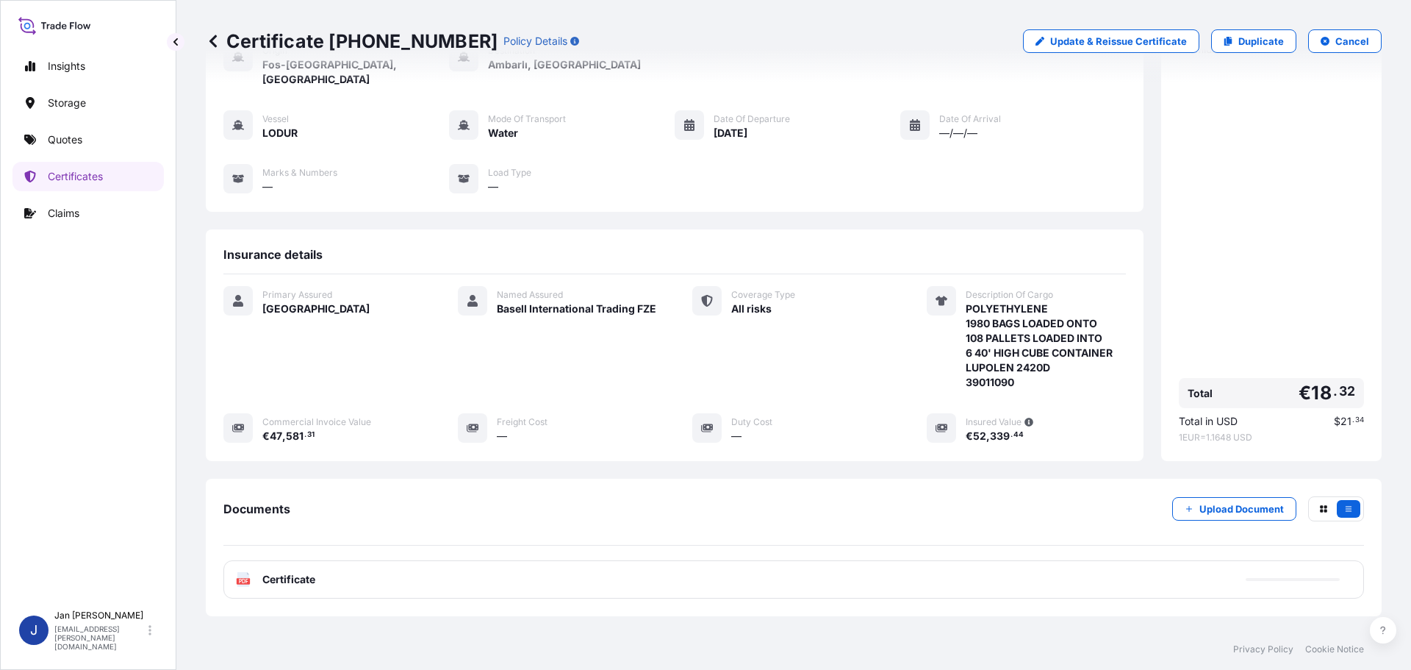
scroll to position [162, 0]
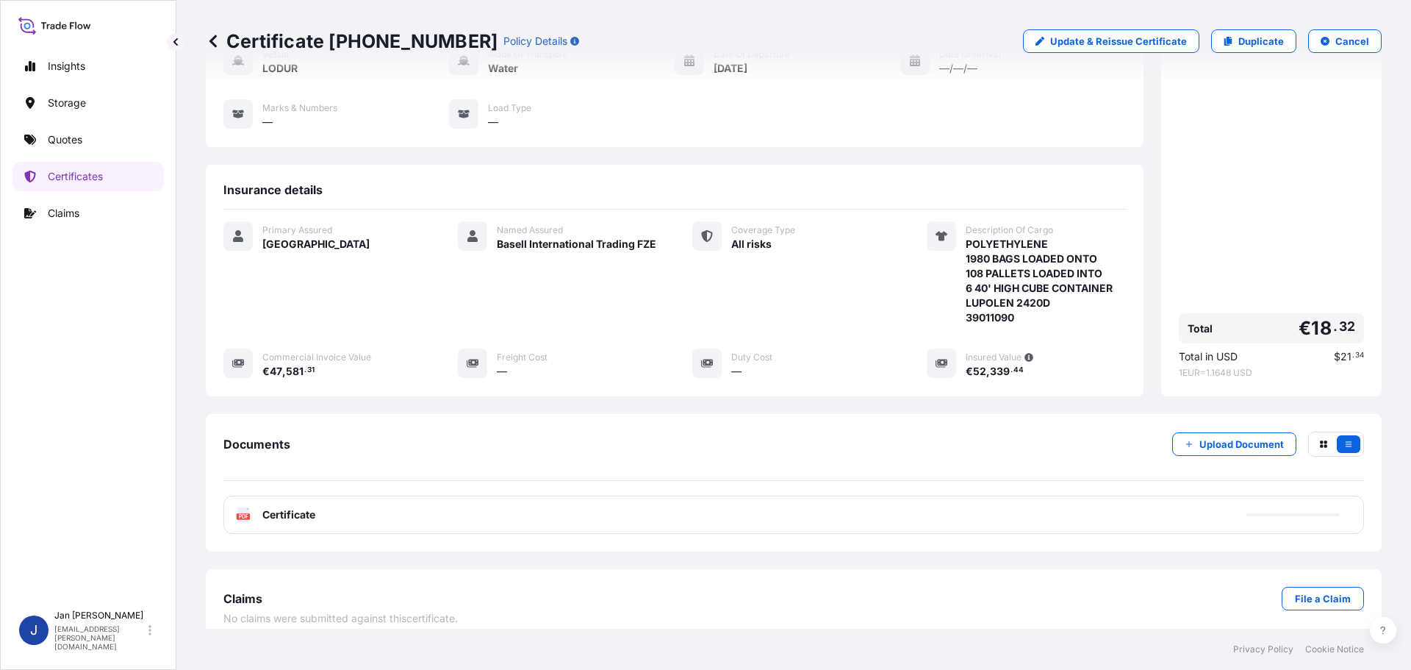
click at [343, 502] on div "PDF Certificate" at bounding box center [793, 514] width 1141 height 38
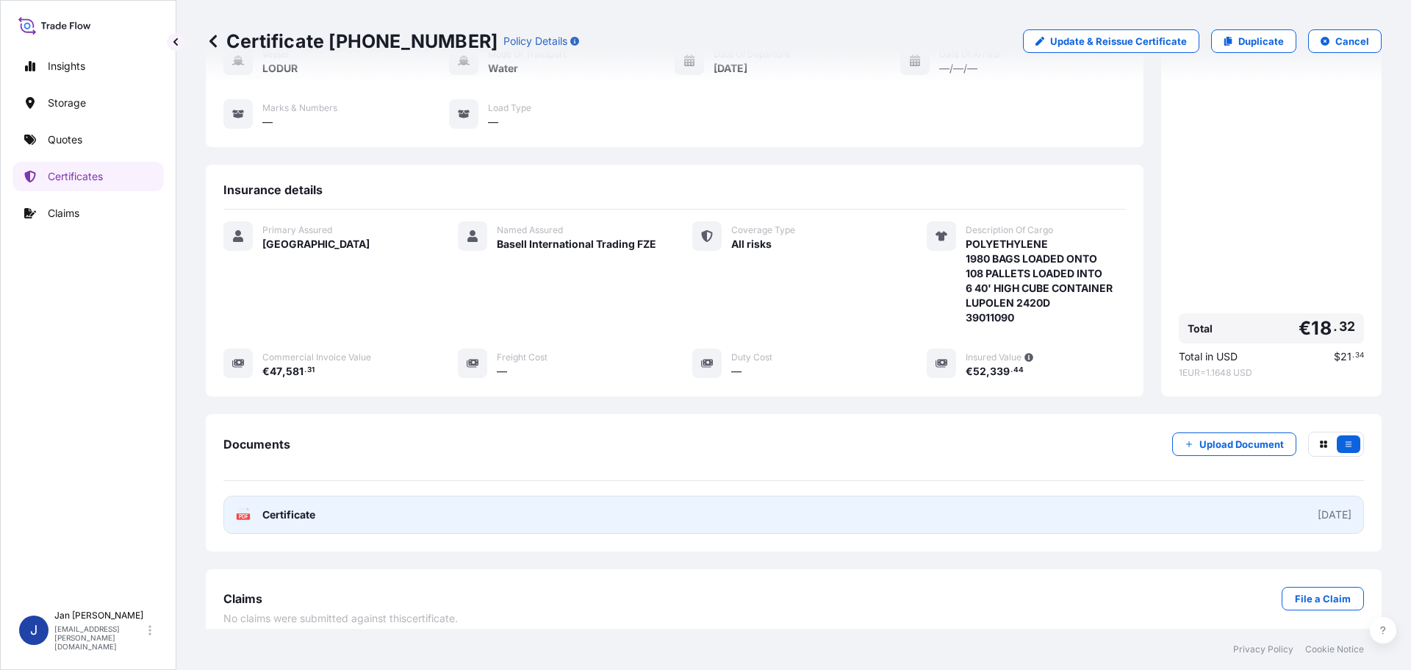
click at [409, 509] on link "PDF Certificate 2025-10-08" at bounding box center [793, 514] width 1141 height 38
